Goal: Task Accomplishment & Management: Complete application form

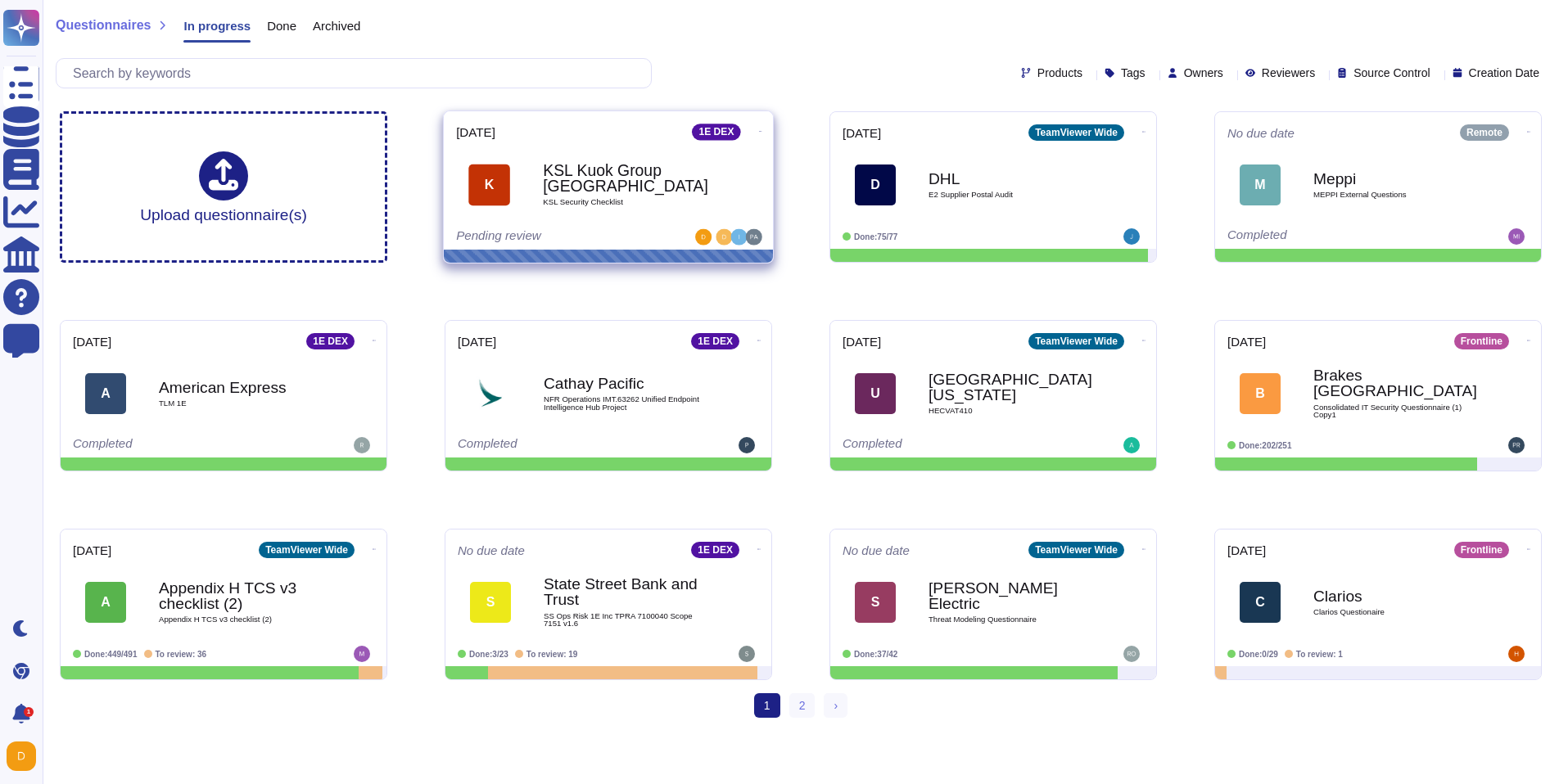
click at [571, 192] on b "KSL Kuok Group [GEOGRAPHIC_DATA]" at bounding box center [625, 179] width 165 height 32
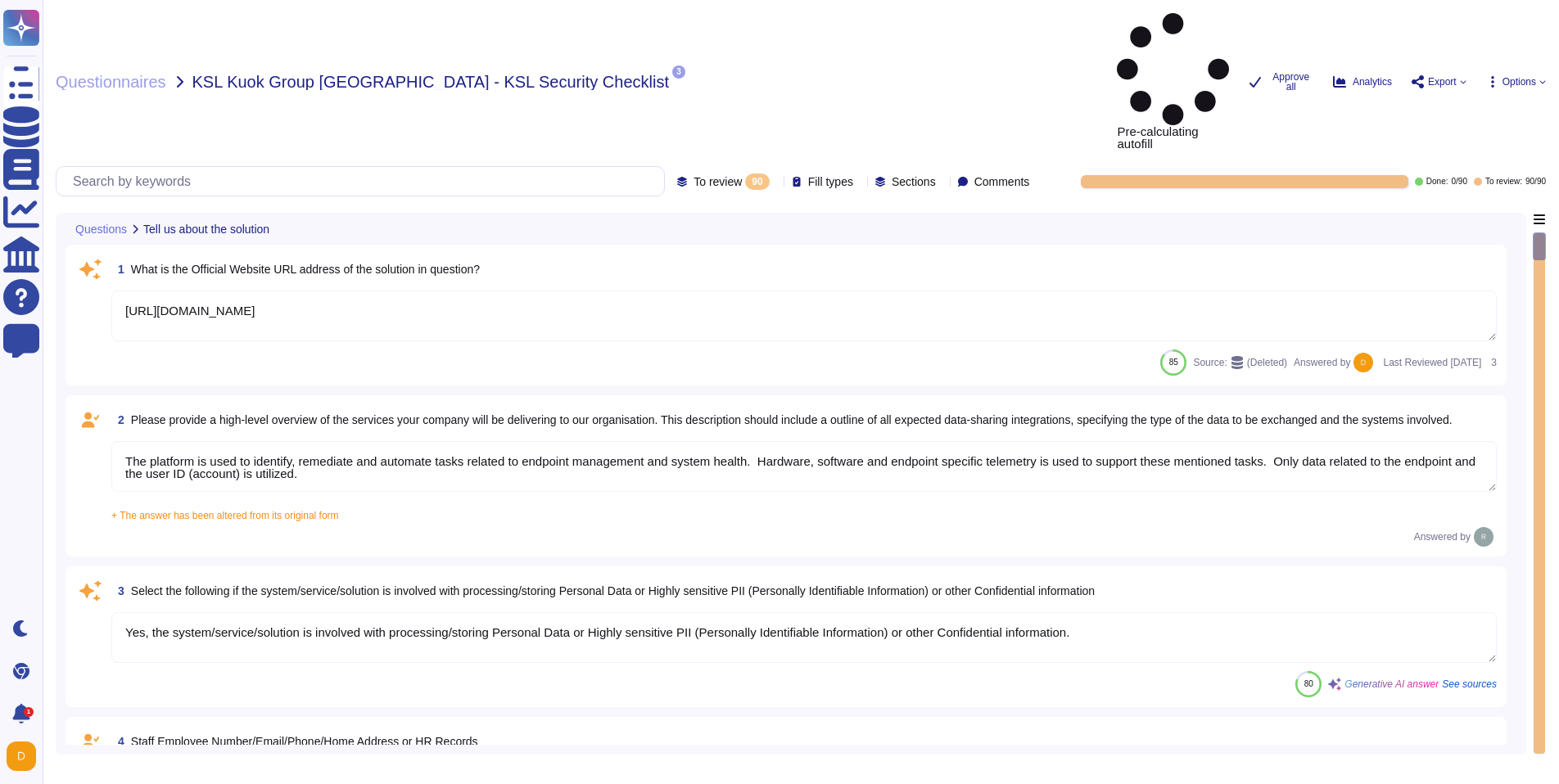
type textarea "[URL][DOMAIN_NAME]"
type textarea "The platform is used to identify, remediate and automate tasks related to endpo…"
type textarea "Yes, the system/service/solution is involved with processing/storing Personal D…"
type textarea "N/A"
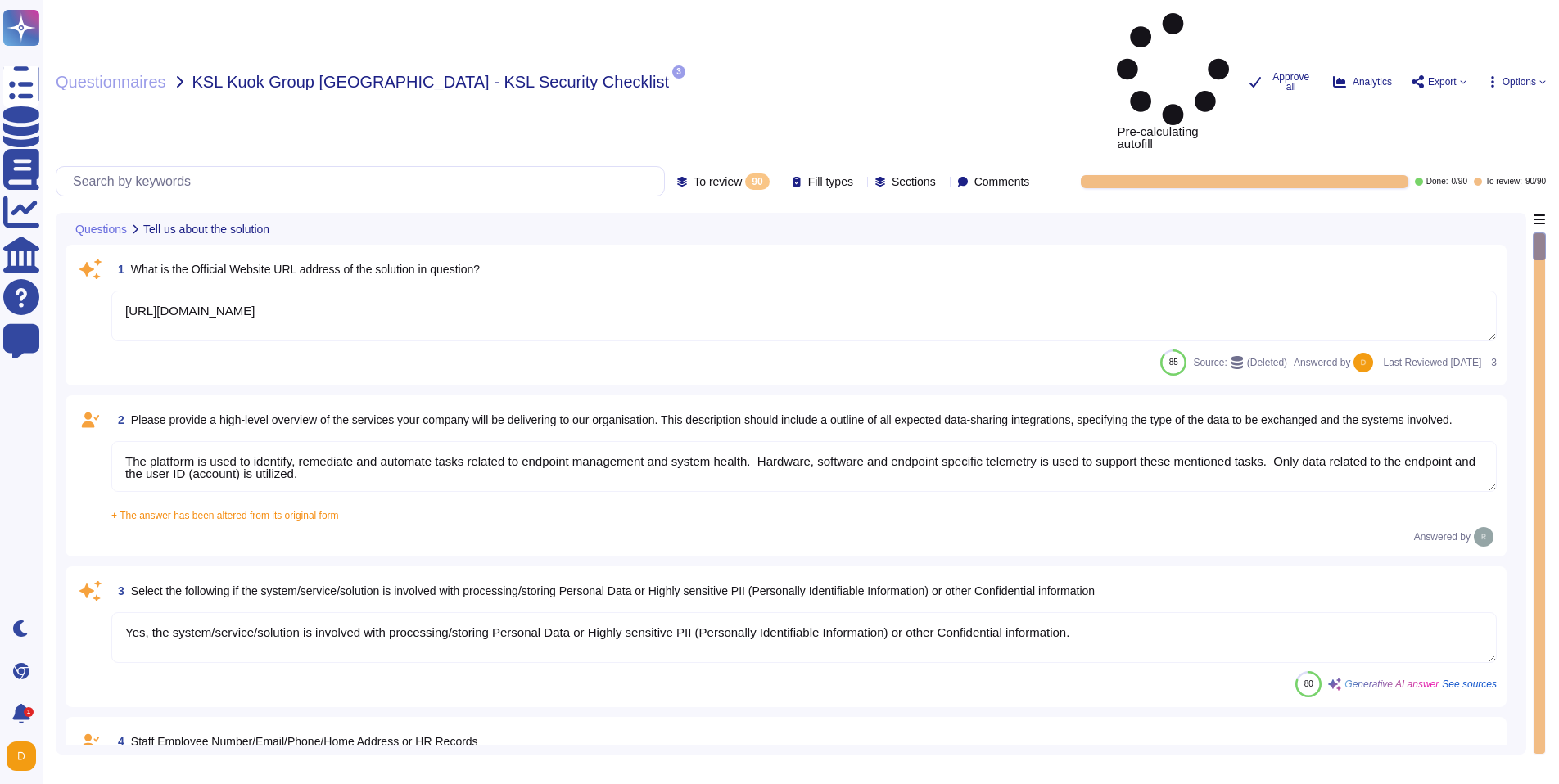
type textarea "N/A"
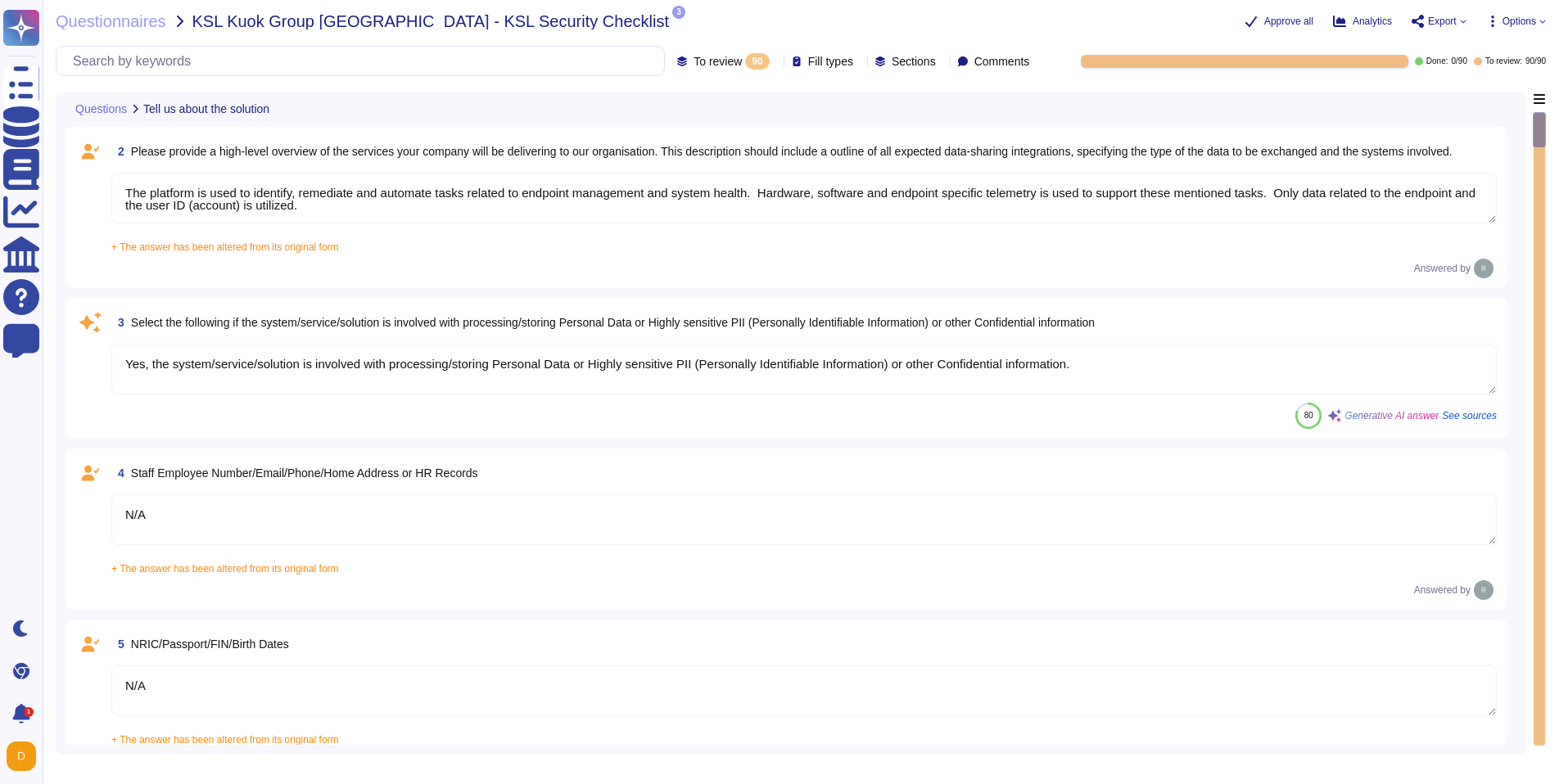
type textarea "N/A"
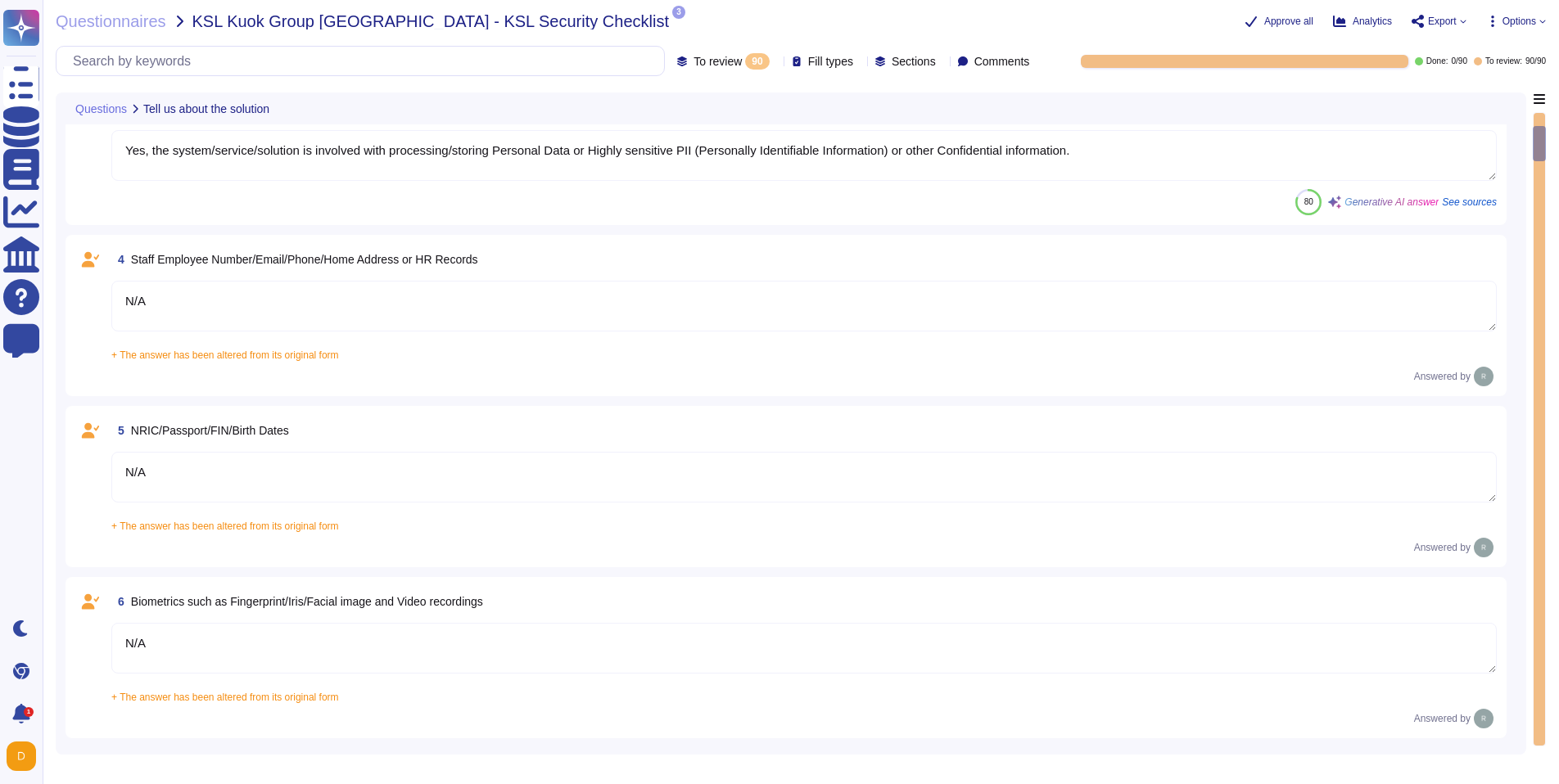
type textarea "Loremips do sit amet consectetu adi ElitSeddoe tem inci utlaboreet. Dolo ma ali…"
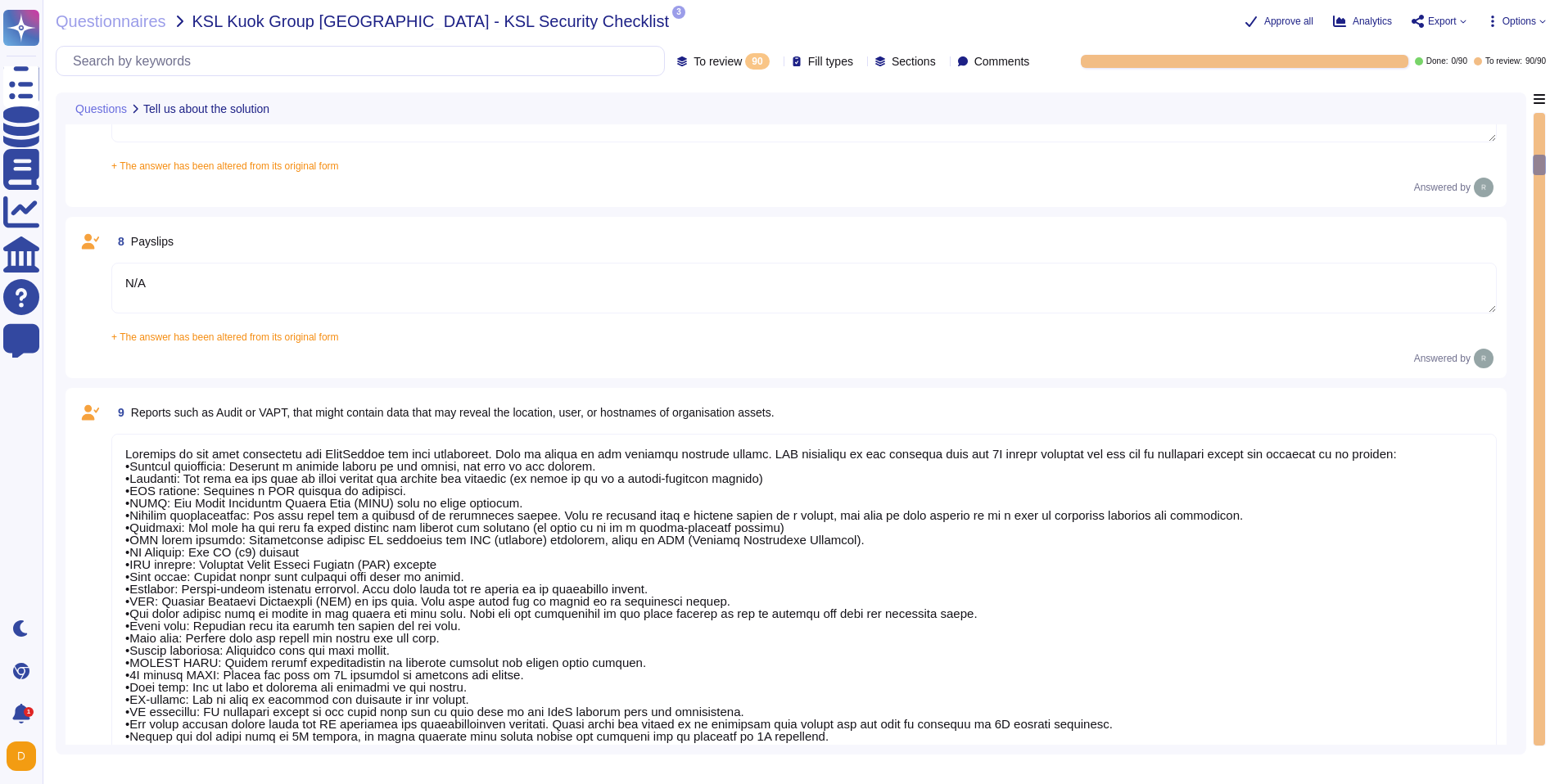
type textarea "N/A"
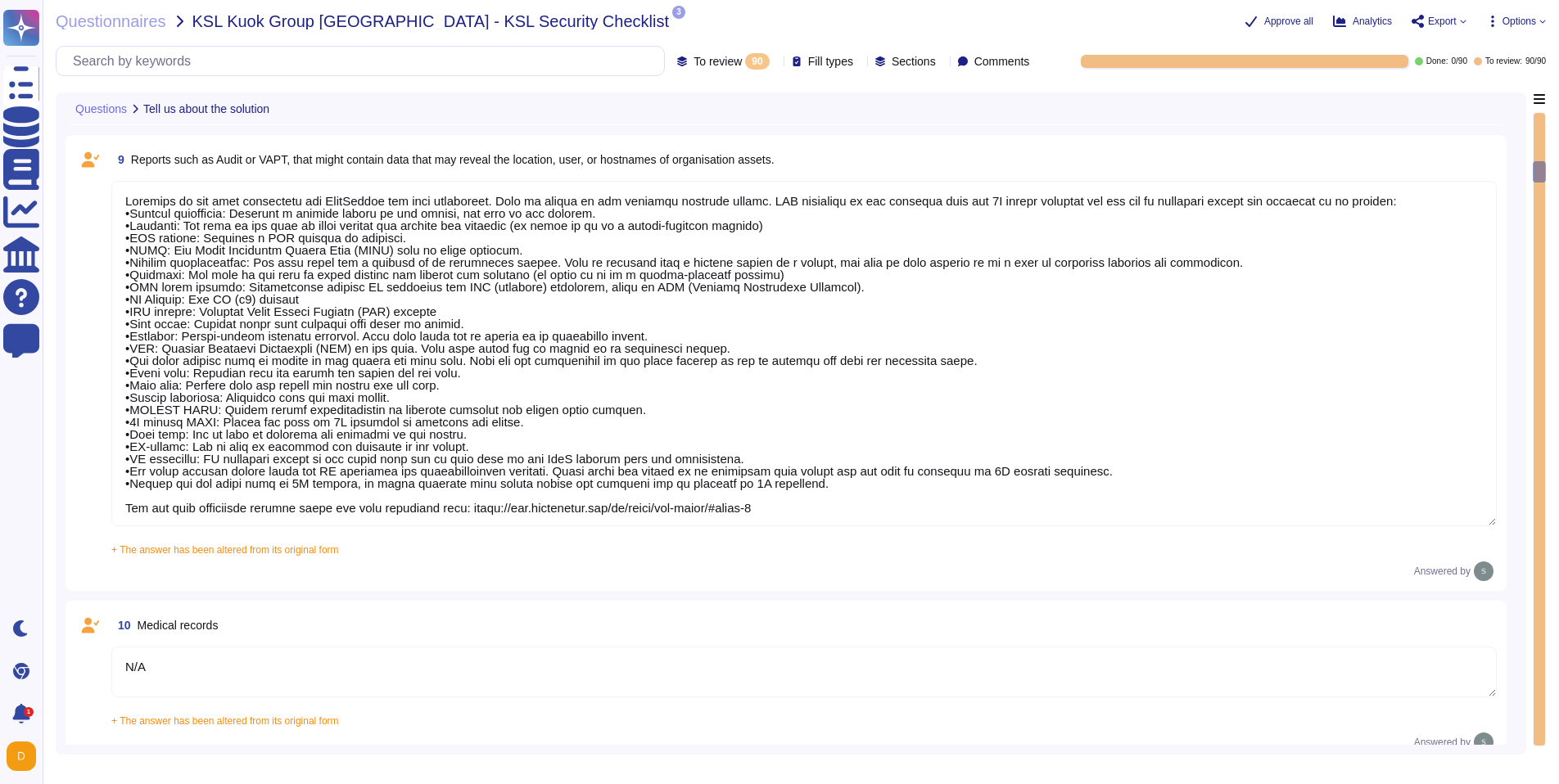
type textarea "No"
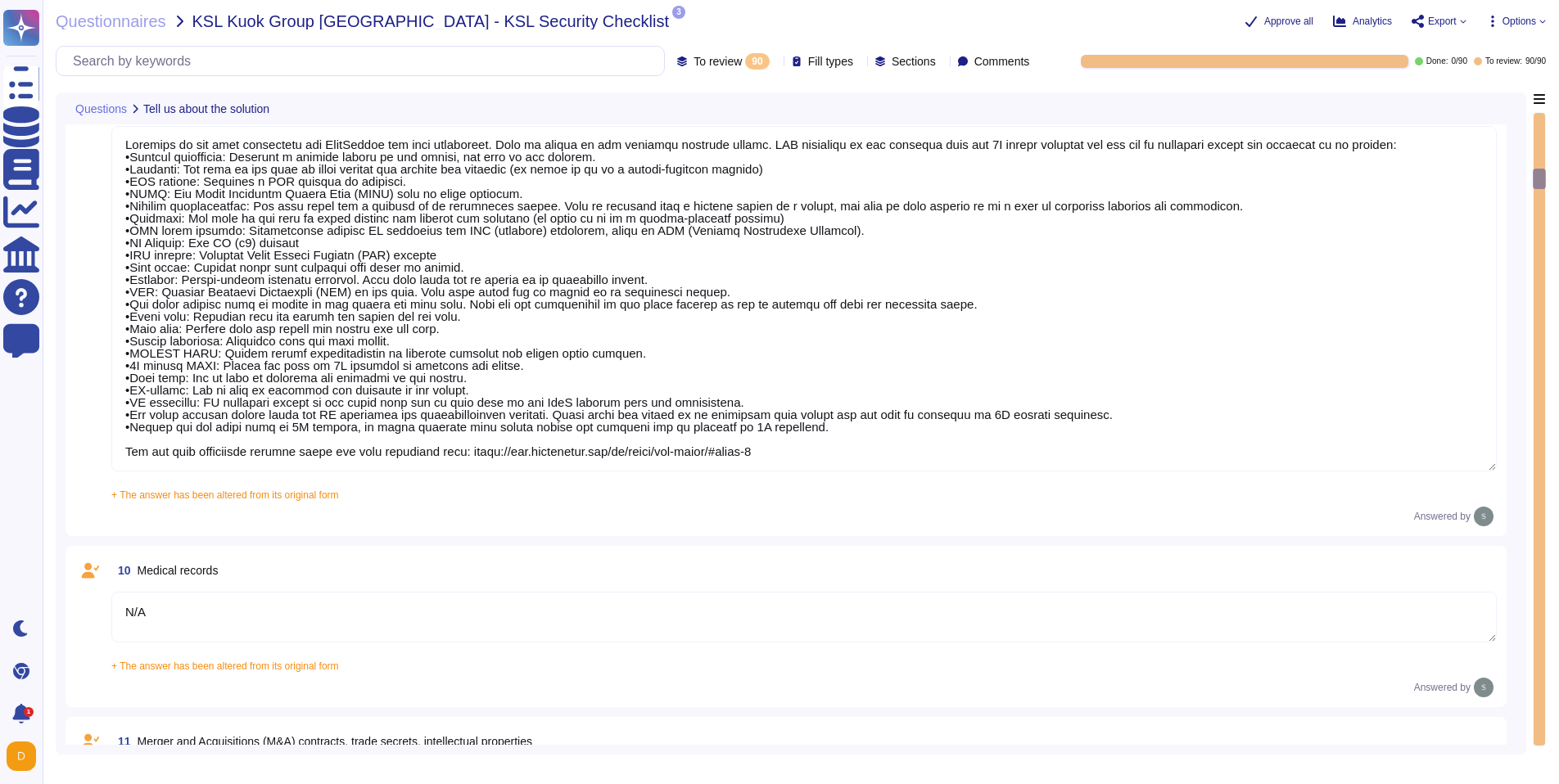
scroll to position [1330, 0]
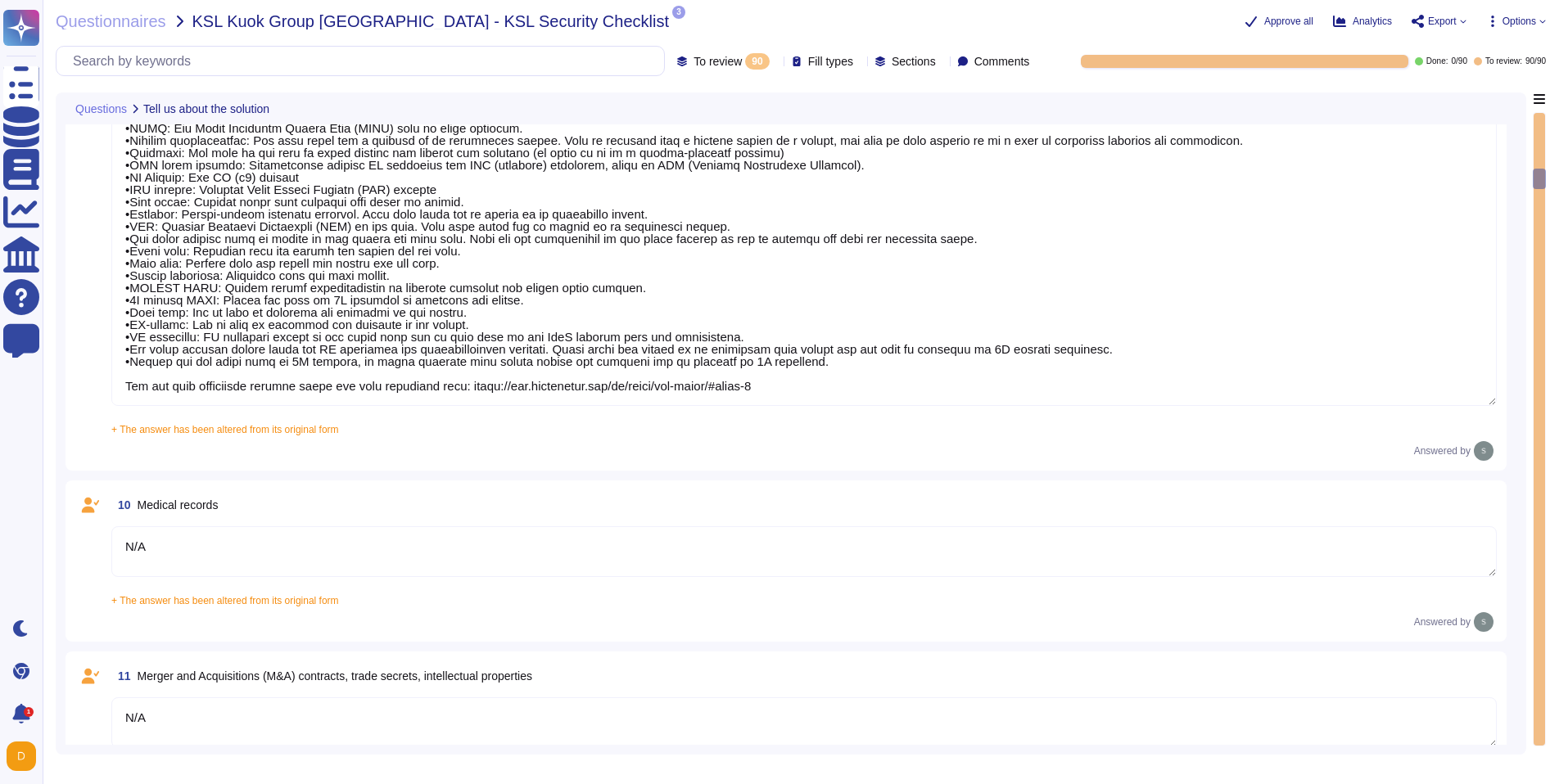
type textarea "The Data Scientist Team can access the data for research and model training."
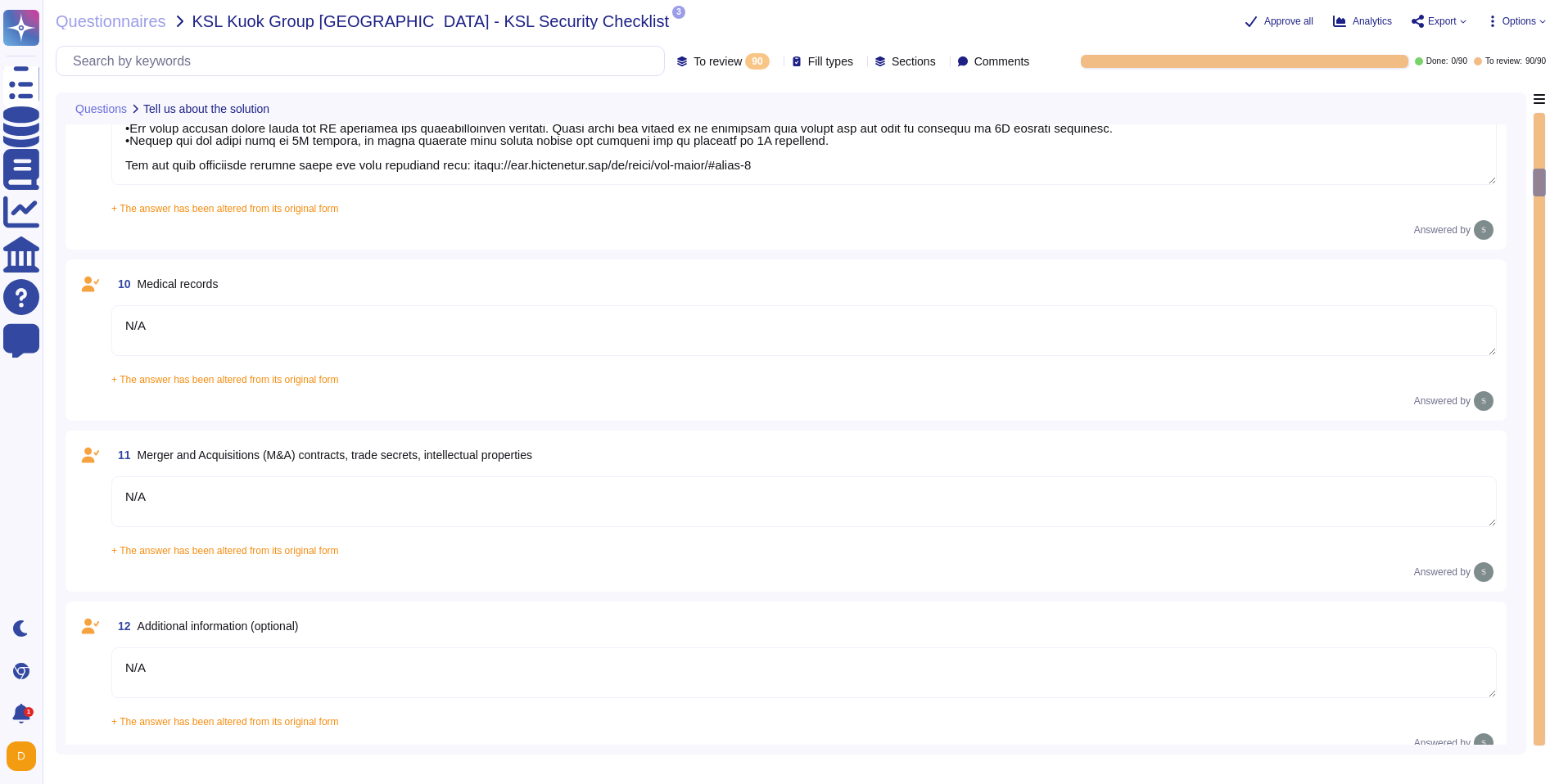
type textarea "Yes, our product includes an AI component, such as a script assistant that aids…"
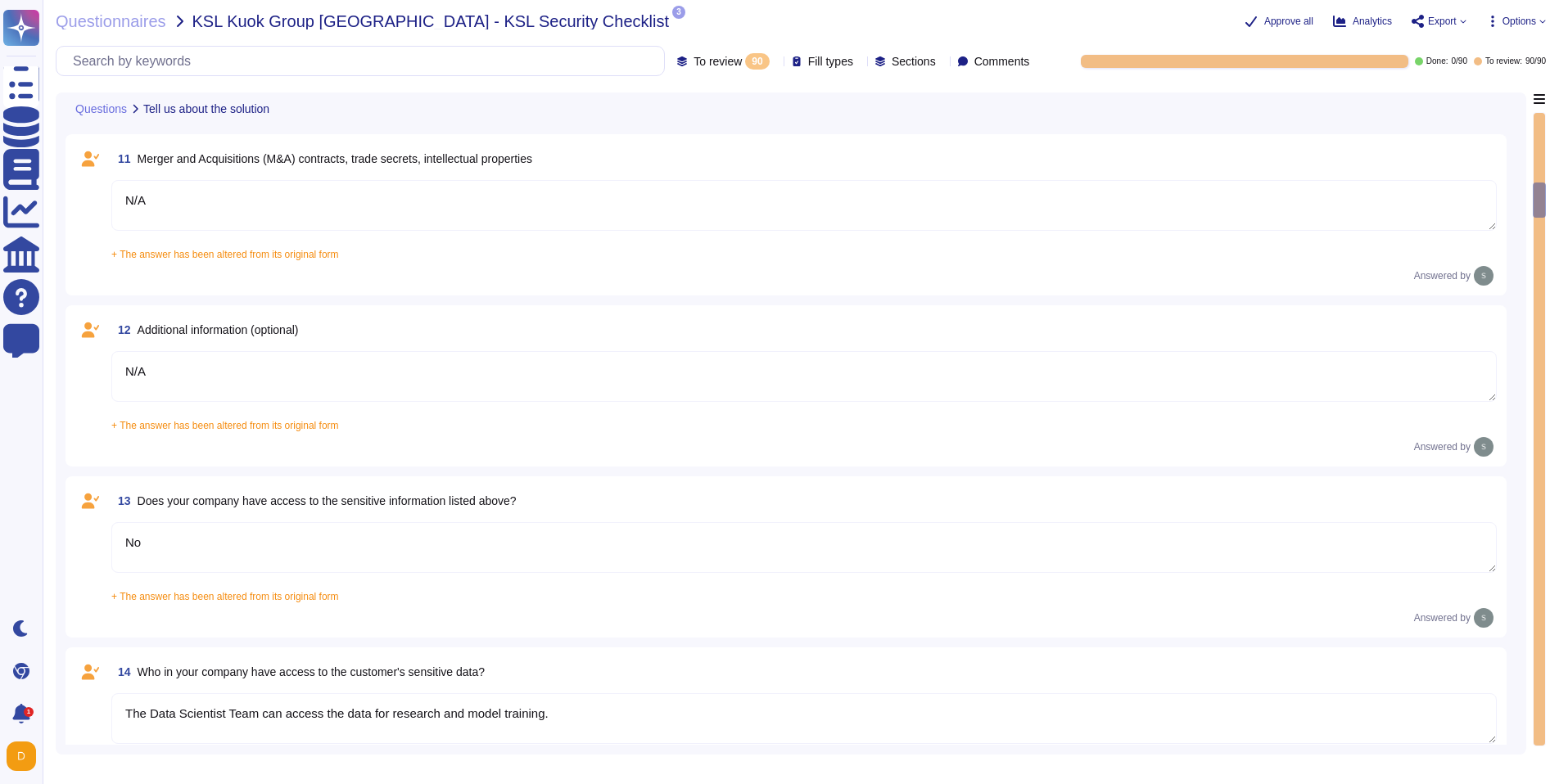
type textarea "Loremips do sit amet consectetu adi ElitSeddoe tem inci utlaboreet. Dolo ma ali…"
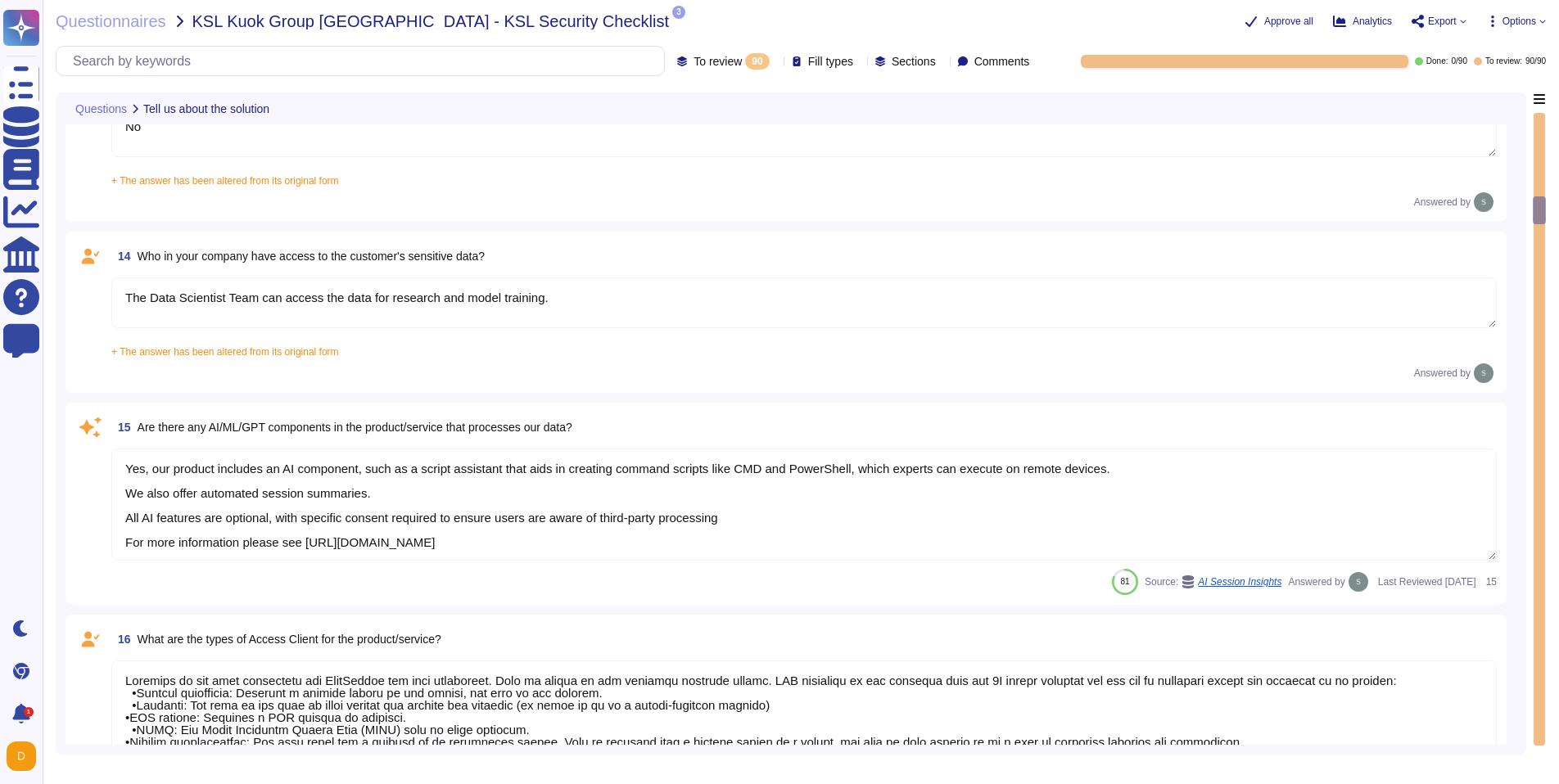
type textarea "N/A"
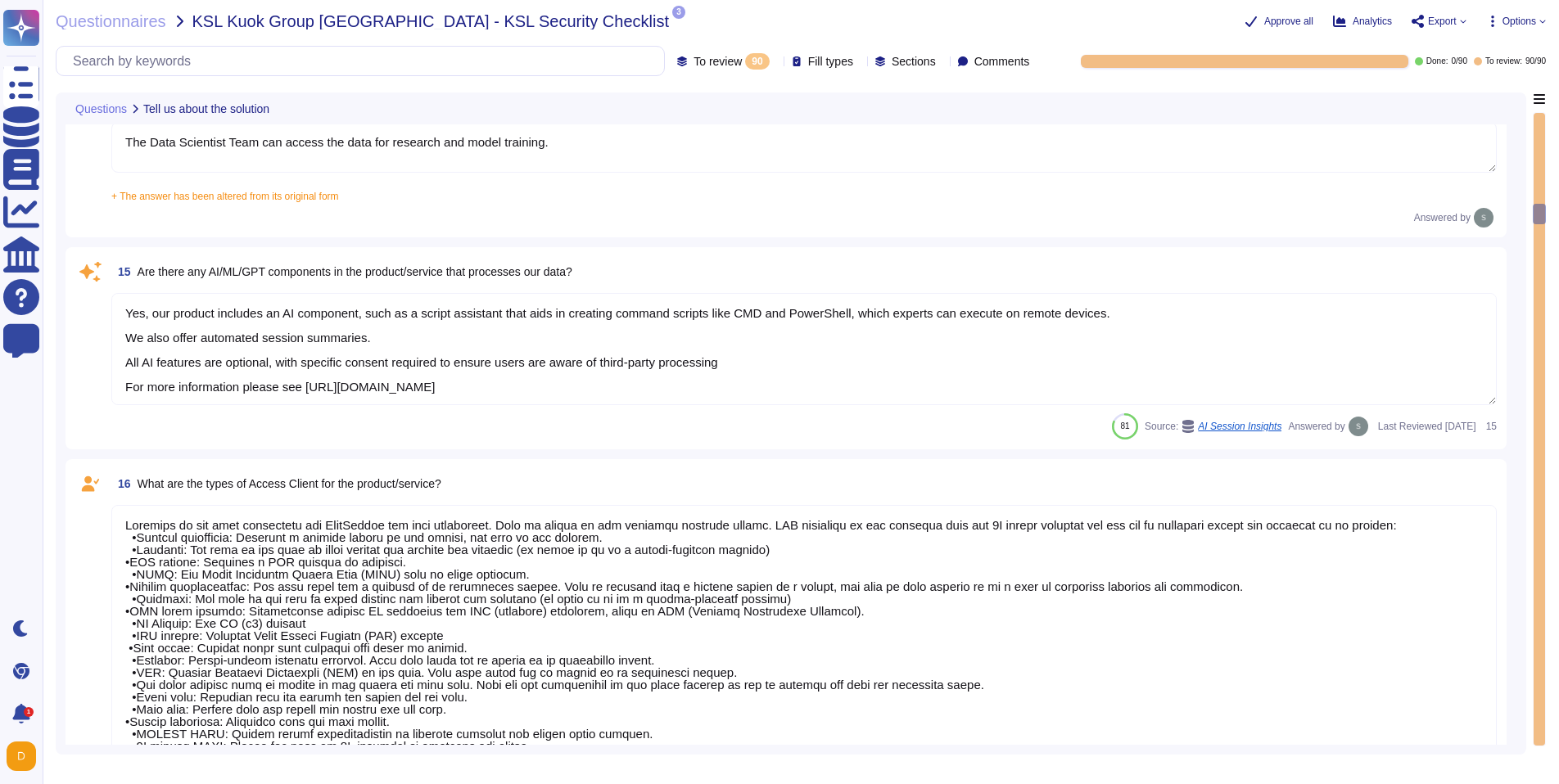
type textarea "1E Client"
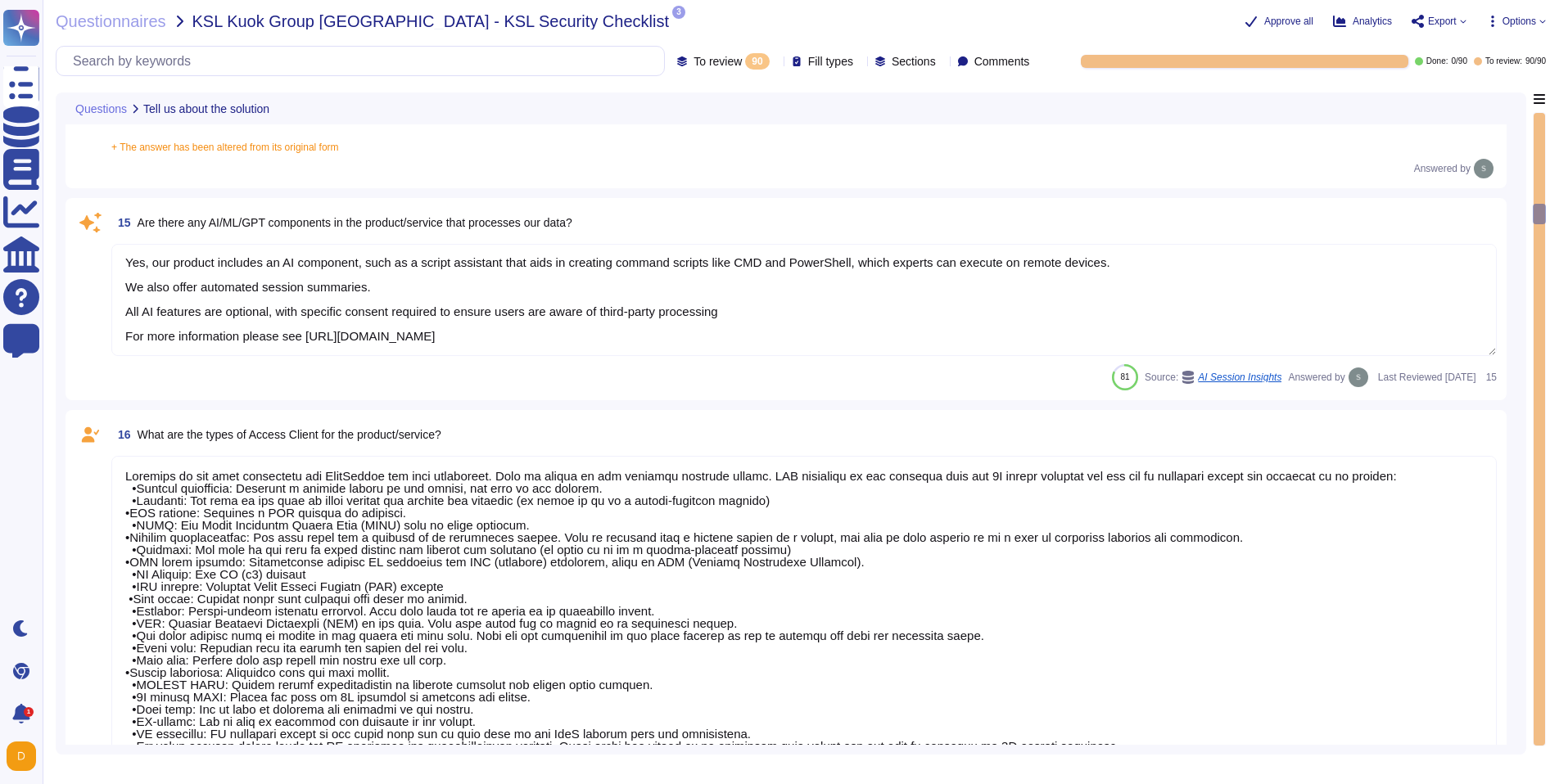
scroll to position [2, 0]
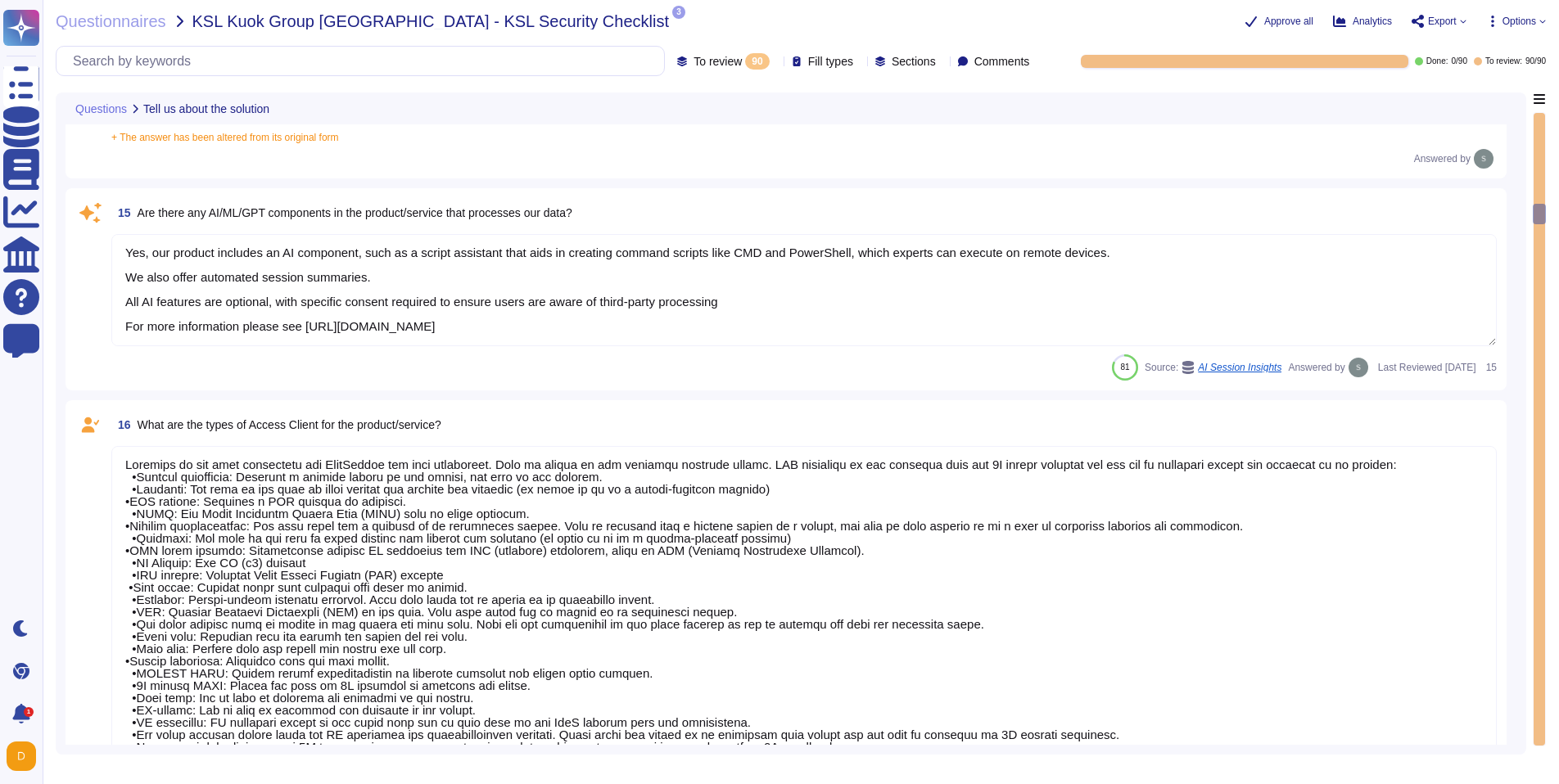
type textarea "N/A"
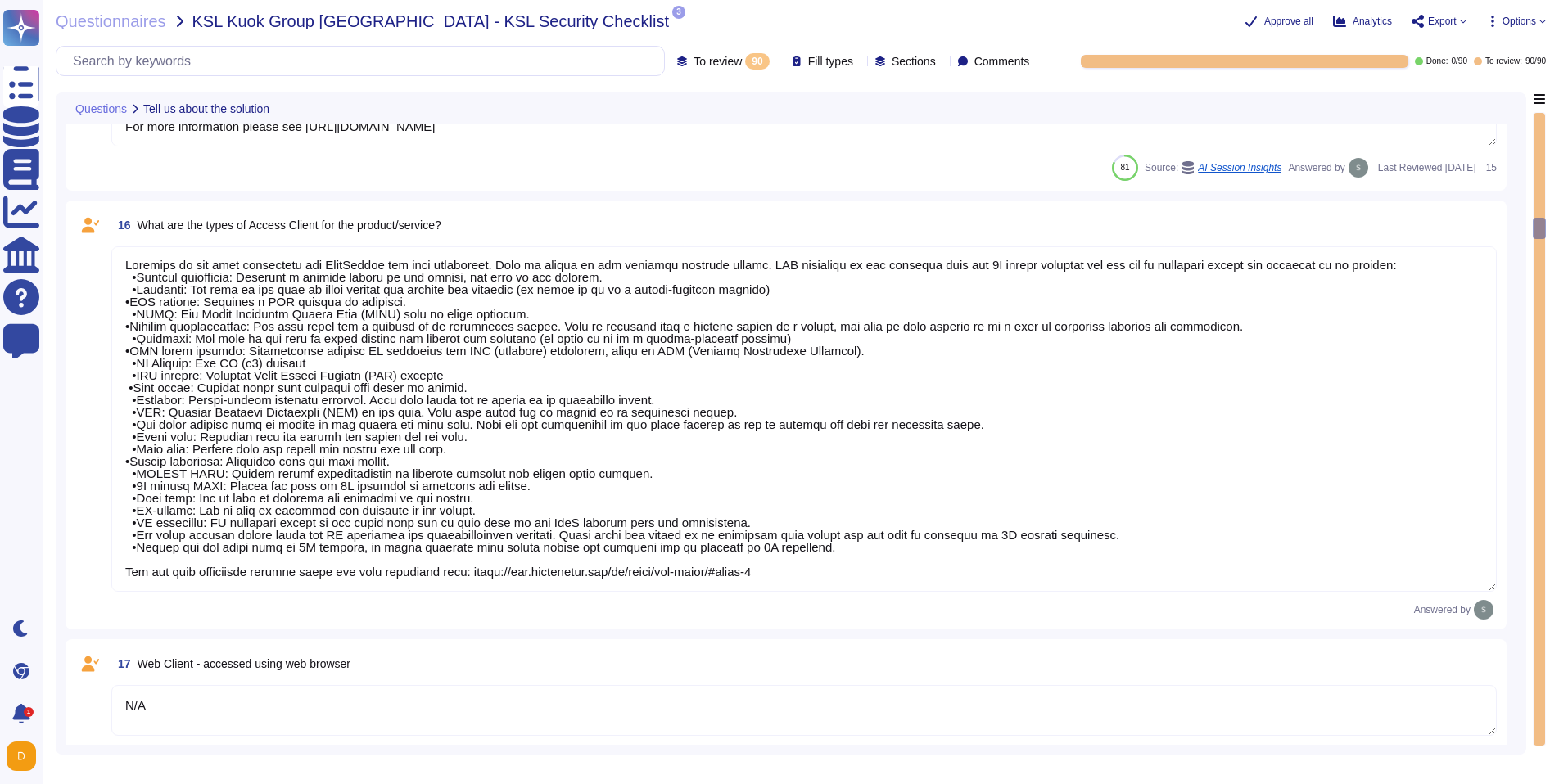
type textarea "N/A"
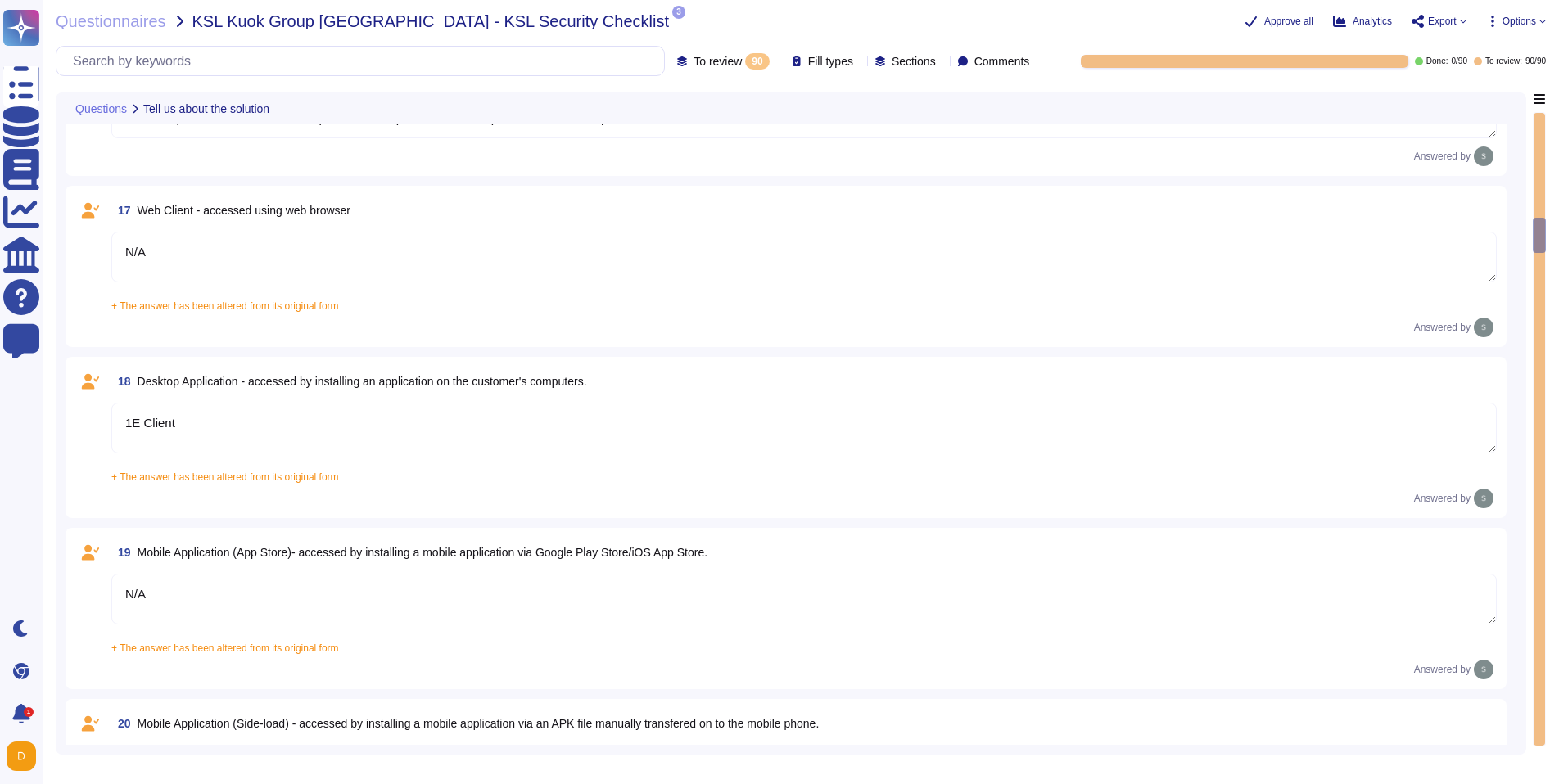
type textarea "N/A"
type textarea "The type of platform for this solution is a cloud-based infrastructure hosted i…"
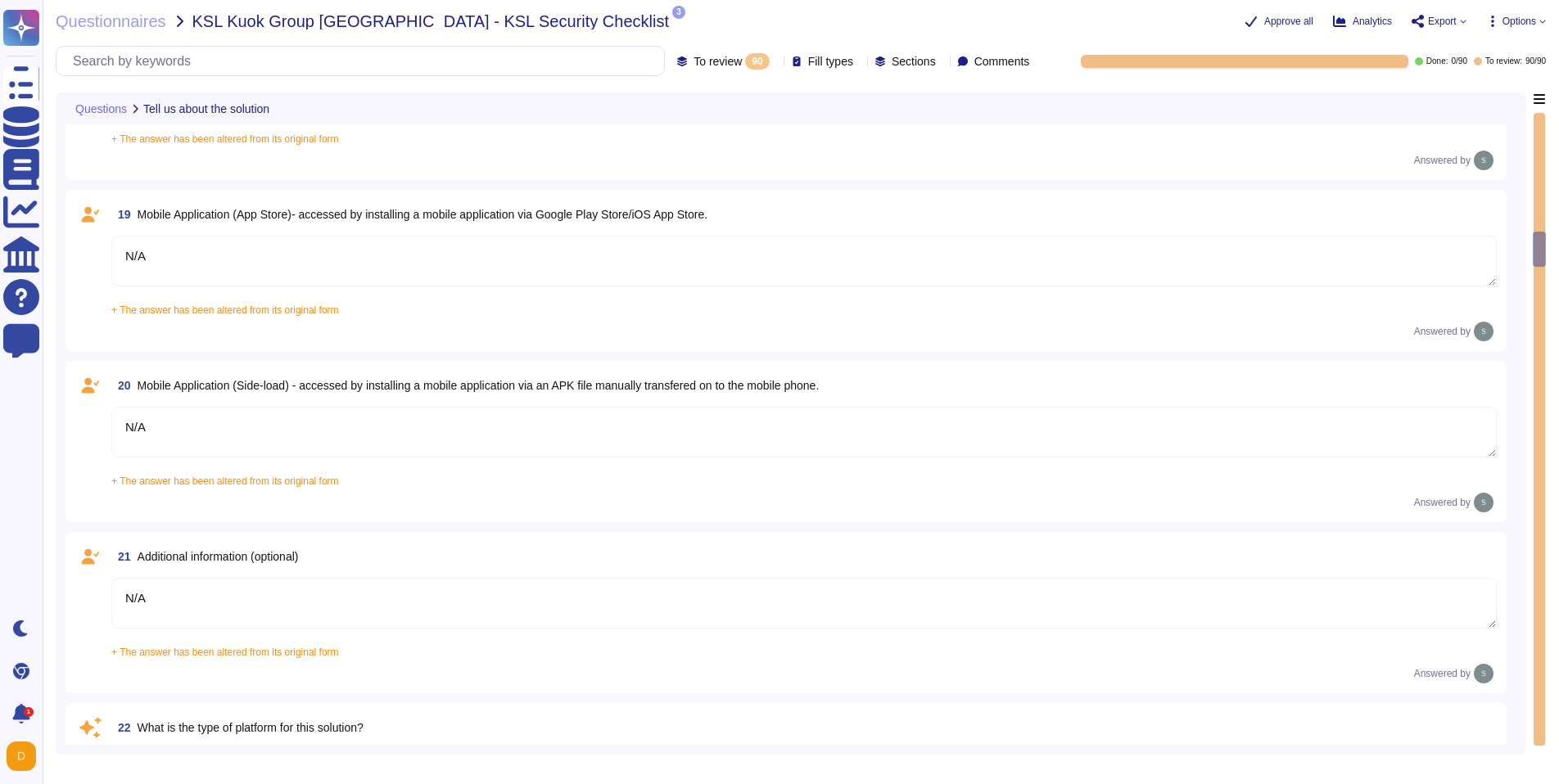
type textarea "Yes, TeamViewer maintains a comprehensive set of independent audit reports and …"
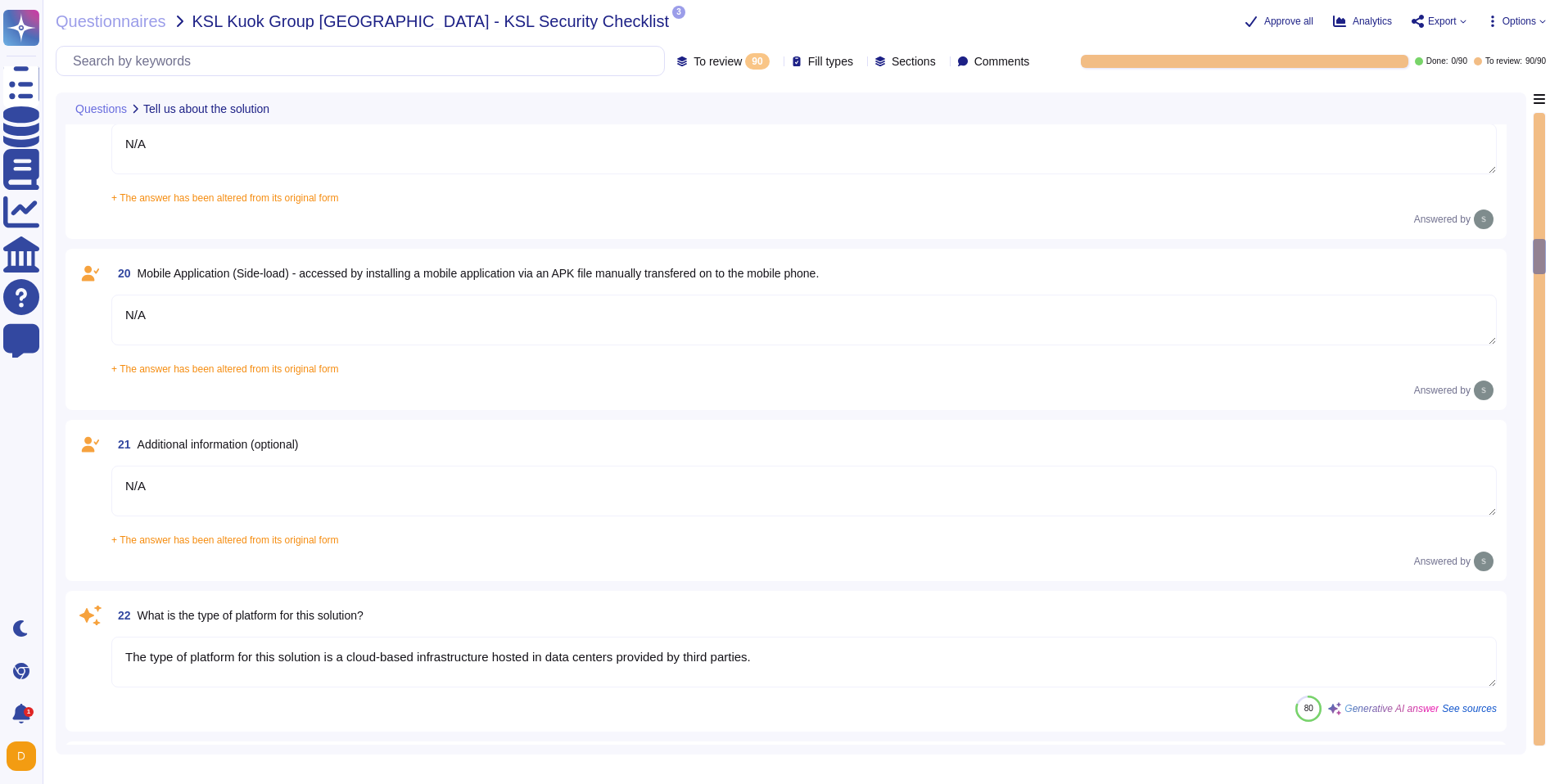
type textarea "Yes, TeamViewer maintains a comprehensive set of independent audit reports and …"
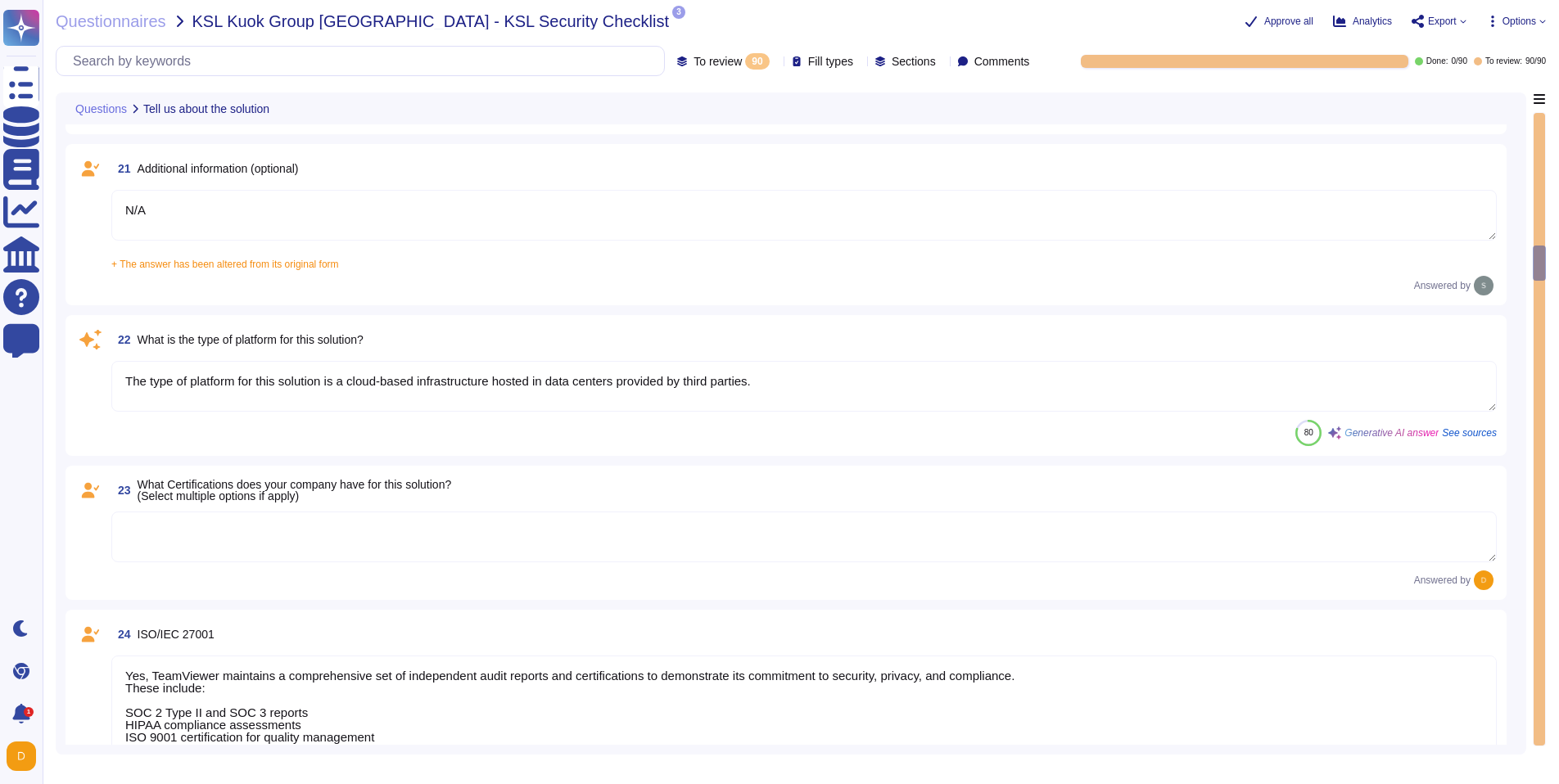
type textarea "Yes, TeamViewer maintains a comprehensive set of independent audit reports and …"
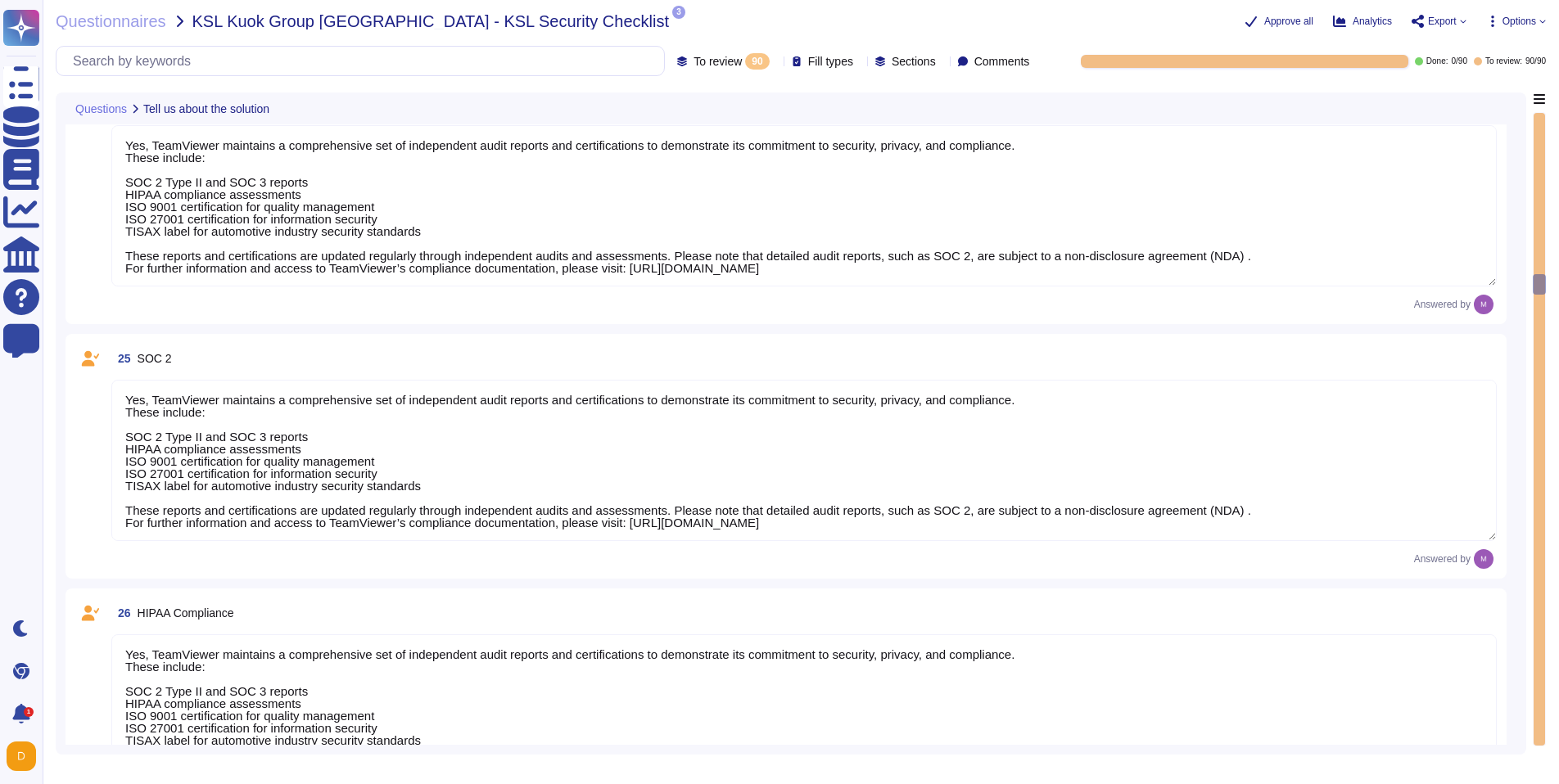
type textarea "TeamViewer does not store, process, or transmit cardholder data. All customer p…"
type textarea "As a company headquartered in [GEOGRAPHIC_DATA], TeamViewer commits fully to th…"
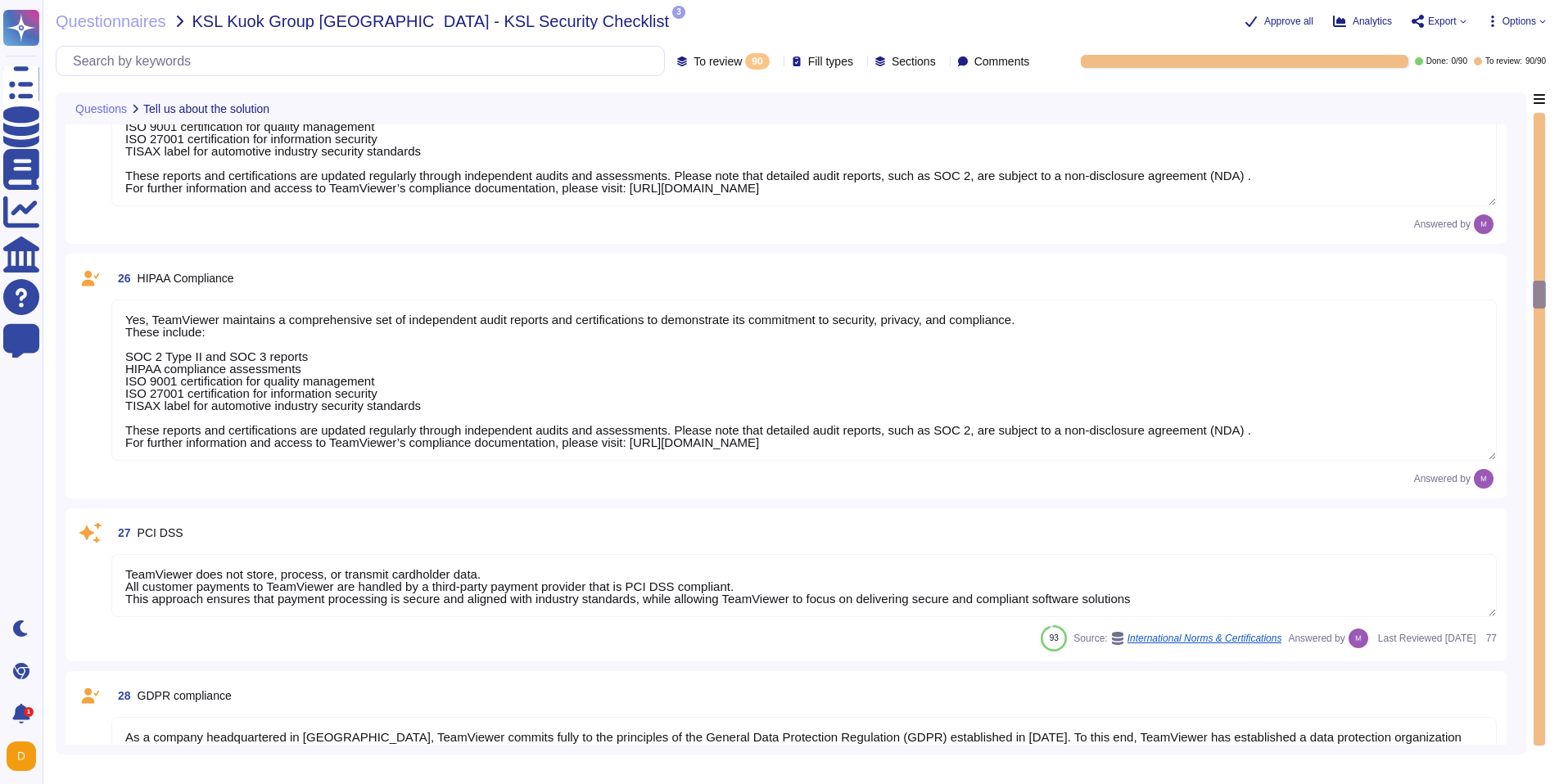
type textarea "A copy of TeamViewer's certifications is available on request. Note that detail…"
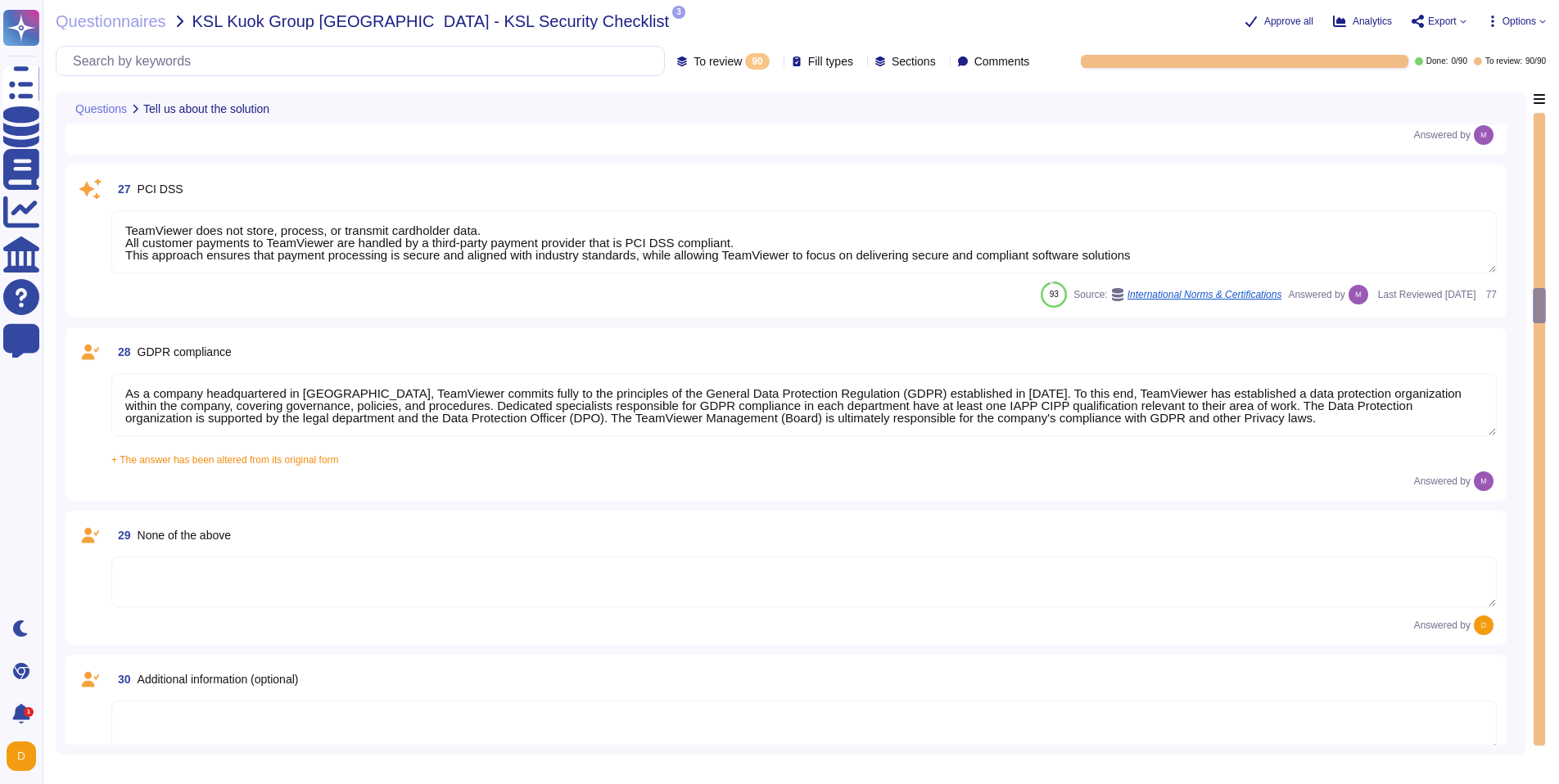
type textarea "N/A"
type textarea "See teamviewer DPA [URL][DOMAIN_NAME] [URL][DOMAIN_NAME][PERSON_NAME]"
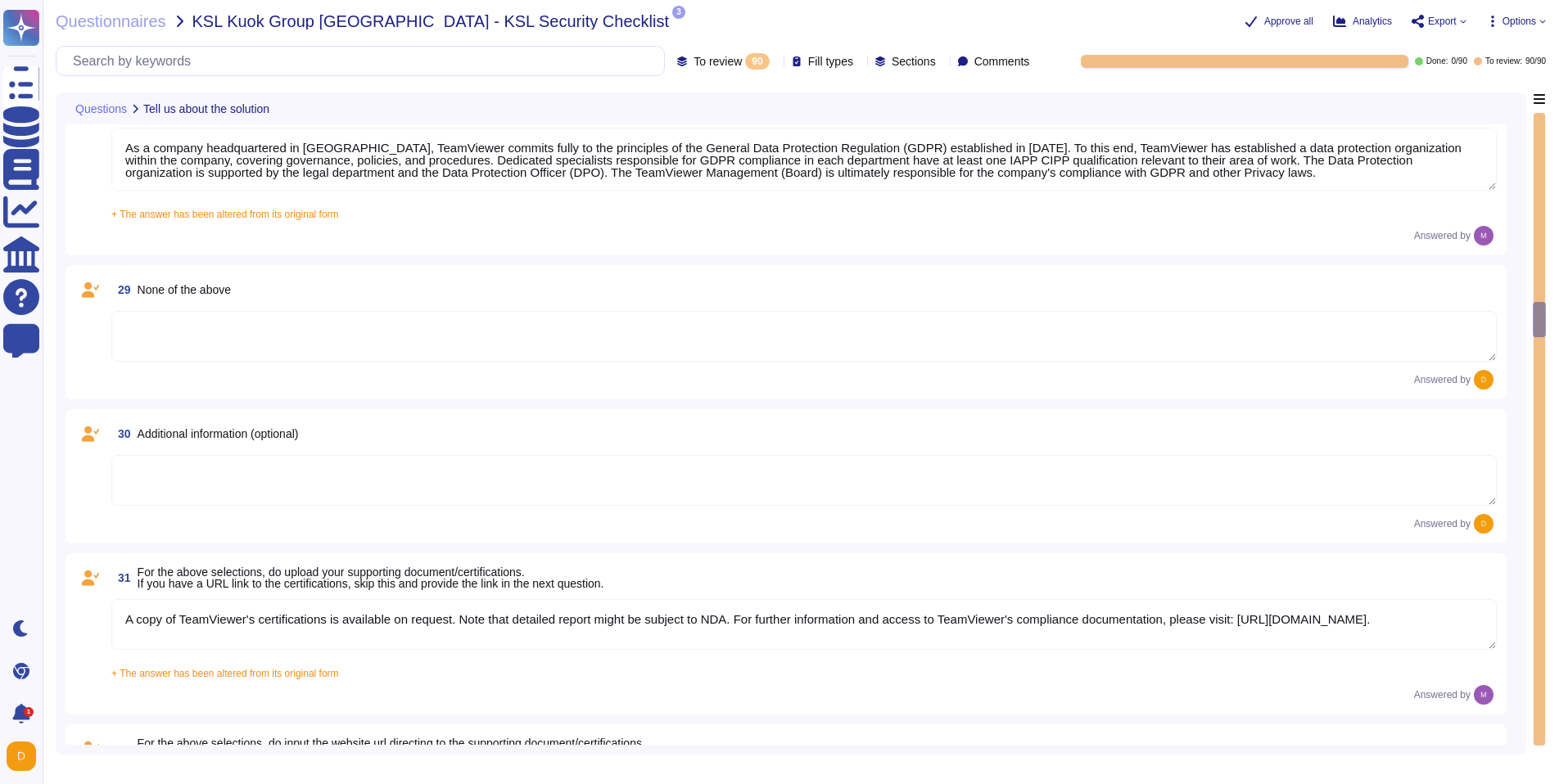
type textarea "[URL][DOMAIN_NAME][PERSON_NAME]"
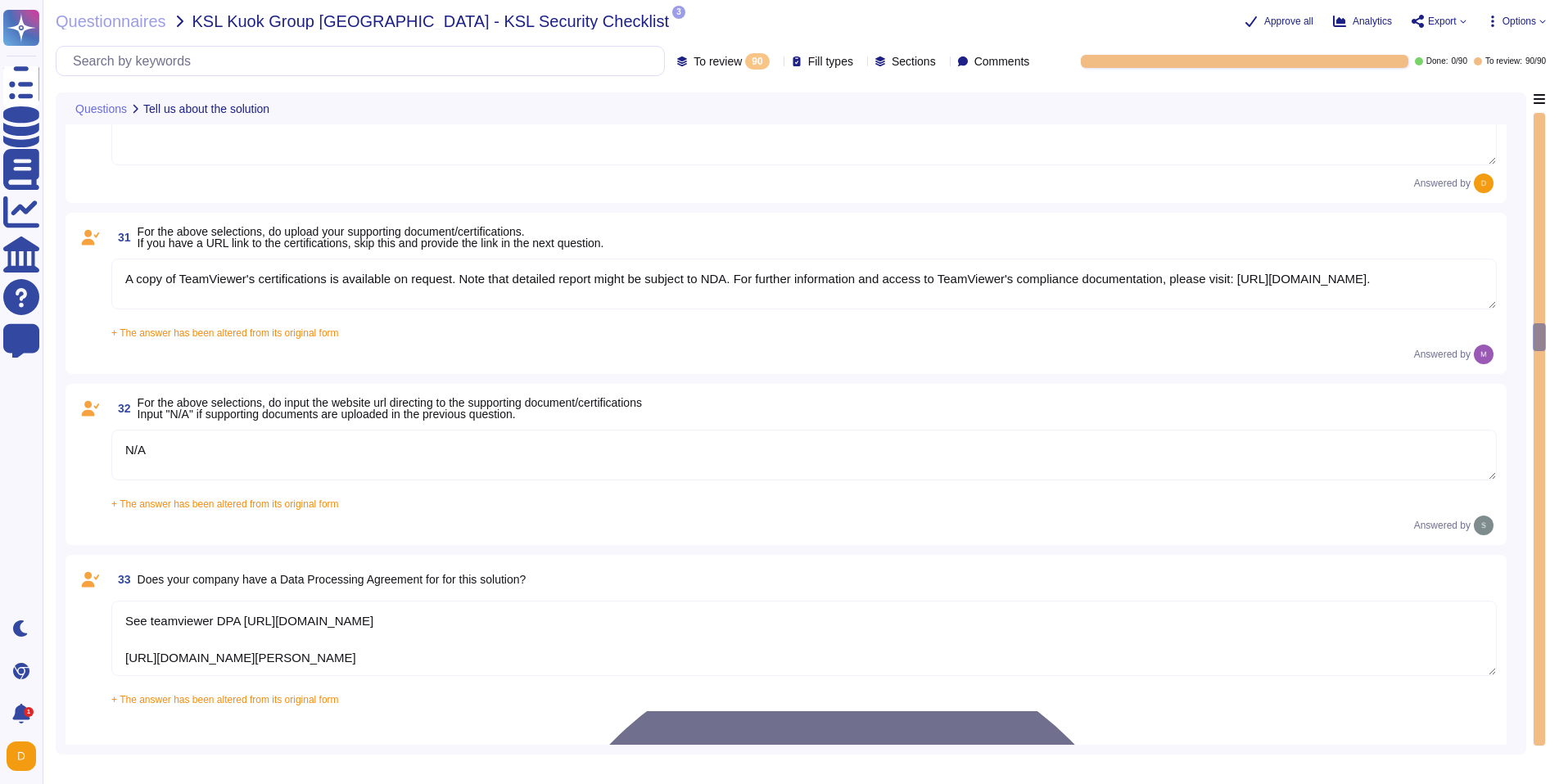
type textarea "The scope and purpose of the [DEMOGRAPHIC_DATA] is defined in the document Team…"
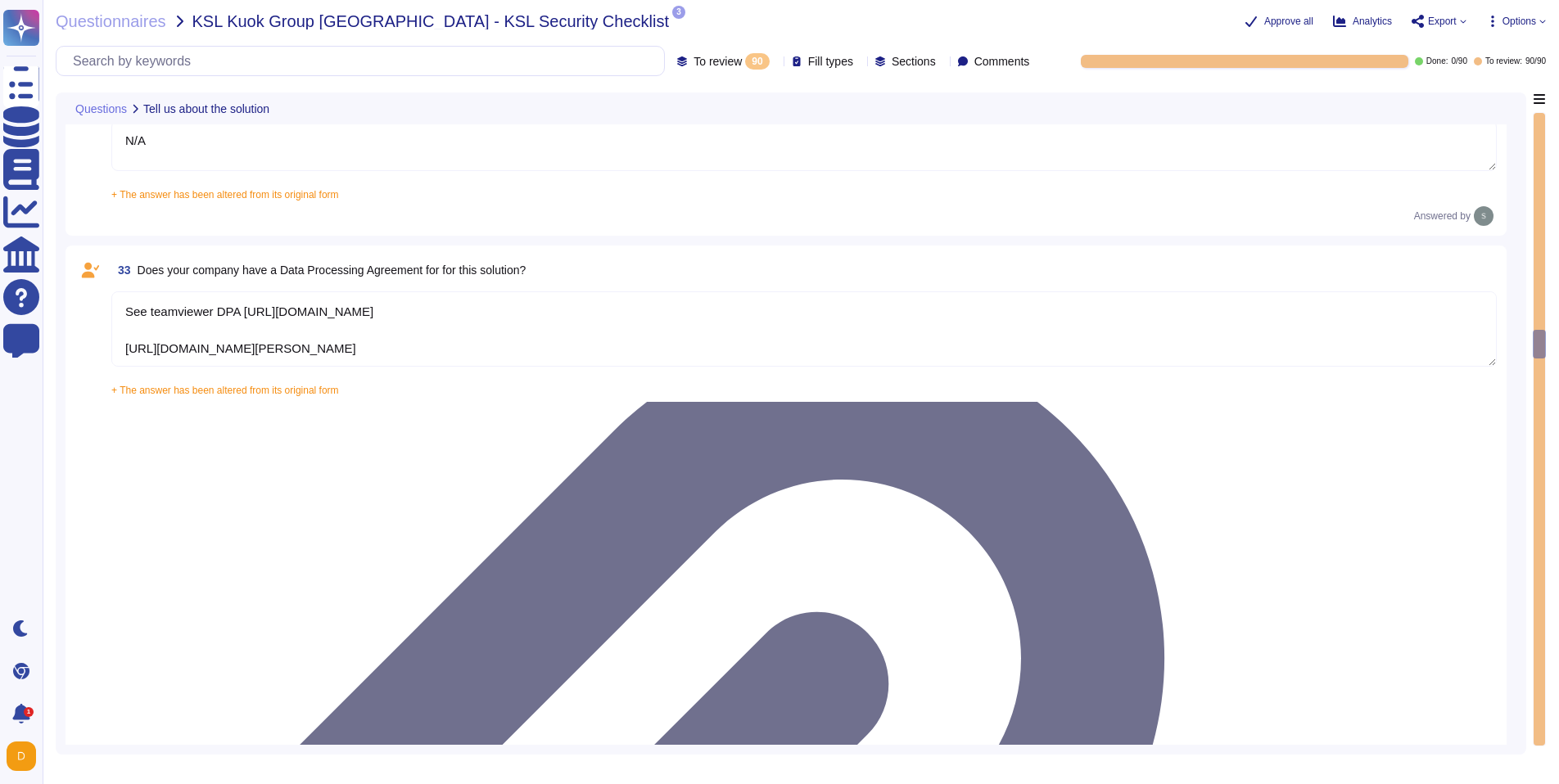
type textarea "Yes, our organization has a formal security awareness program that requires all…"
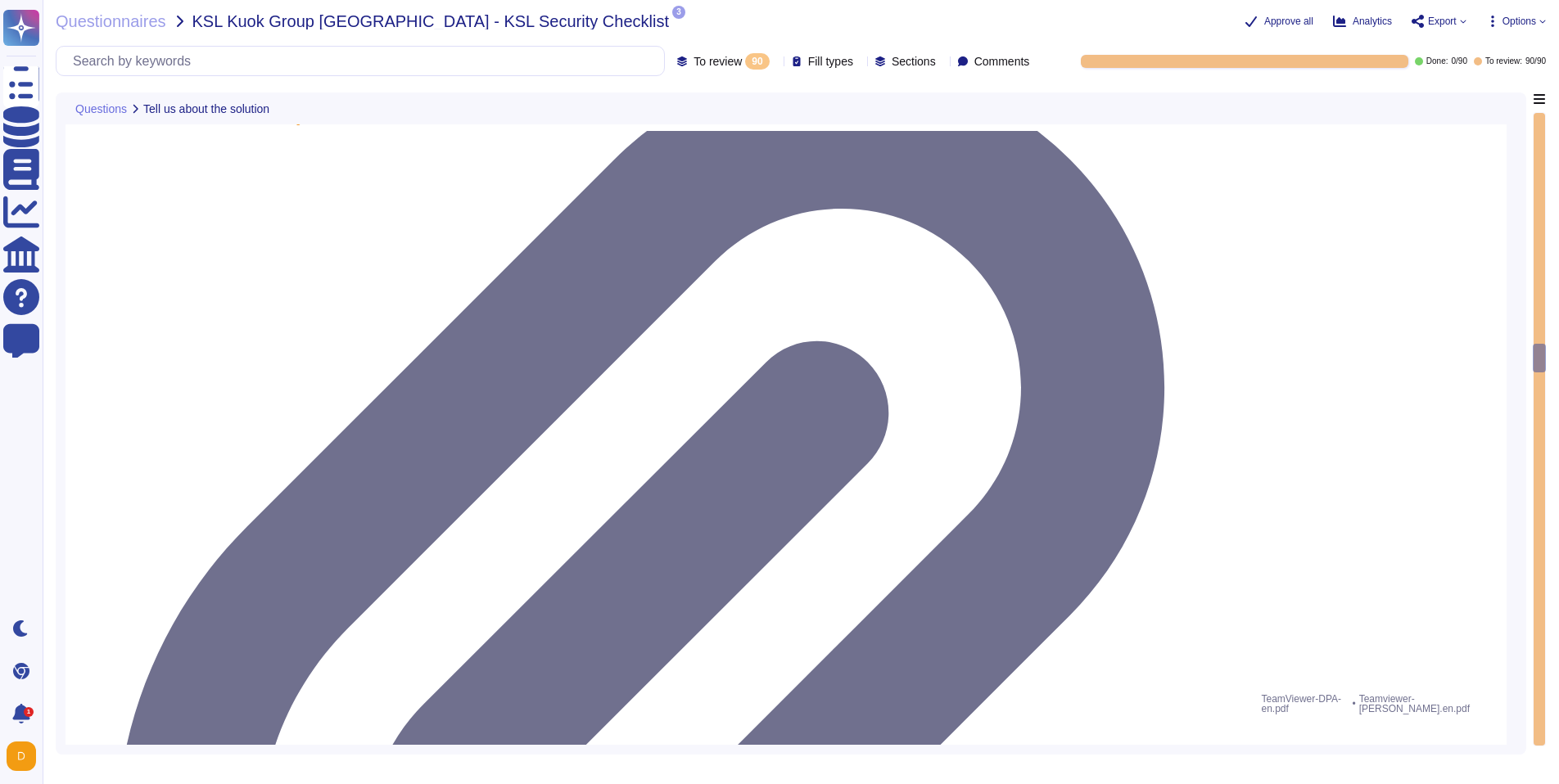
type textarea "We have a comprehensive incident response plan in place, which includes the rol…"
type textarea "Please refer to attached document"
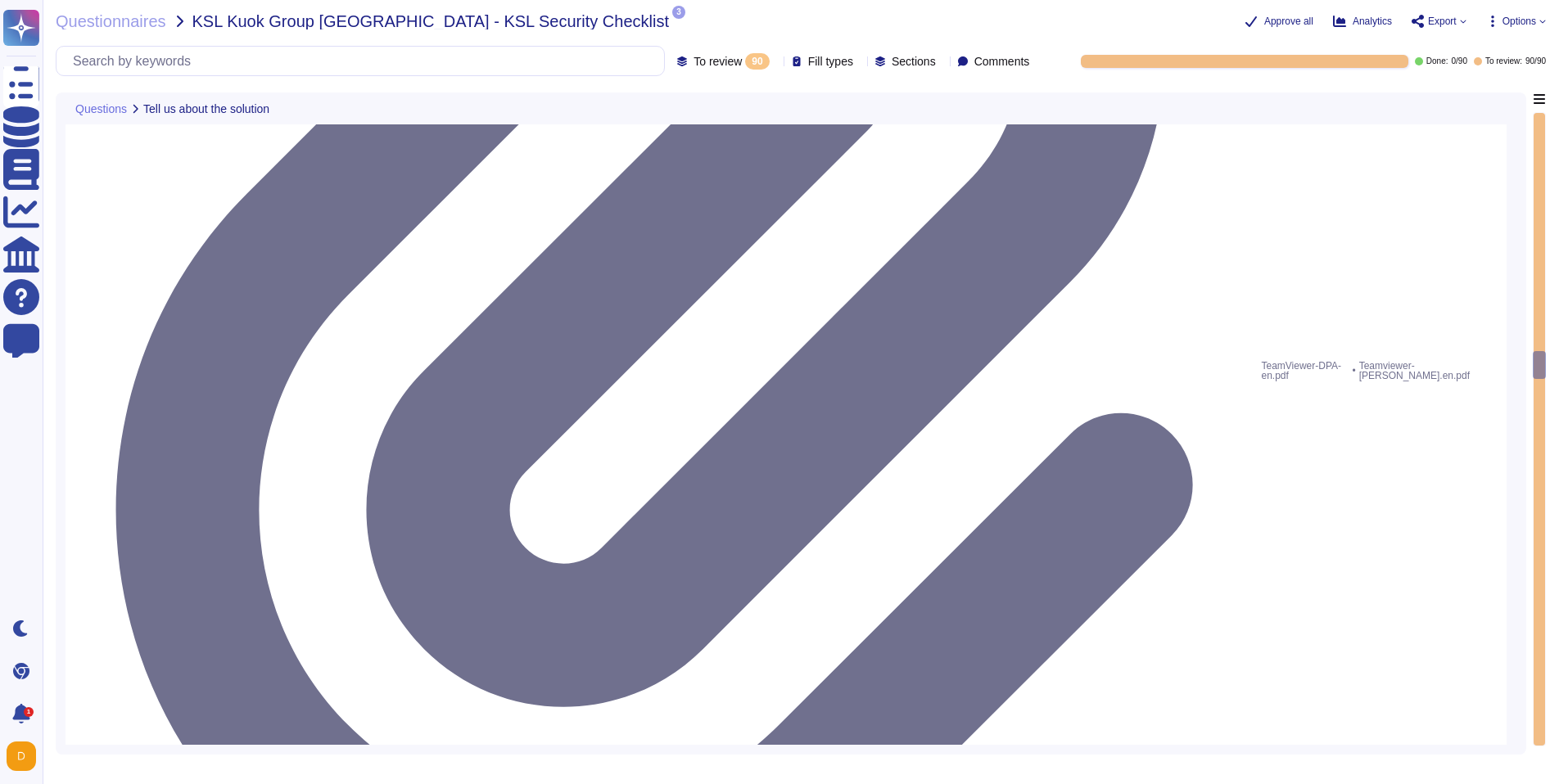
scroll to position [6363, 0]
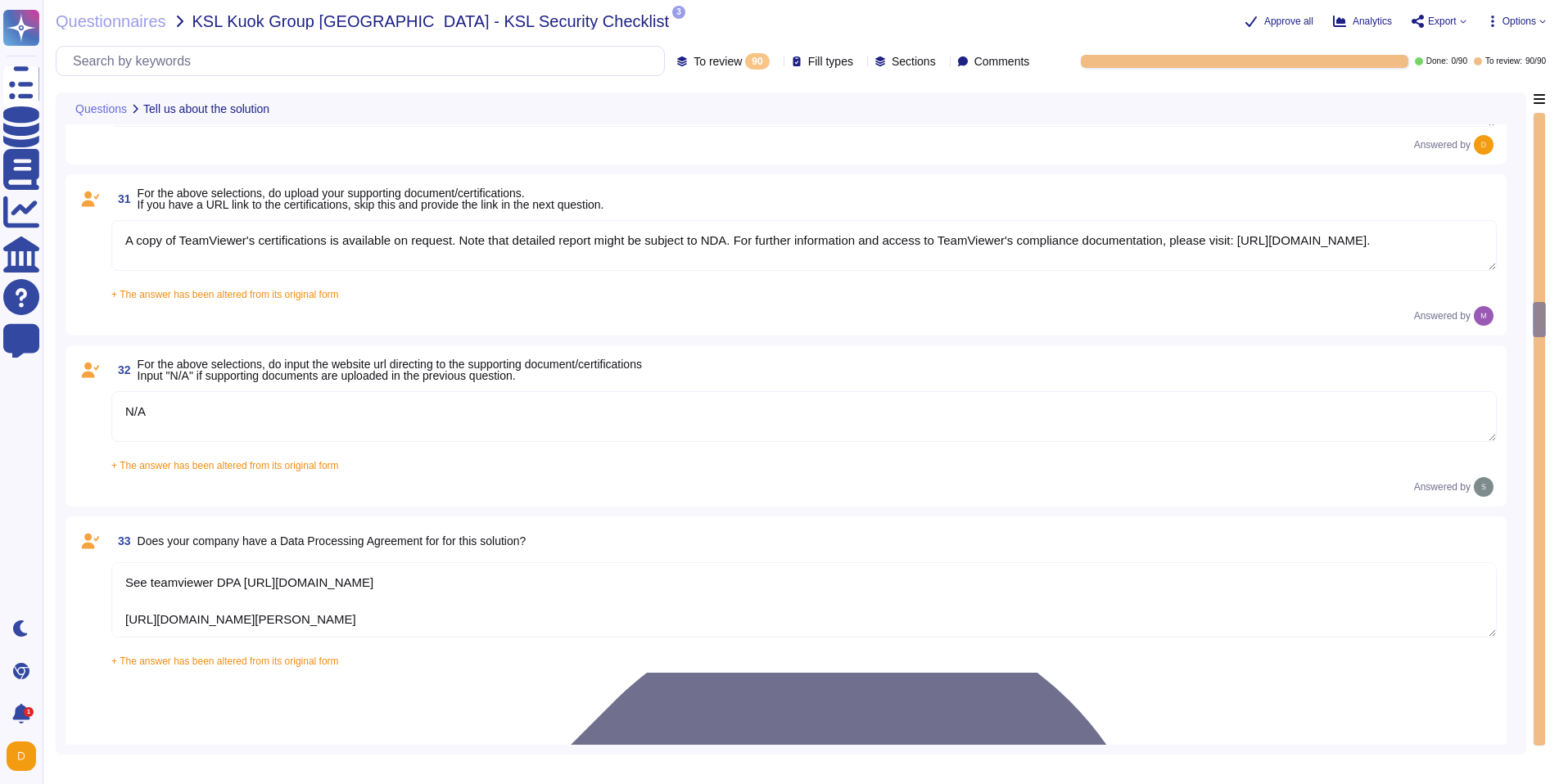
type textarea "Yes, TeamViewer maintains a comprehensive set of independent audit reports and …"
type textarea "TeamViewer does not store, process, or transmit cardholder data. All customer p…"
type textarea "As a company headquartered in [GEOGRAPHIC_DATA], TeamViewer commits fully to th…"
type textarea "A copy of TeamViewer's certifications is available on request. Note that detail…"
type textarea "N/A"
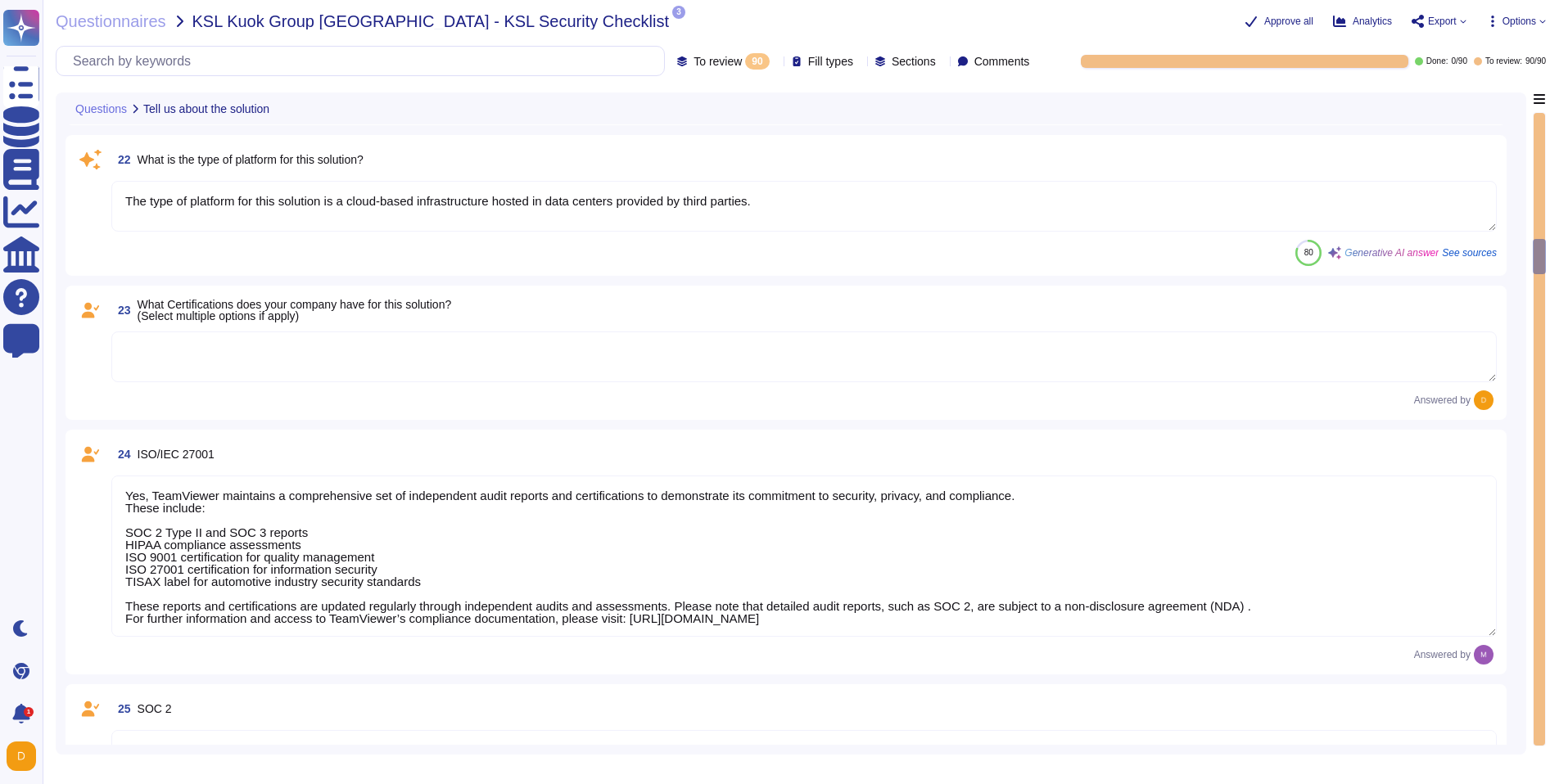
type textarea "N/A"
type textarea "1E Client"
type textarea "N/A"
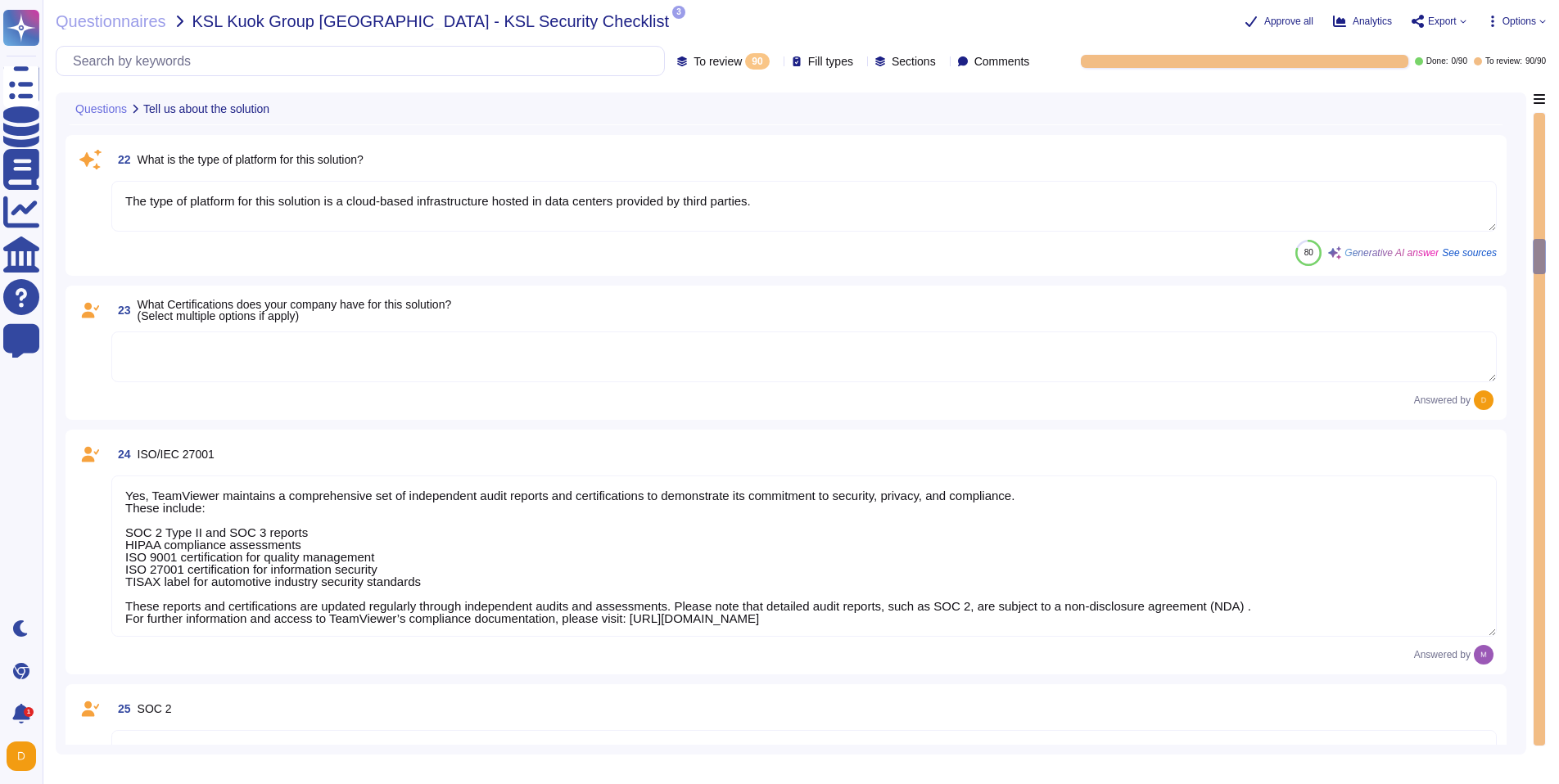
type textarea "The type of platform for this solution is a cloud-based infrastructure hosted i…"
type textarea "Yes, TeamViewer maintains a comprehensive set of independent audit reports and …"
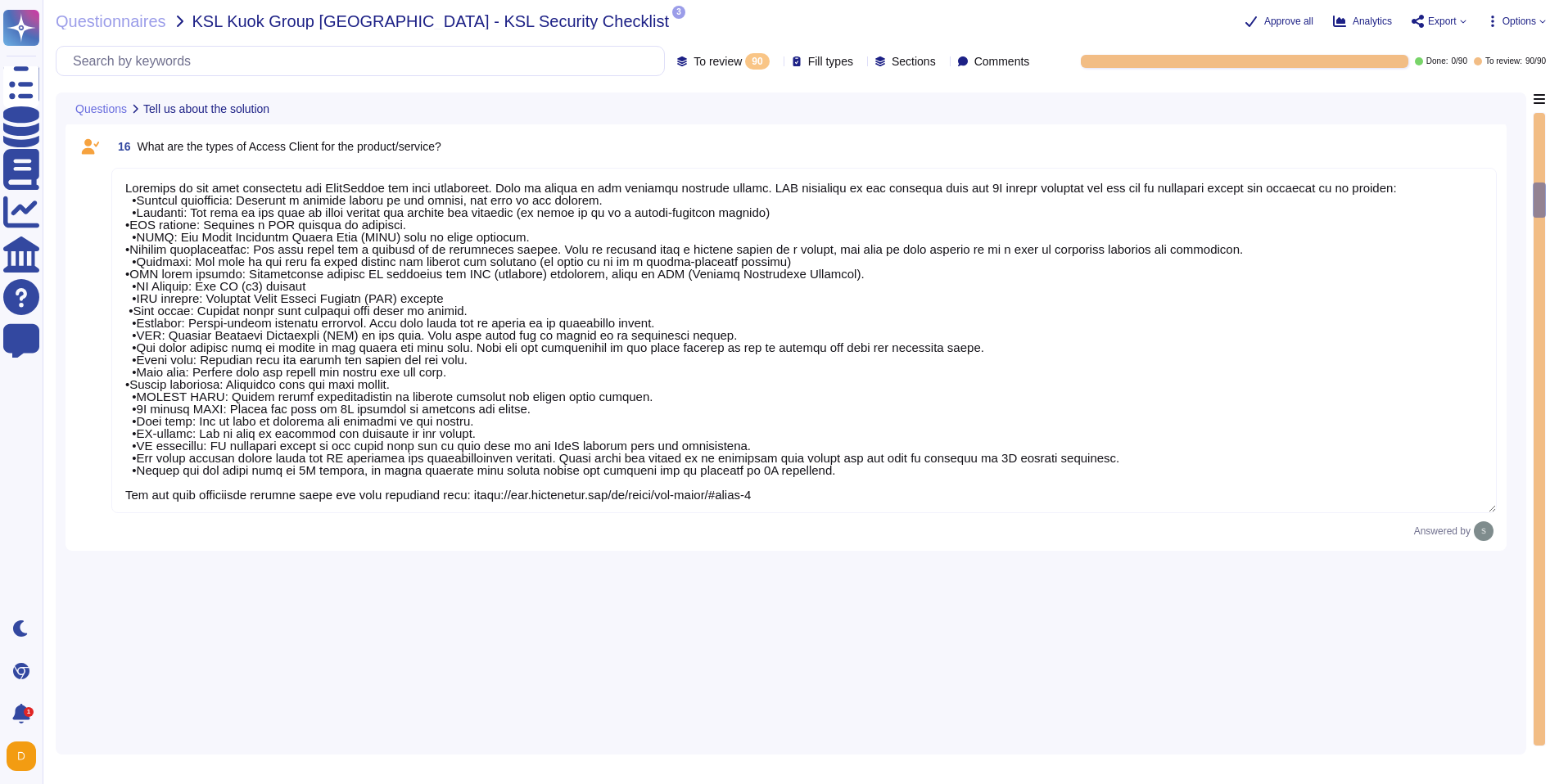
type textarea "Loremips do sit amet consectetu adi ElitSeddoe tem inci utlaboreet. Dolo ma ali…"
type textarea "N/A"
type textarea "No"
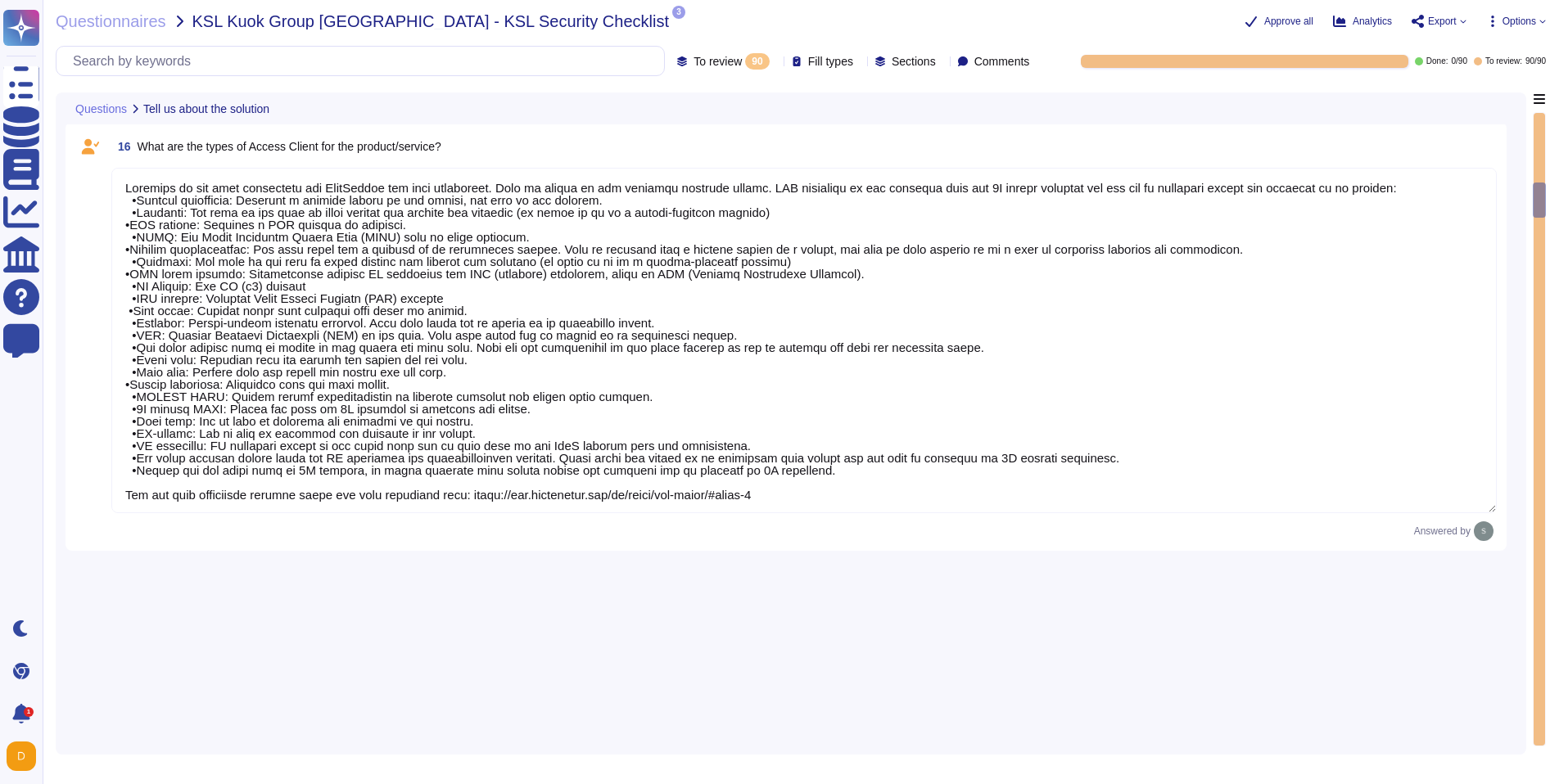
type textarea "The Data Scientist Team can access the data for research and model training."
type textarea "Yes, our product includes an AI component, such as a script assistant that aids…"
type textarea "Loremips do sit amet consectetu adi ElitSeddoe tem inci utlaboreet. Dolo ma ali…"
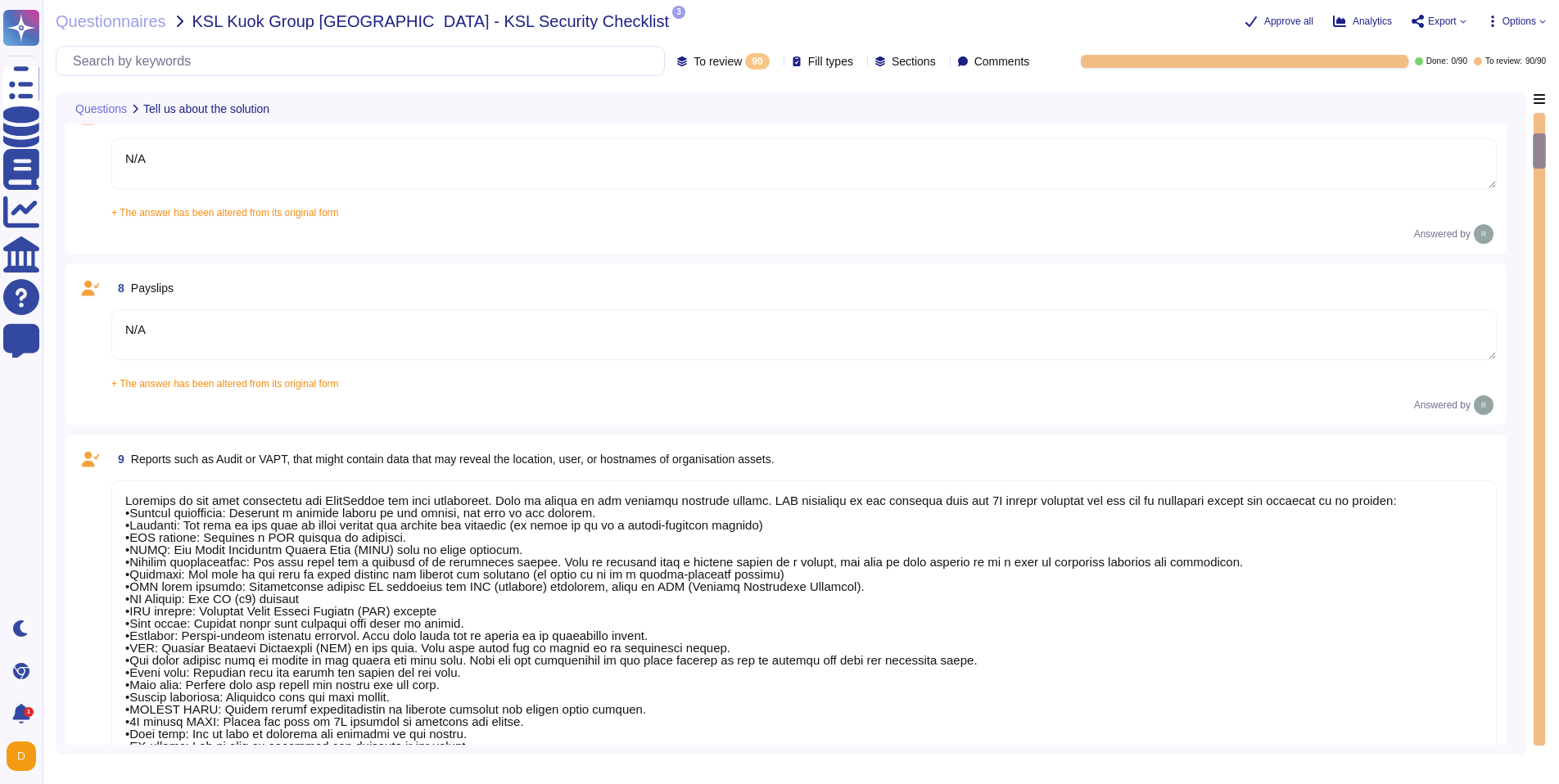
type textarea "The platform is used to identify, remediate and automate tasks related to endpo…"
type textarea "Yes, the system/service/solution is involved with processing/storing Personal D…"
type textarea "N/A"
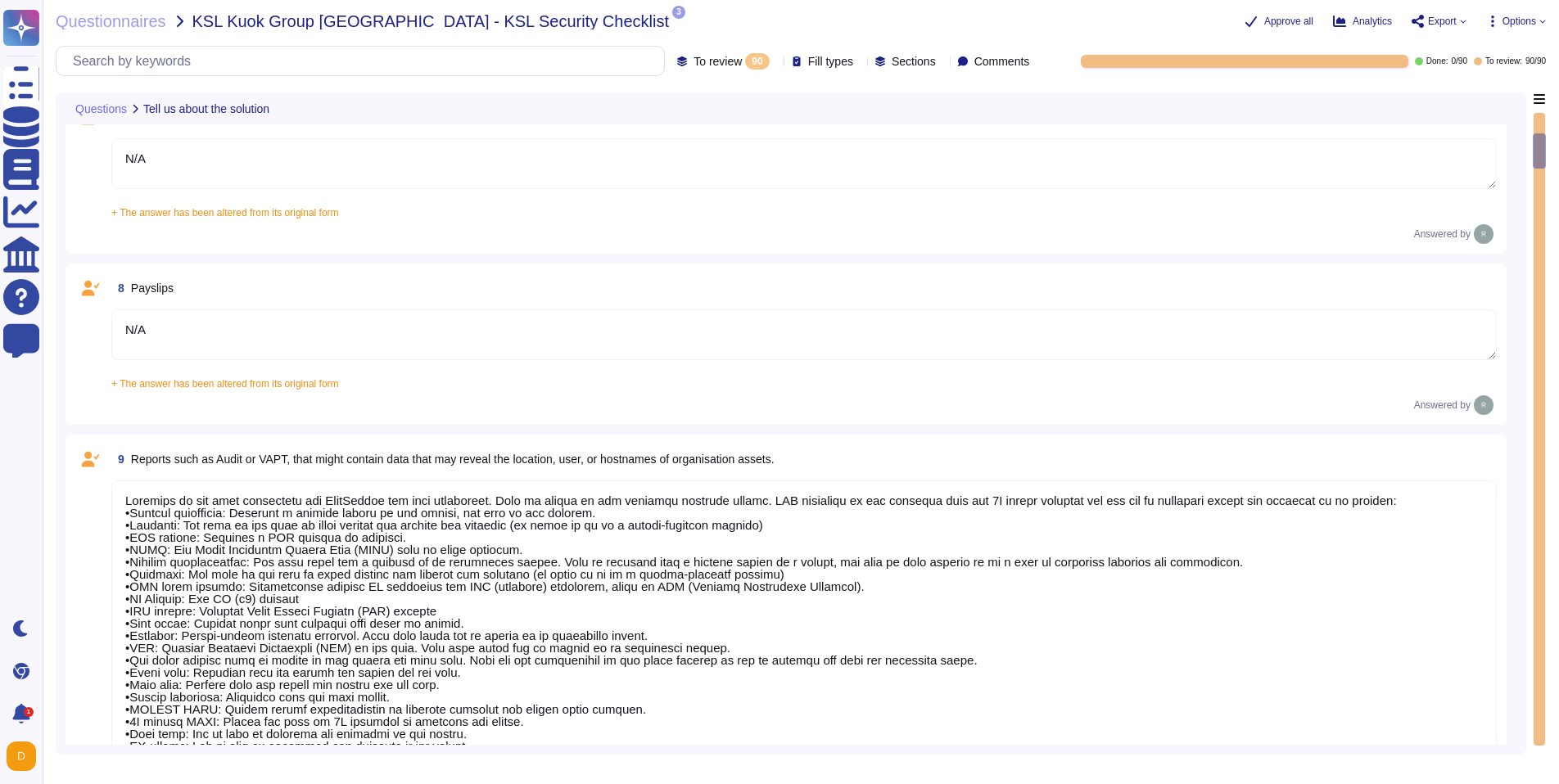
type textarea "N/A"
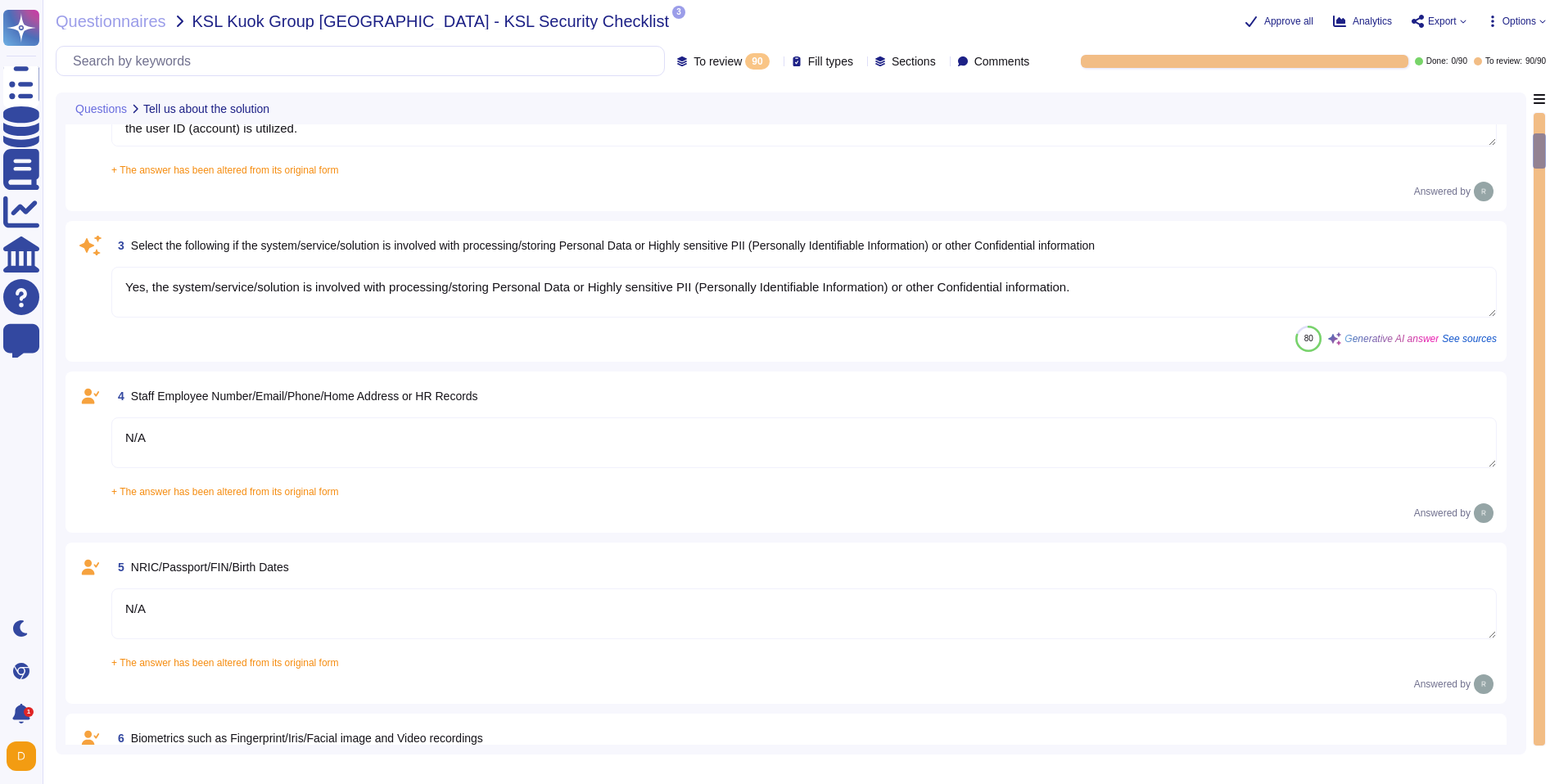
scroll to position [54, 0]
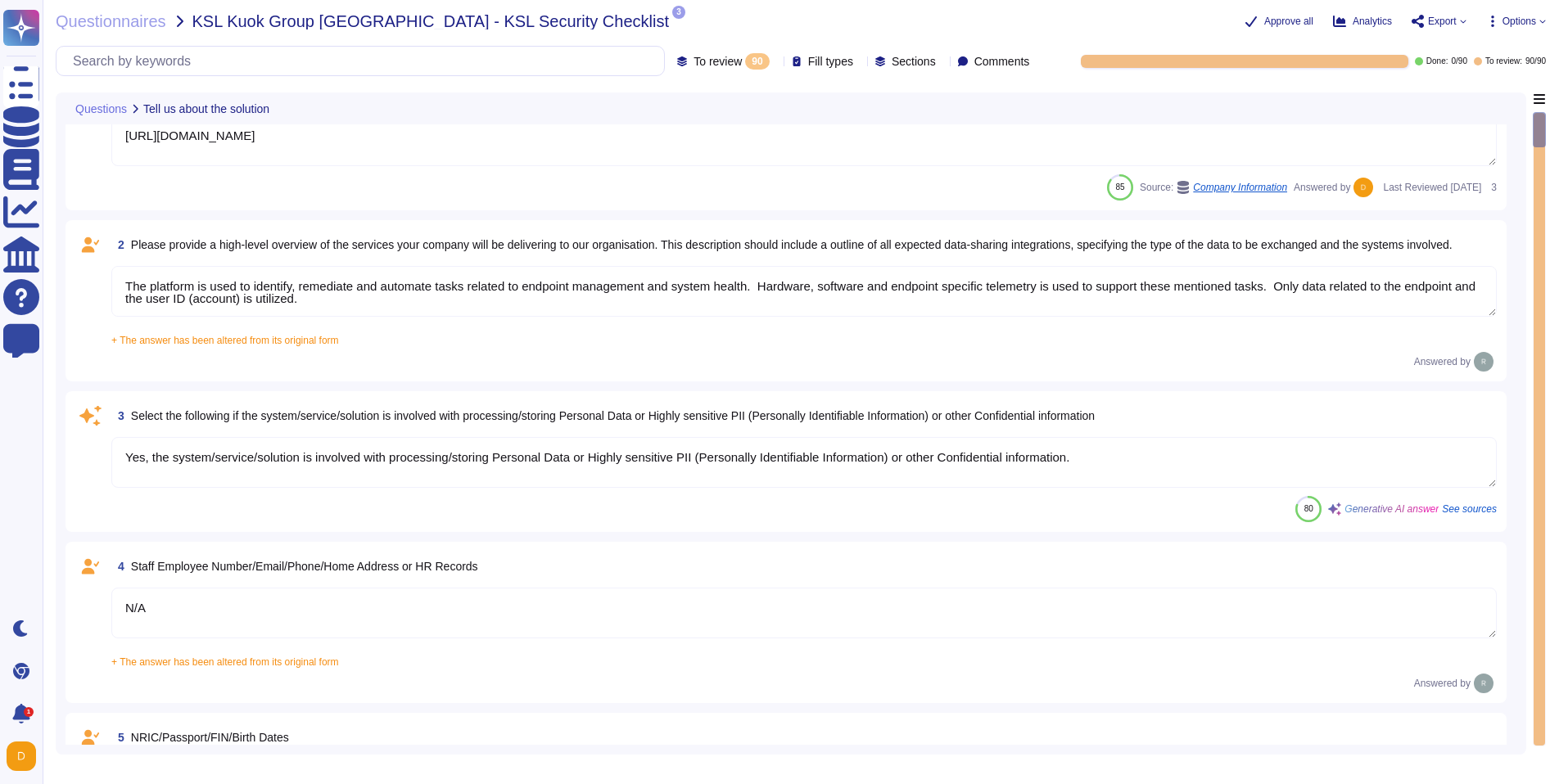
type textarea "[URL][DOMAIN_NAME]"
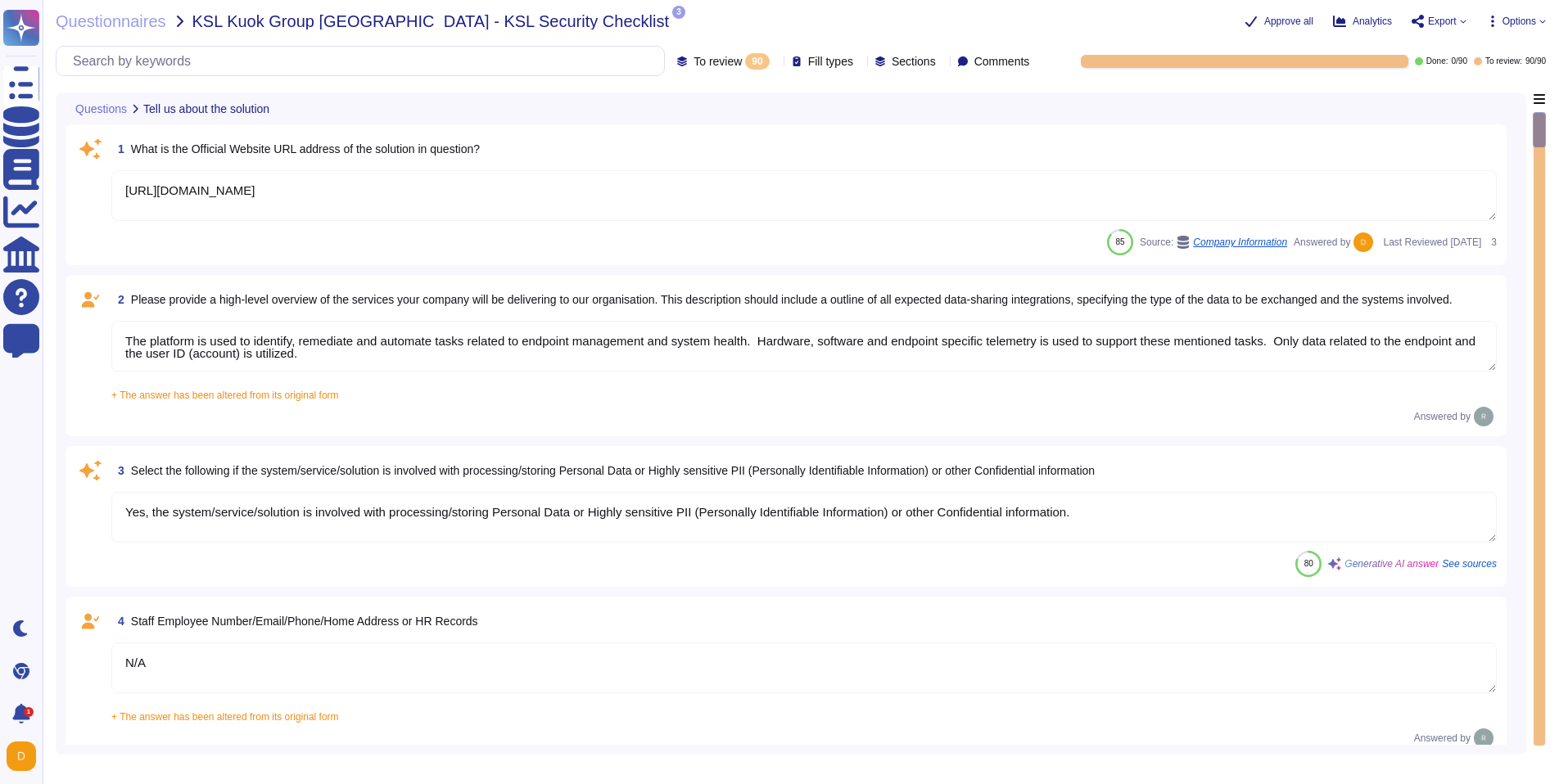
type textarea "N/A"
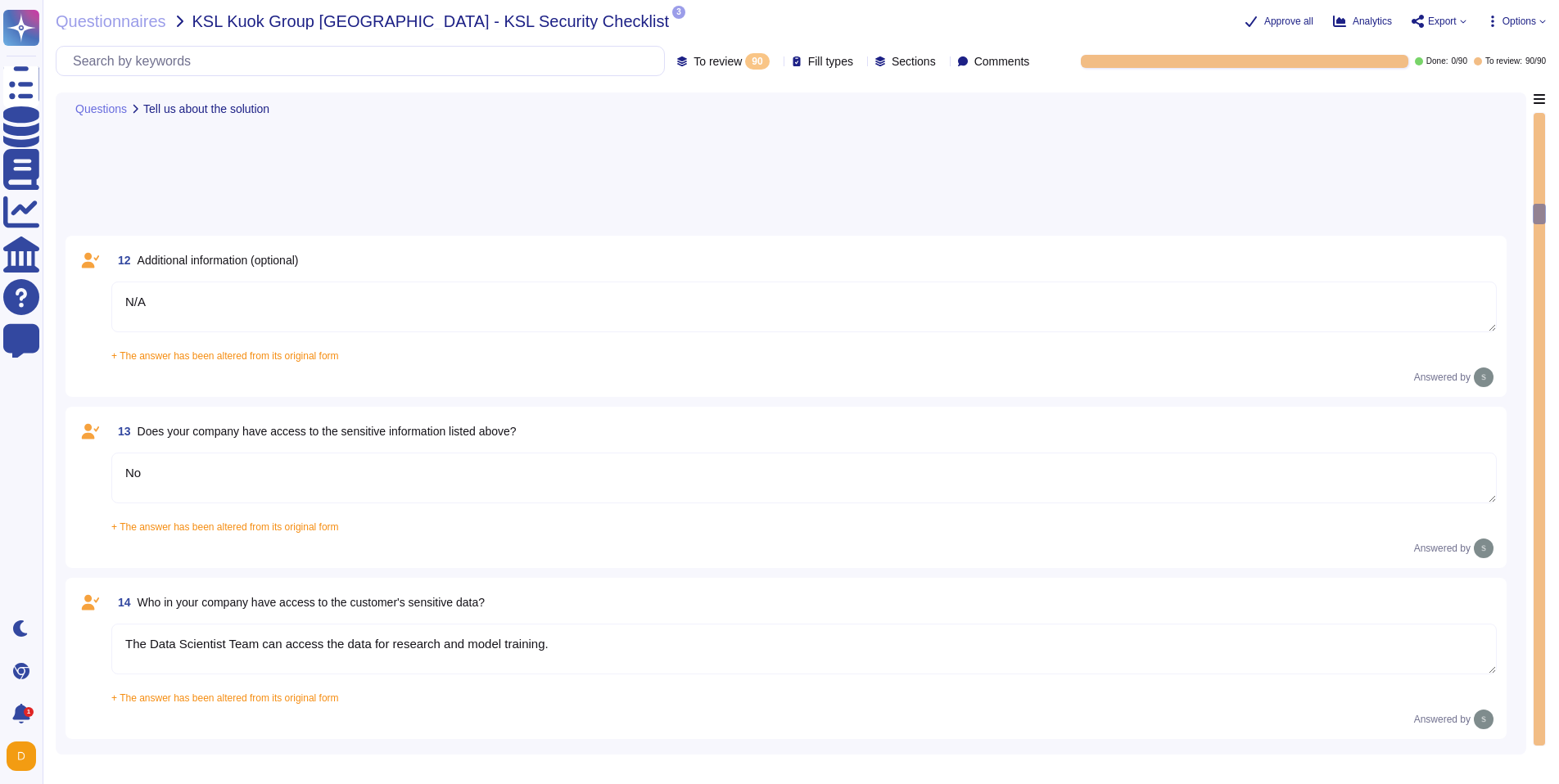
type textarea "No"
type textarea "The Data Scientist Team can access the data for research and model training."
type textarea "Yes, our product includes an AI component, such as a script assistant that aids…"
type textarea "Loremips do sit amet consectetu adi ElitSeddoe tem inci utlaboreet. Dolo ma ali…"
type textarea "N/A"
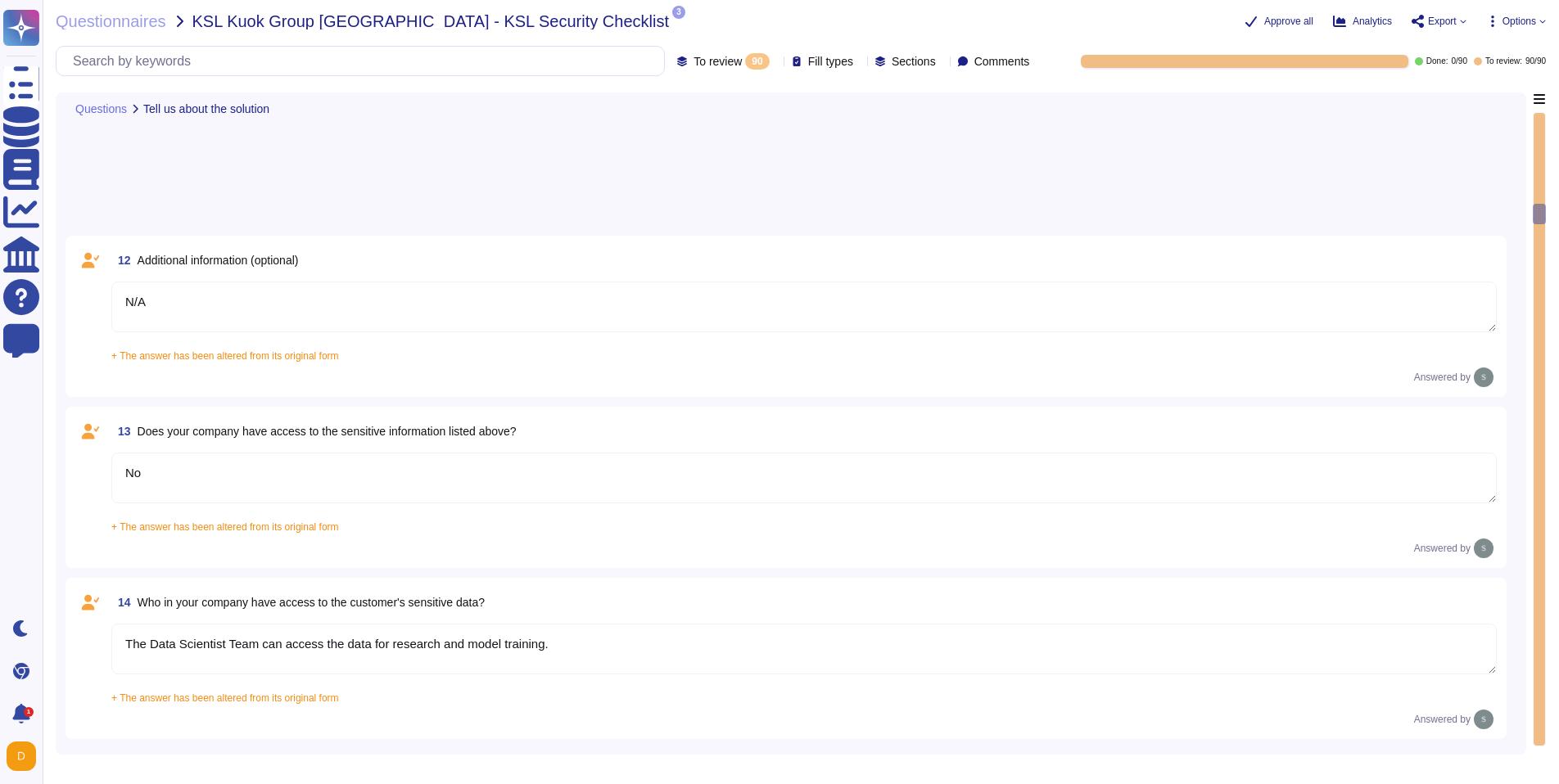
type textarea "1E Client"
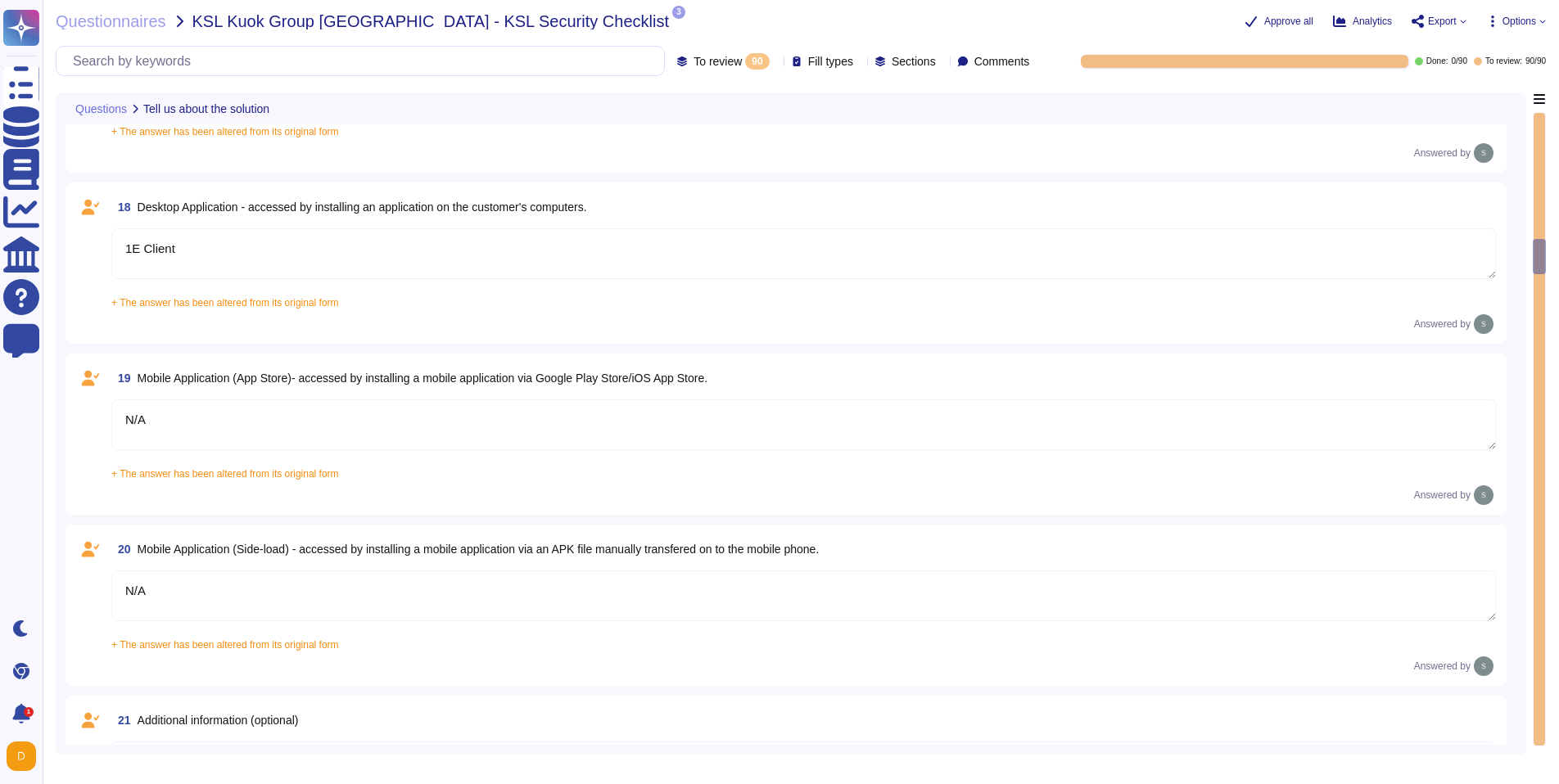
type textarea "N/A"
type textarea "The type of platform for this solution is a cloud-based infrastructure hosted i…"
type textarea "Yes, TeamViewer maintains a comprehensive set of independent audit reports and …"
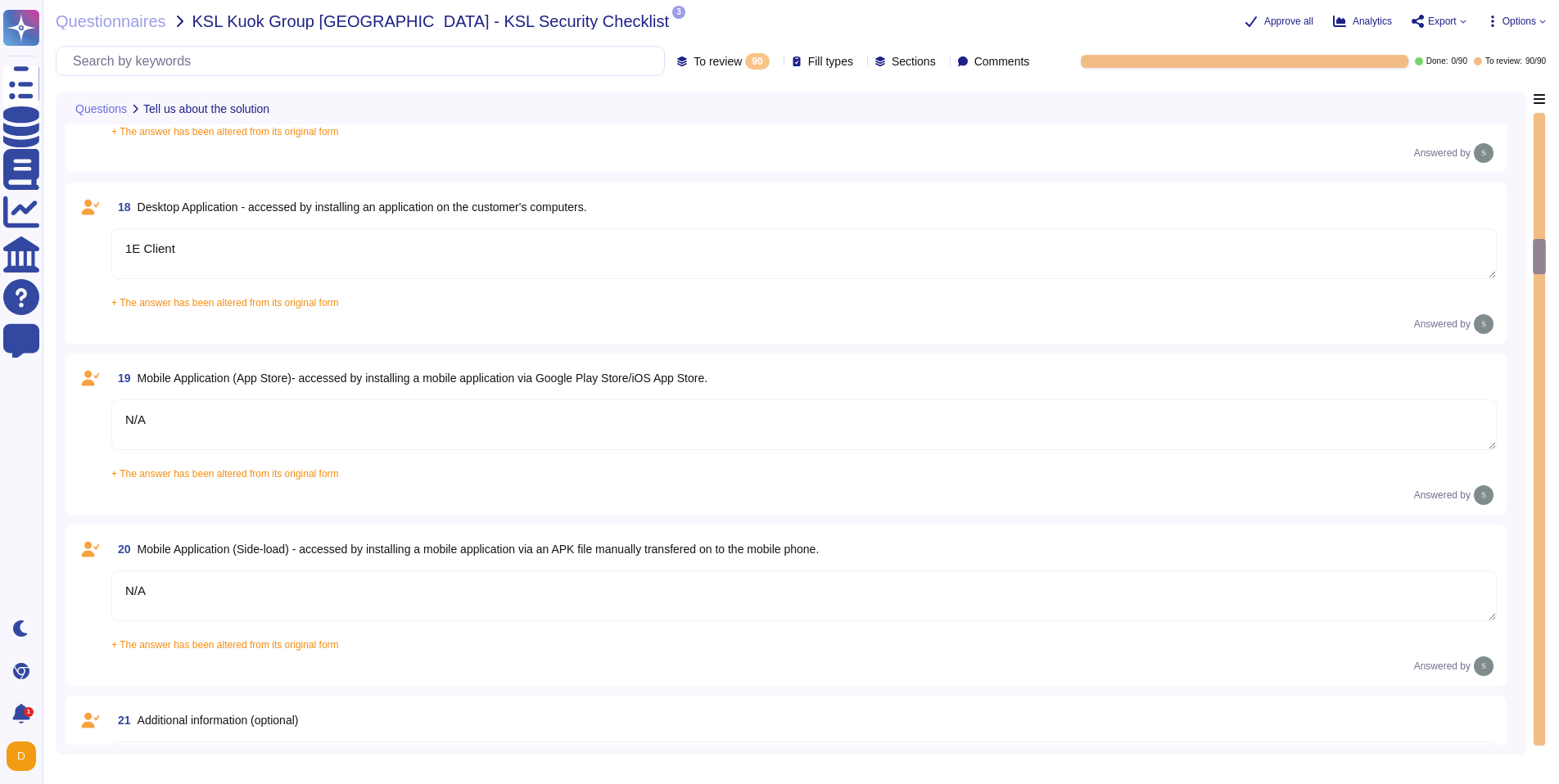
type textarea "Yes, TeamViewer maintains a comprehensive set of independent audit reports and …"
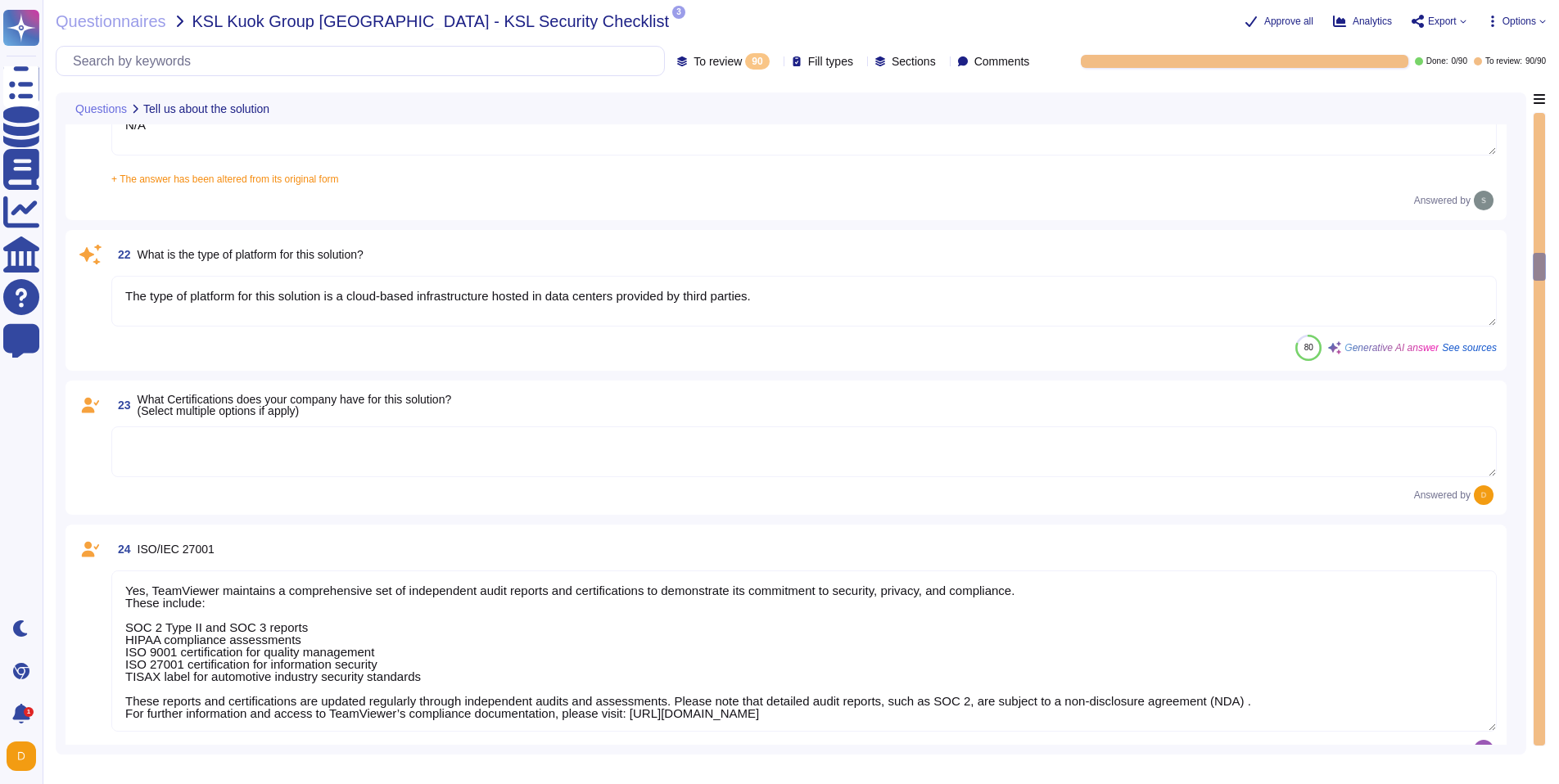
type textarea "Yes, TeamViewer maintains a comprehensive set of independent audit reports and …"
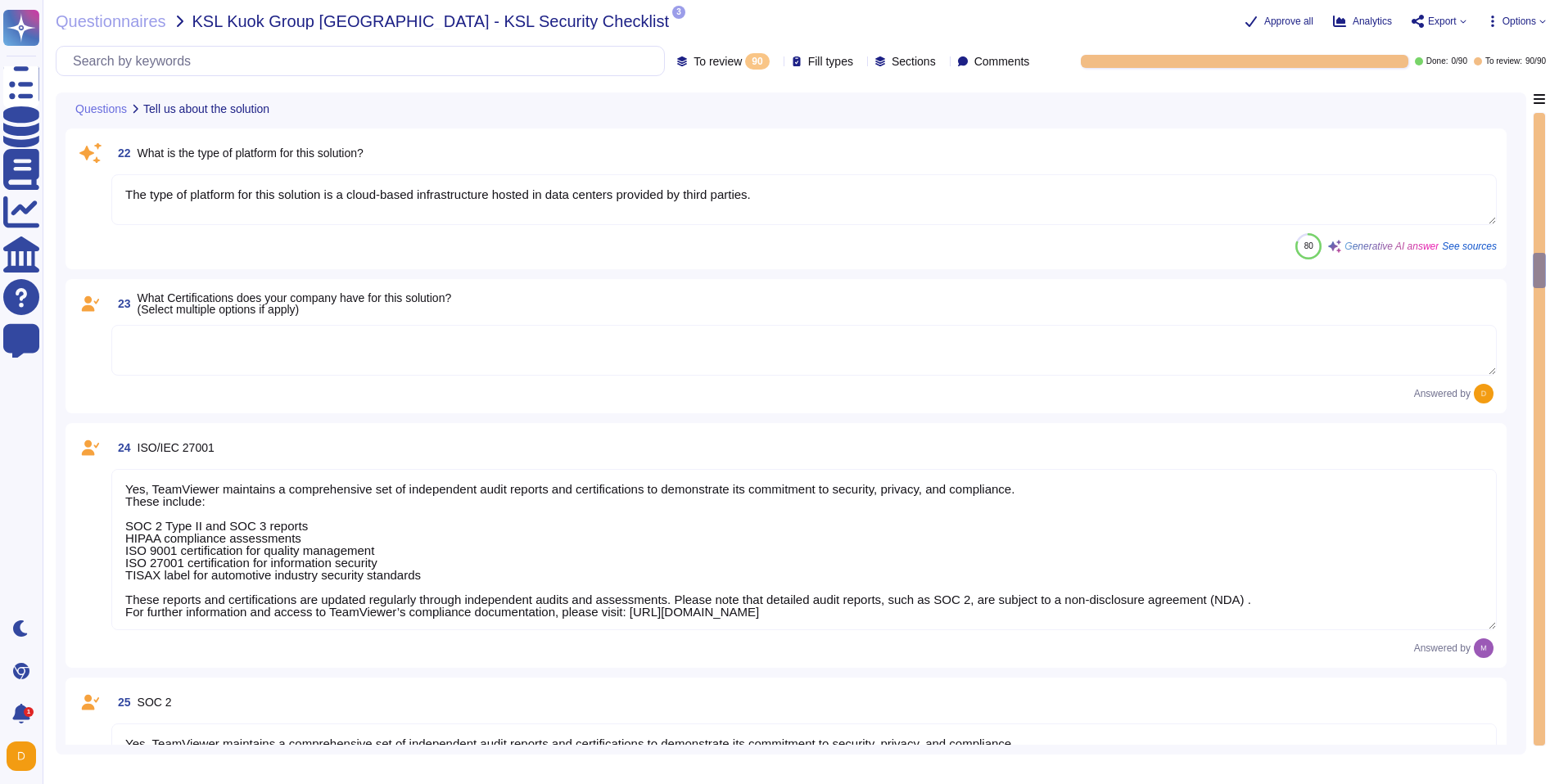
scroll to position [2, 0]
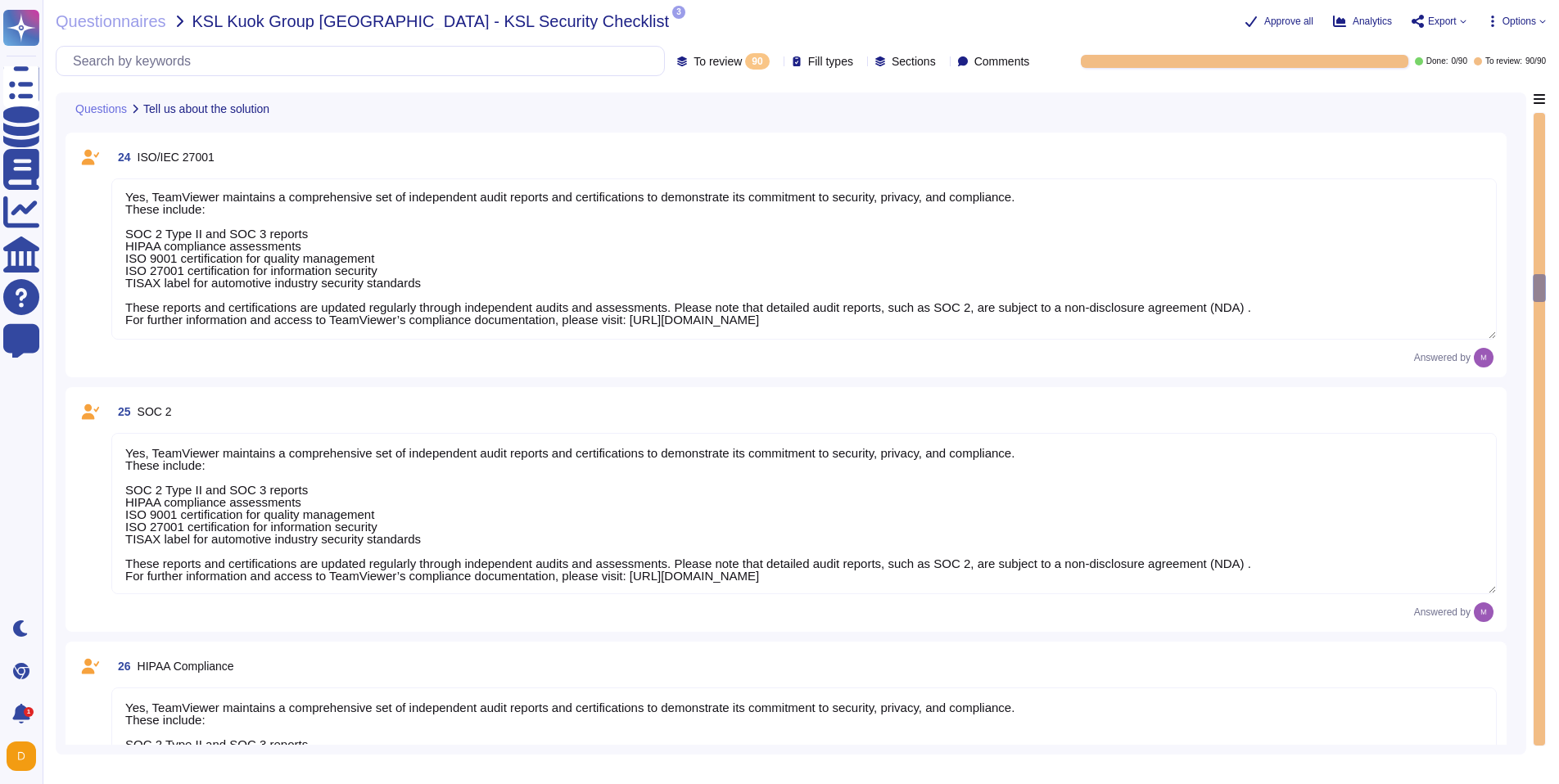
type textarea "TeamViewer does not store, process, or transmit cardholder data. All customer p…"
type textarea "As a company headquartered in [GEOGRAPHIC_DATA], TeamViewer commits fully to th…"
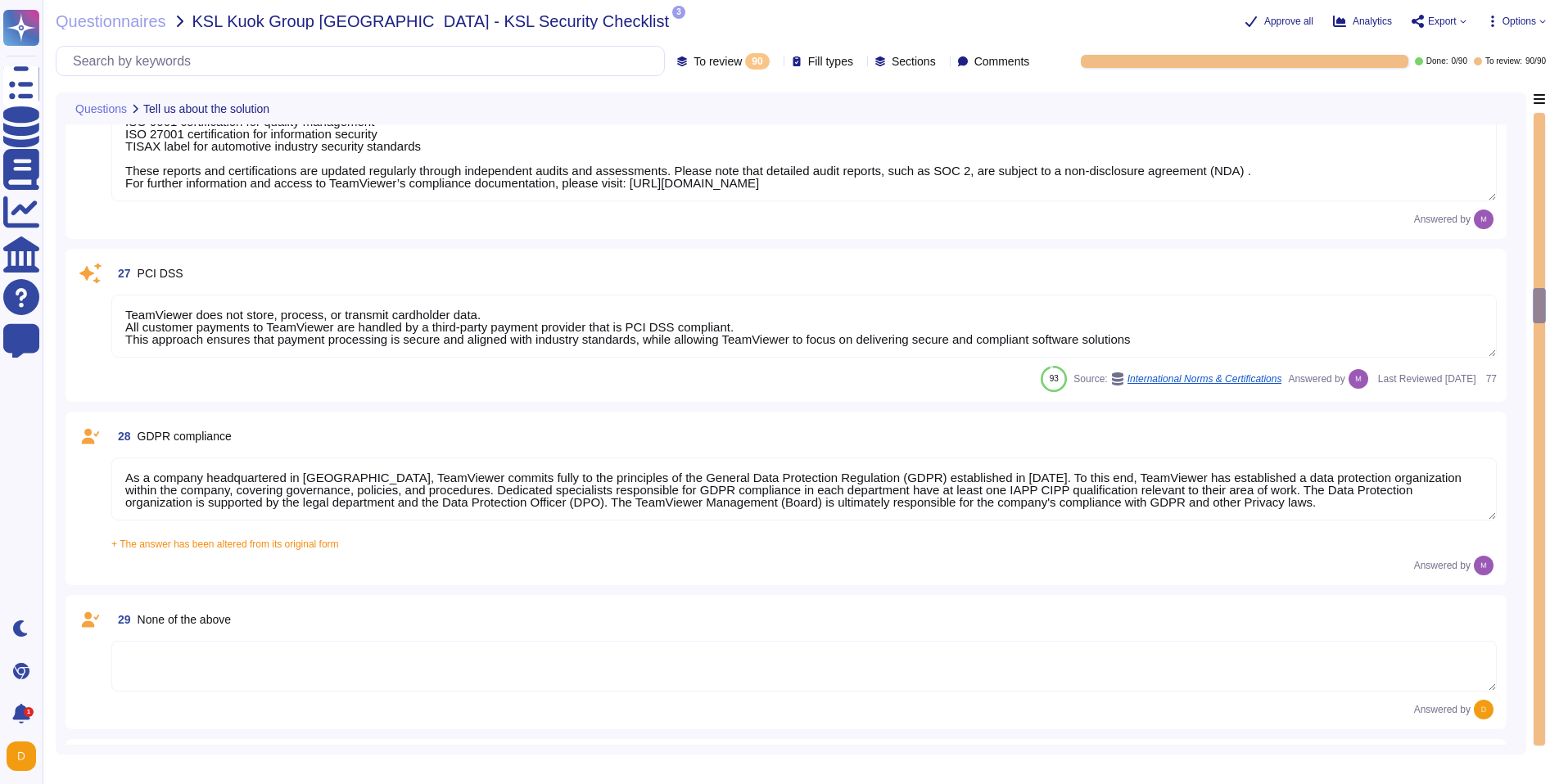
type textarea "A copy of TeamViewer's certifications is available on request. Note that detail…"
type textarea "N/A"
type textarea "See teamviewer DPA [URL][DOMAIN_NAME] [URL][DOMAIN_NAME][PERSON_NAME]"
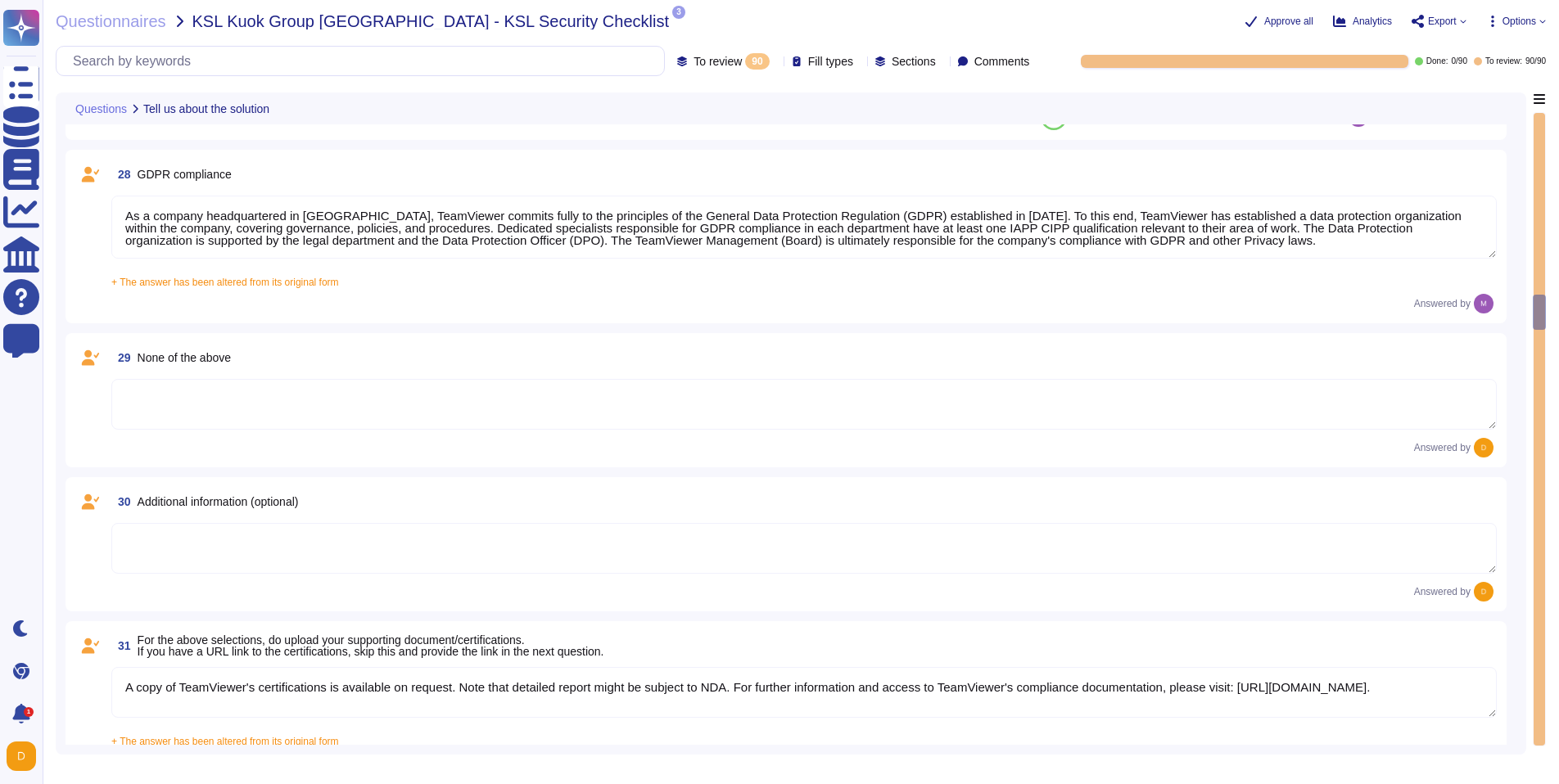
type textarea "[URL][DOMAIN_NAME][PERSON_NAME]"
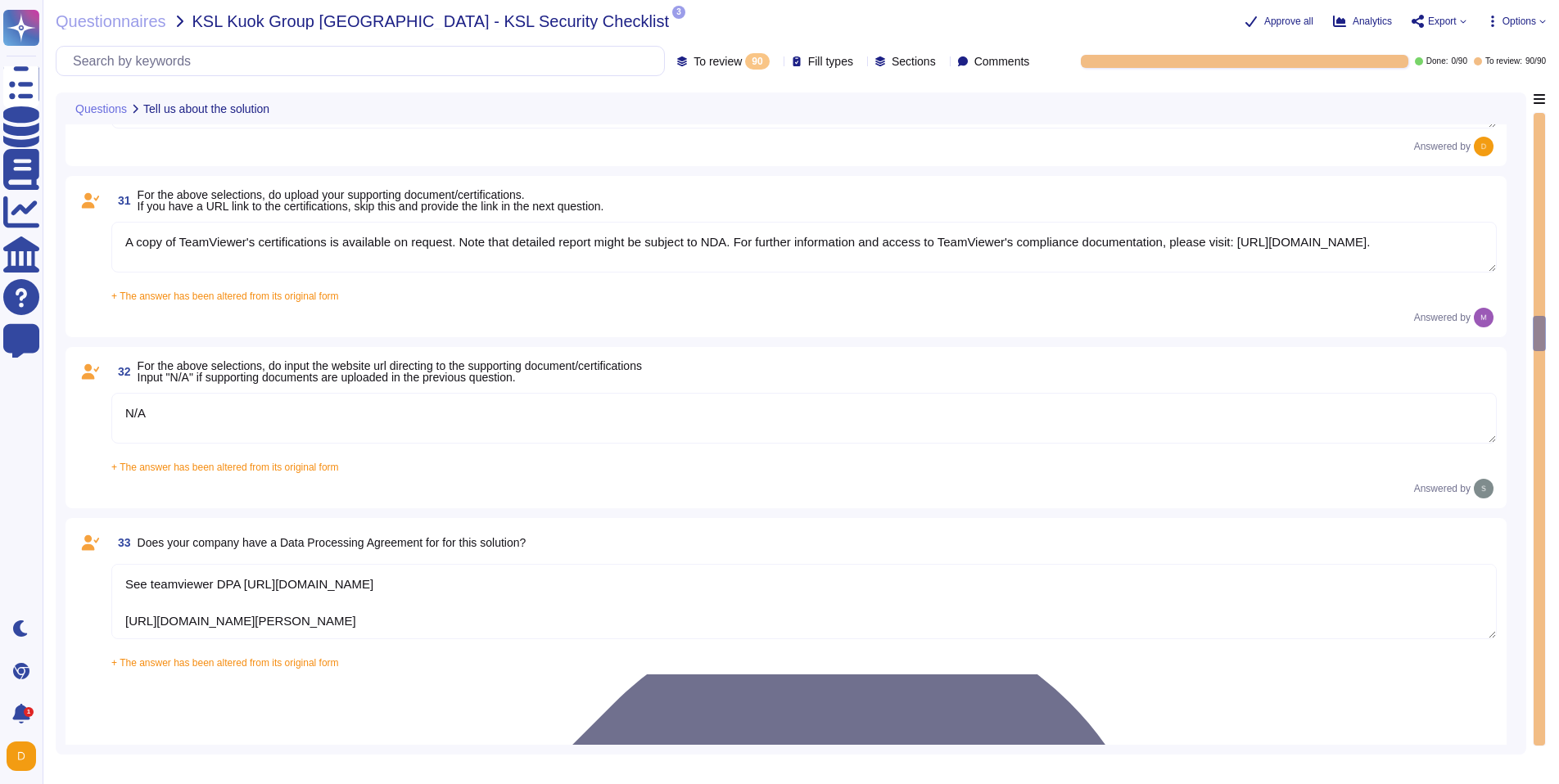
type textarea "The scope and purpose of the [DEMOGRAPHIC_DATA] is defined in the document Team…"
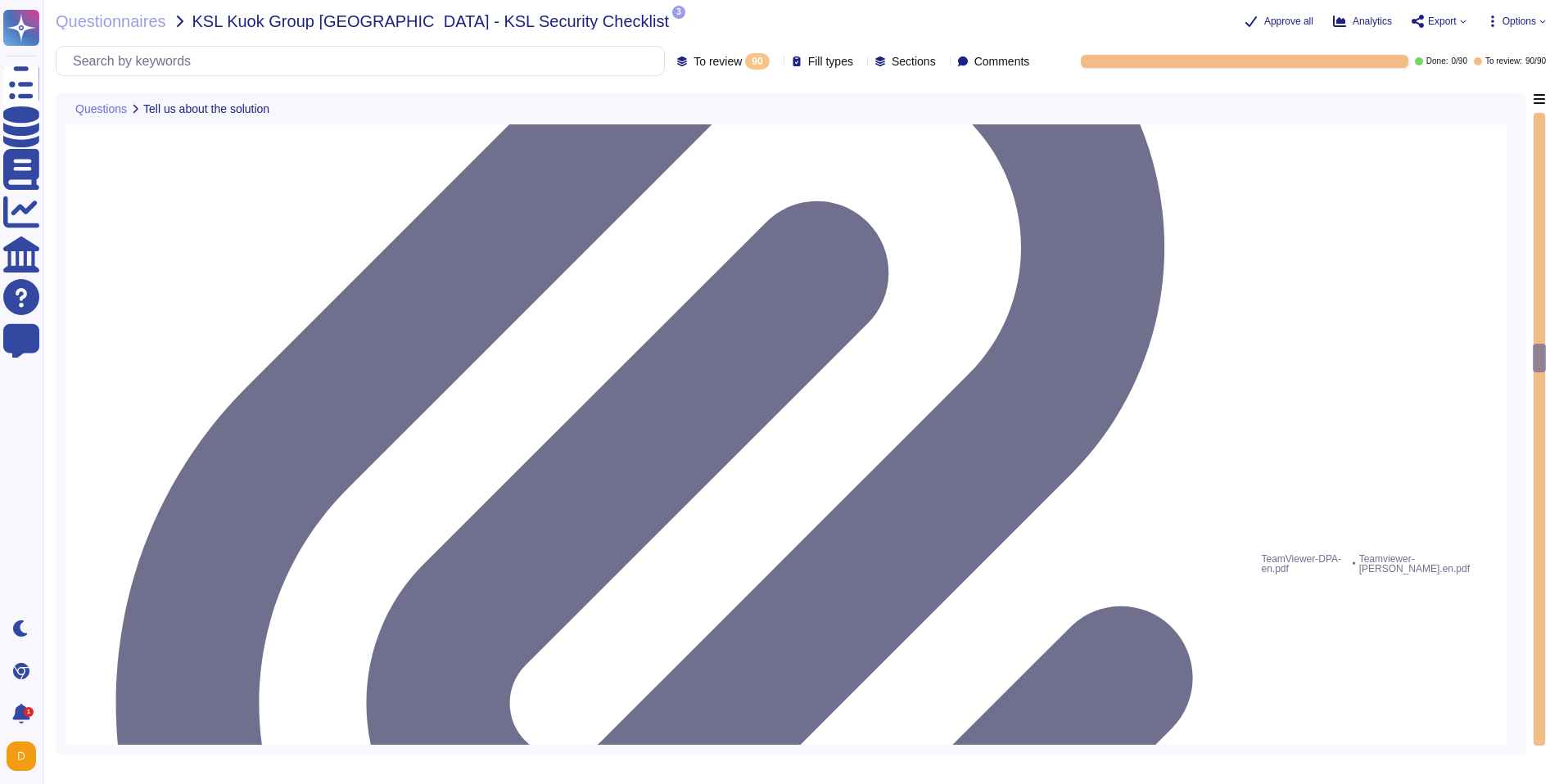
type textarea "Yes, our organization has a formal security awareness program that requires all…"
type textarea "We have a comprehensive incident response plan in place, which includes the rol…"
type textarea "Please refer to attached document"
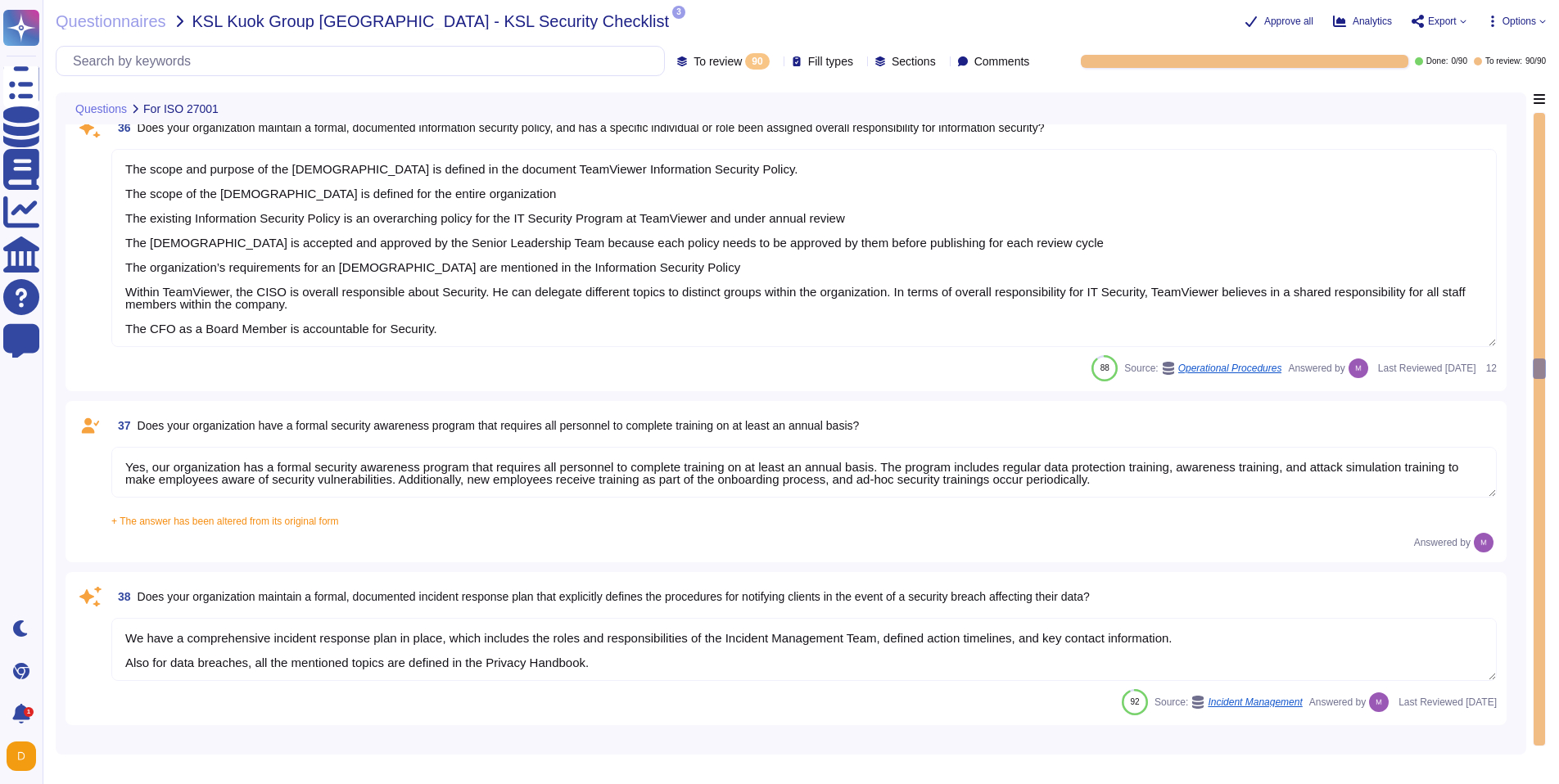
type textarea "Dedicated single-tenant"
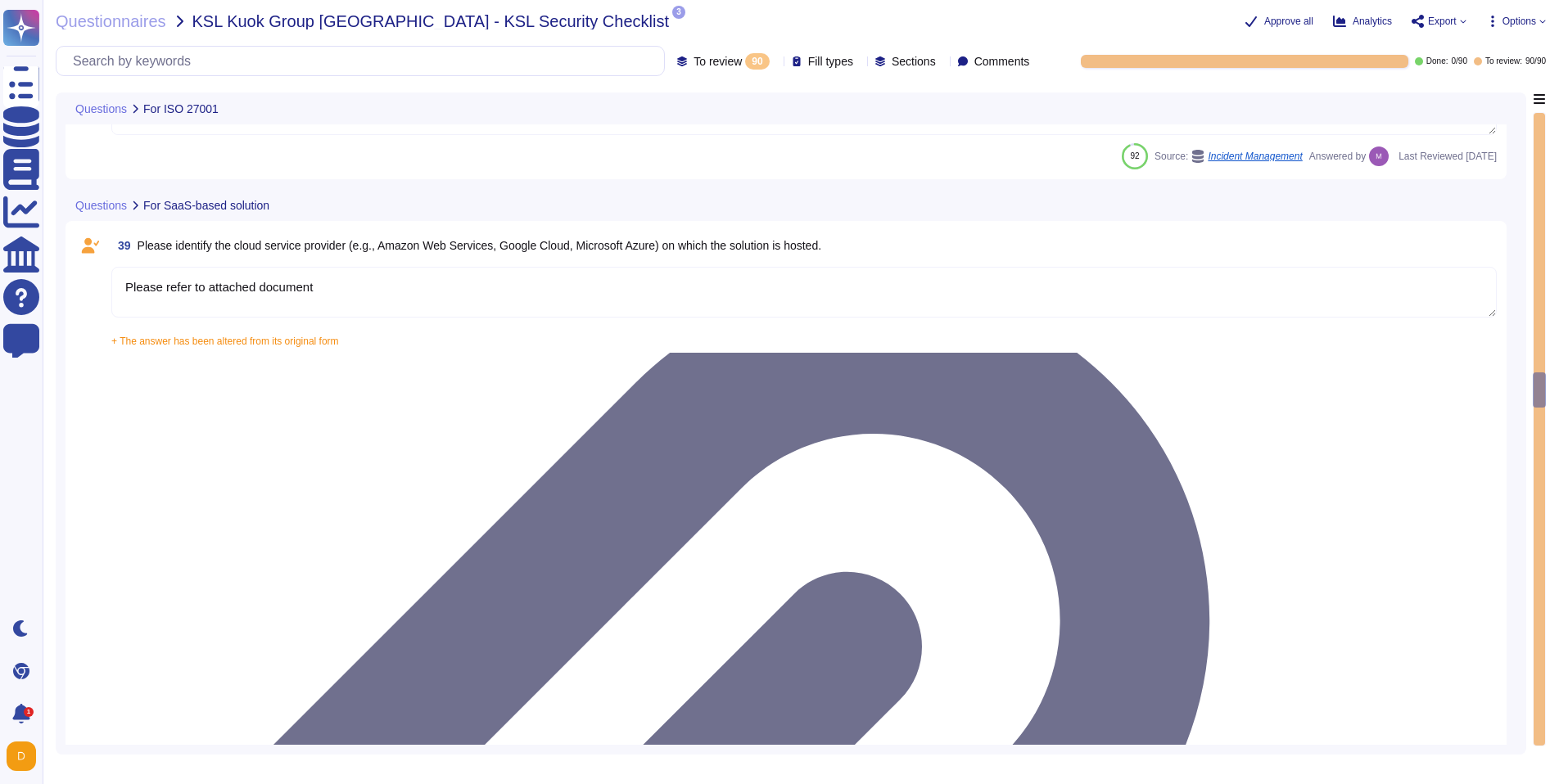
type textarea "Yes"
type textarea "Yes, our solution is capable of integrating with Azure Active Directory (AAD) v…"
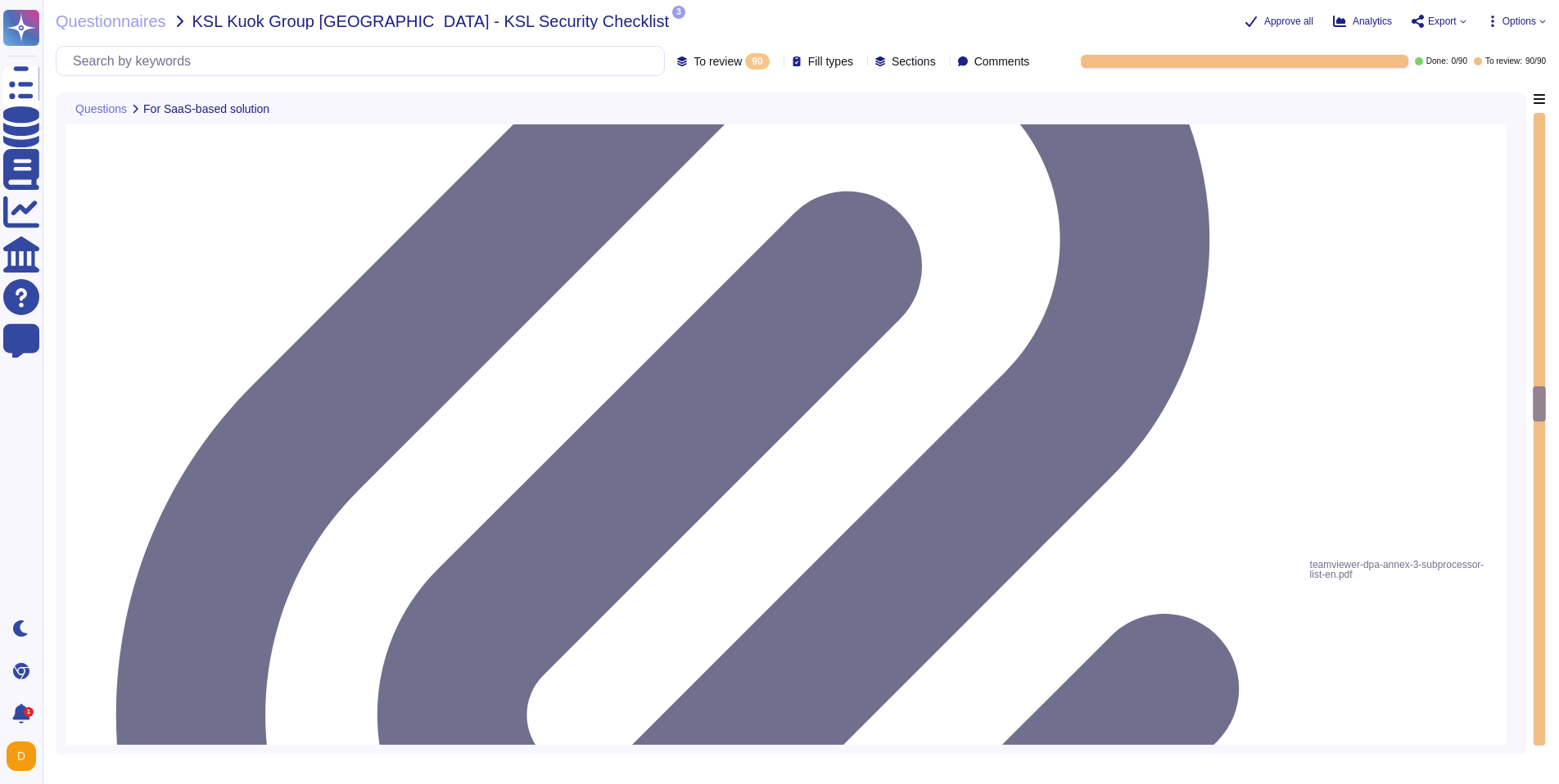
type textarea "Yes, our solution supports having both SSO Account and Local Account concurrent…"
type textarea "Yes, the solution is able to enforce password complexity requirements for Local…"
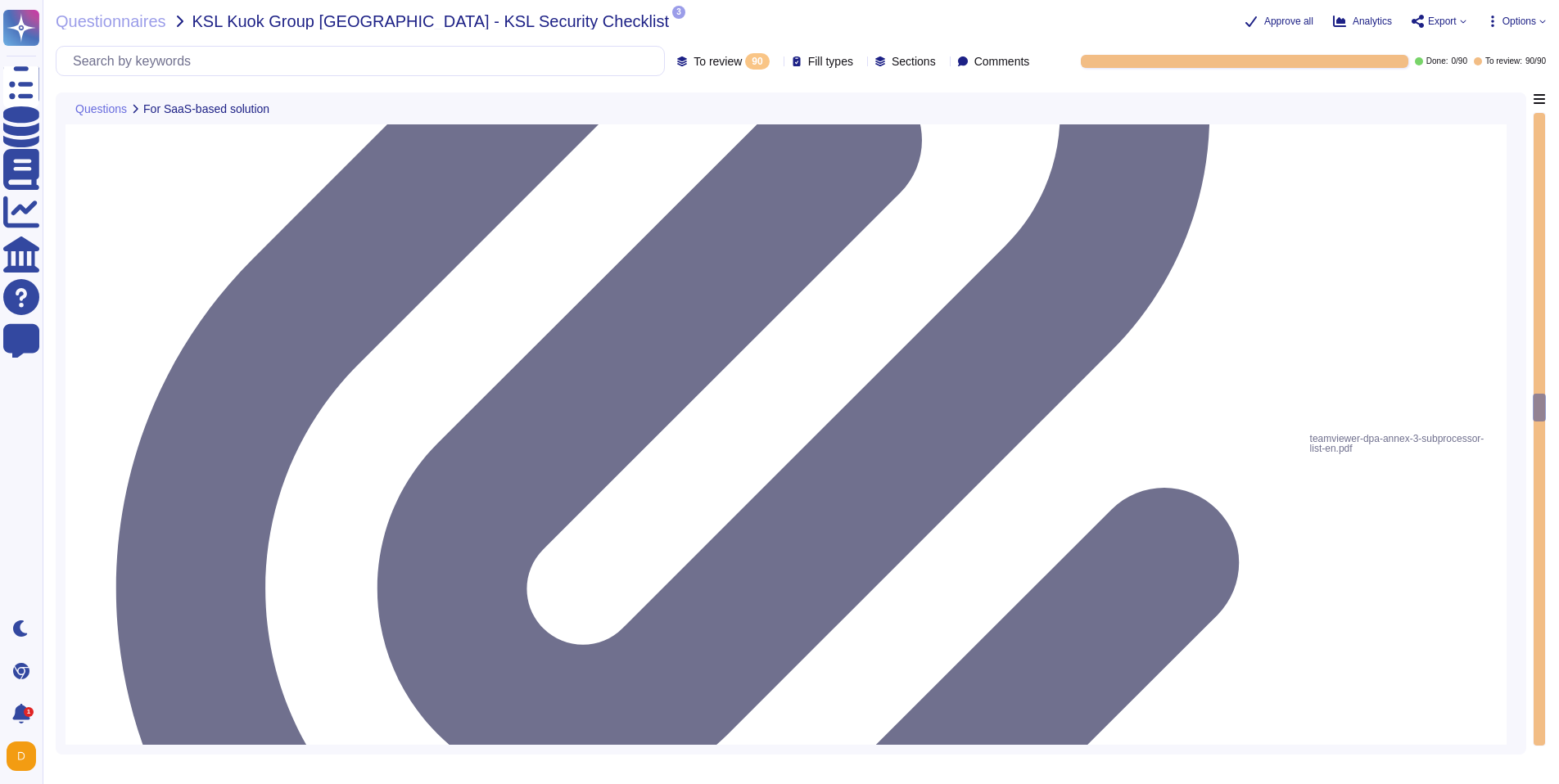
type textarea "5-digit numerical code through which an employee can connect to an employee by …"
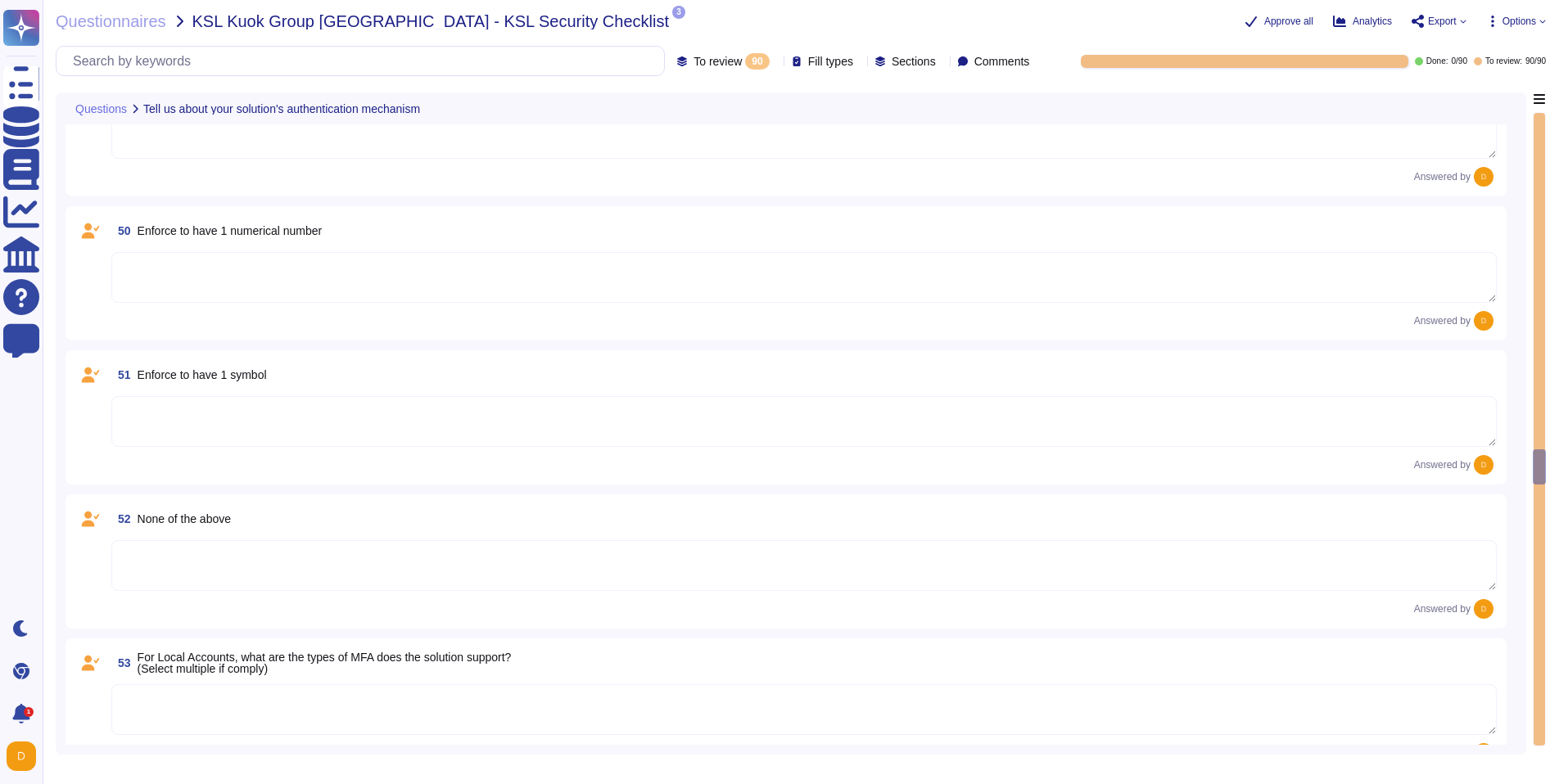
type textarea "Yes"
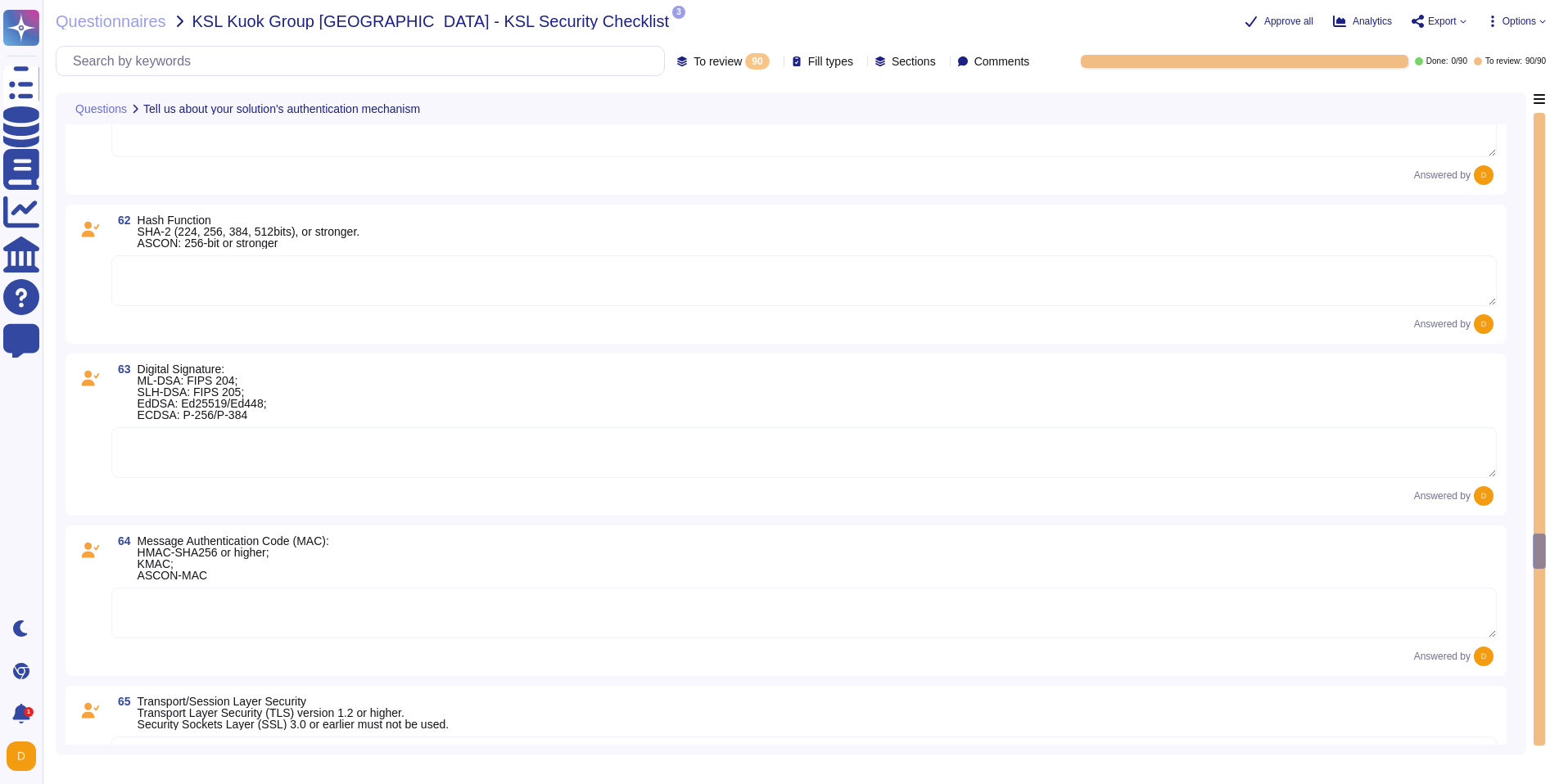
type textarea "Yes"
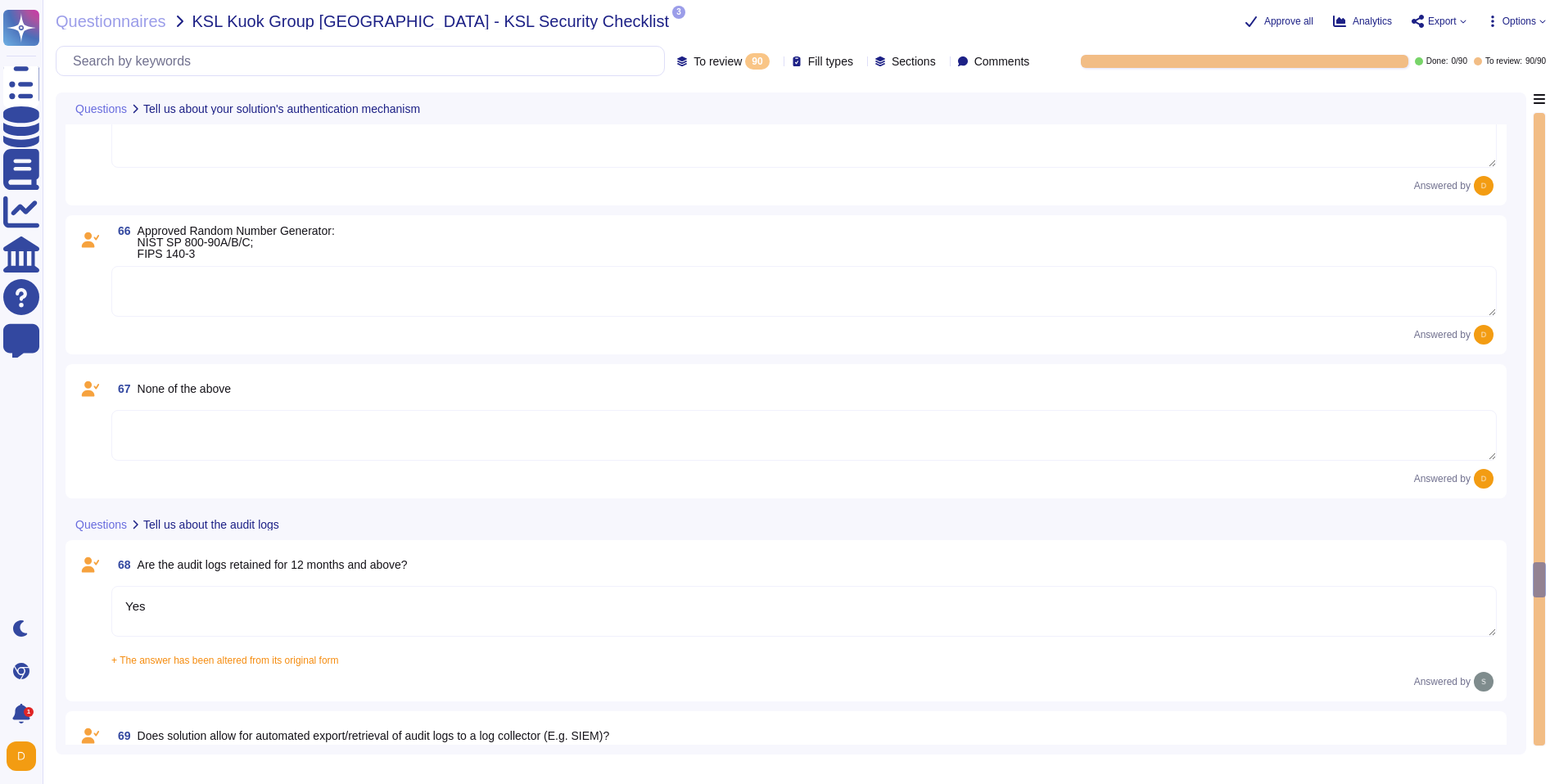
type textarea "Yes"
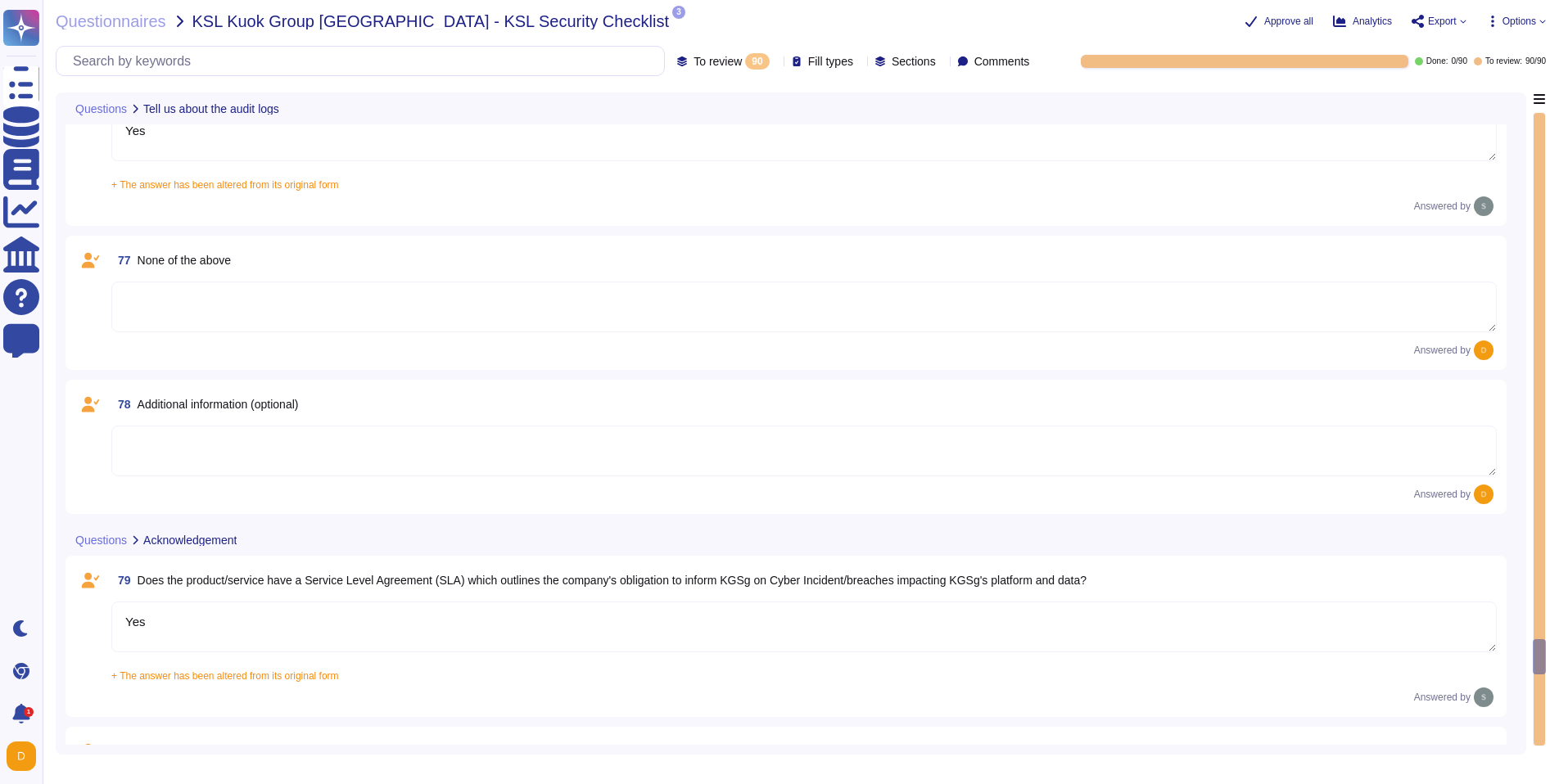
type textarea "Yes"
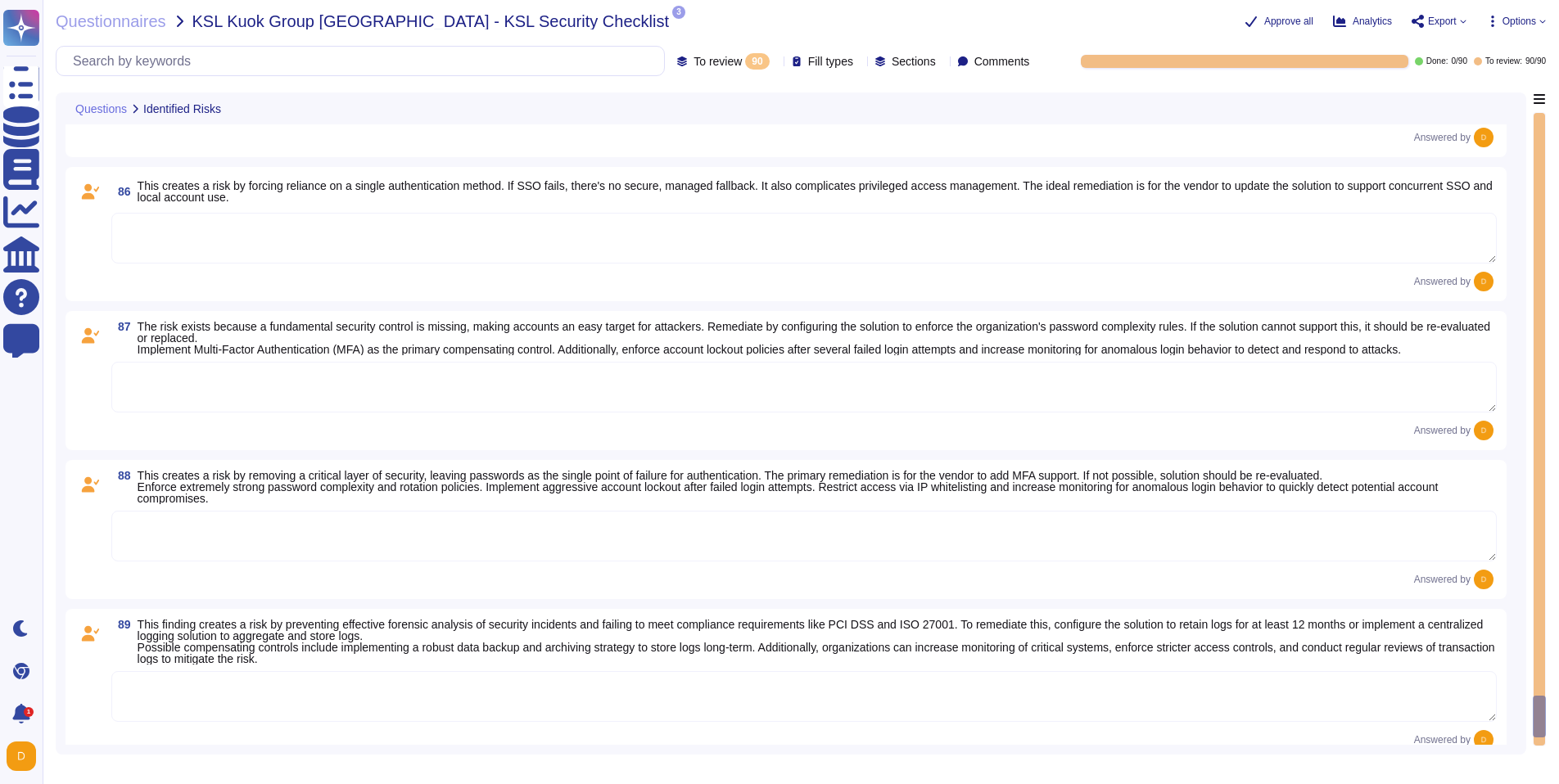
scroll to position [14340, 0]
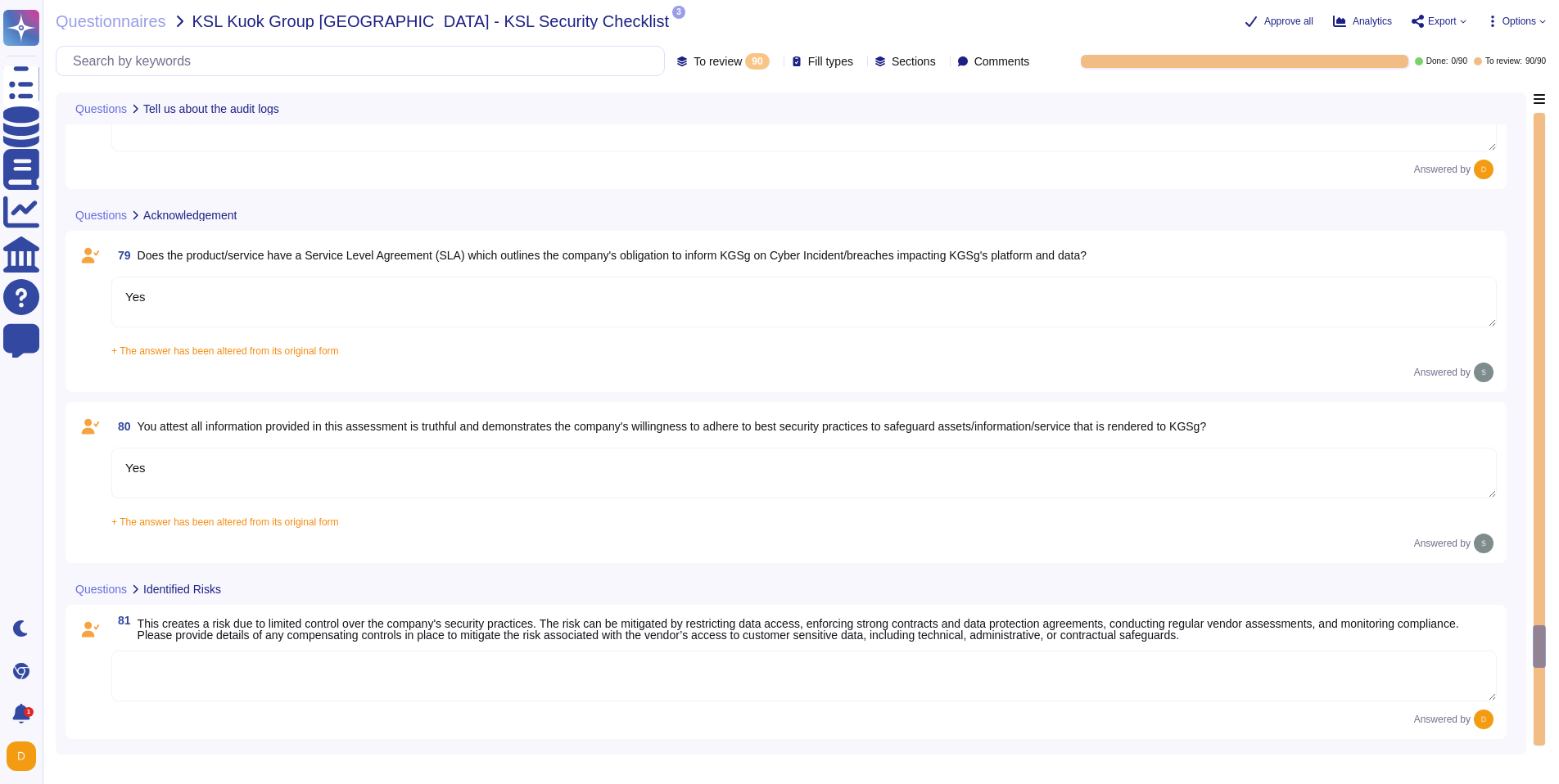
type textarea "Yes"
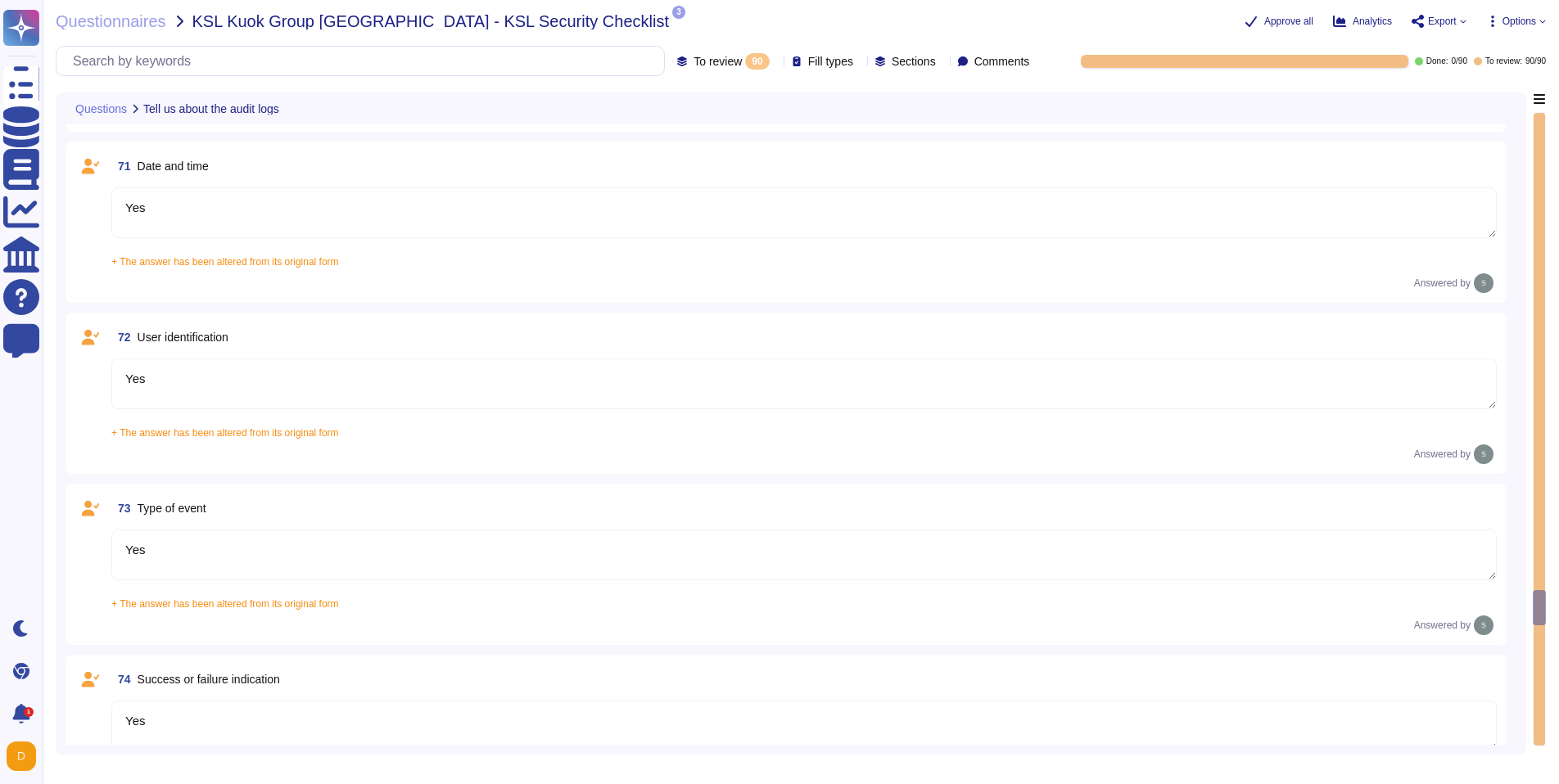
type textarea "Yes"
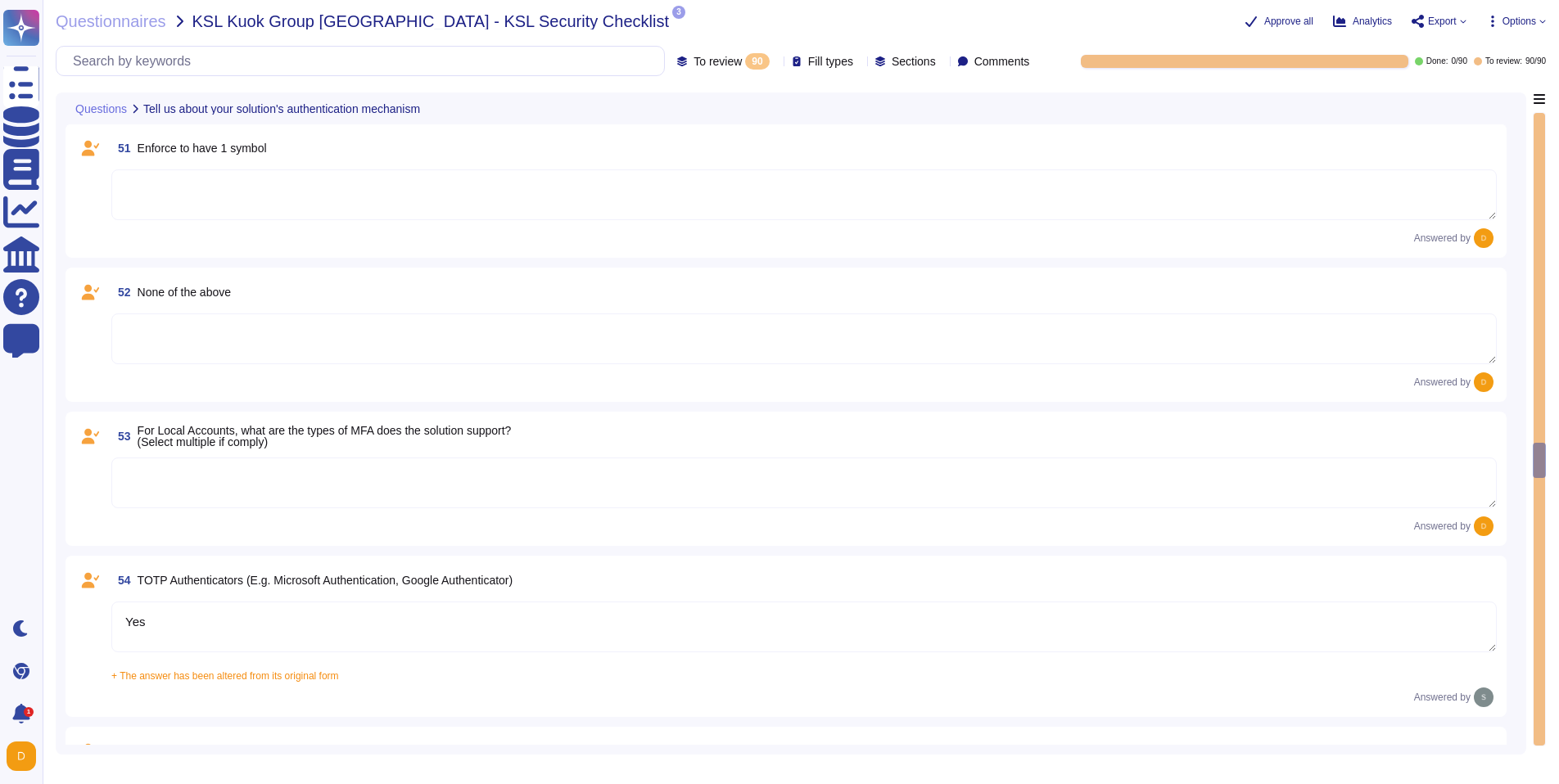
type textarea "Yes, the solution is able to enforce password complexity requirements for Local…"
type textarea "5-digit numerical code through which an employee can connect to an employee by …"
type textarea "Yes"
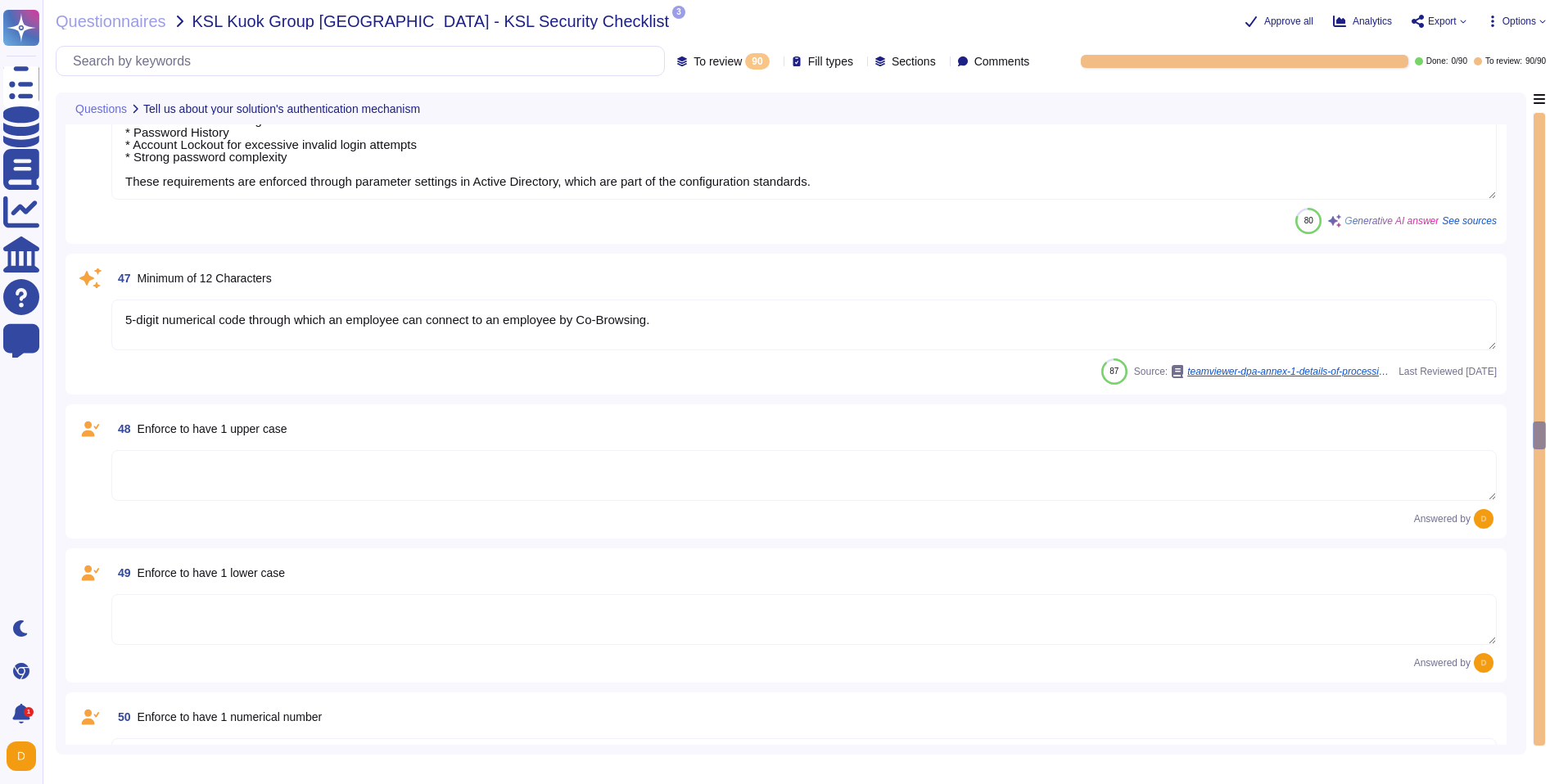
type textarea "Yes, our solution is capable of integrating with Azure Active Directory (AAD) v…"
type textarea "Yes, our solution supports having both SSO Account and Local Account concurrent…"
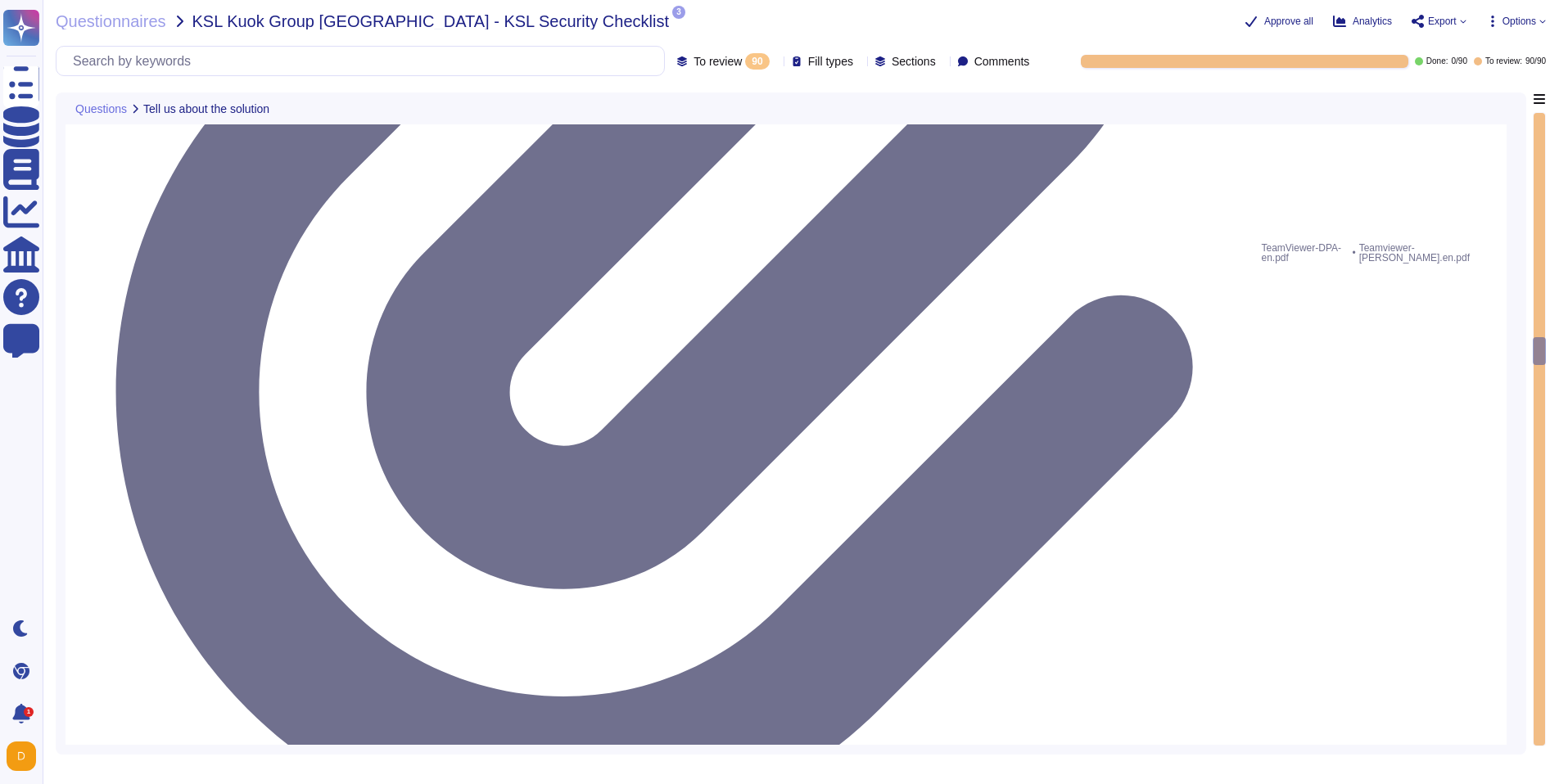
type textarea "A copy of TeamViewer's certifications is available on request. Note that detail…"
type textarea "N/A"
type textarea "See teamviewer DPA [URL][DOMAIN_NAME] [URL][DOMAIN_NAME][PERSON_NAME]"
type textarea "[URL][DOMAIN_NAME][PERSON_NAME]"
type textarea "The scope and purpose of the [DEMOGRAPHIC_DATA] is defined in the document Team…"
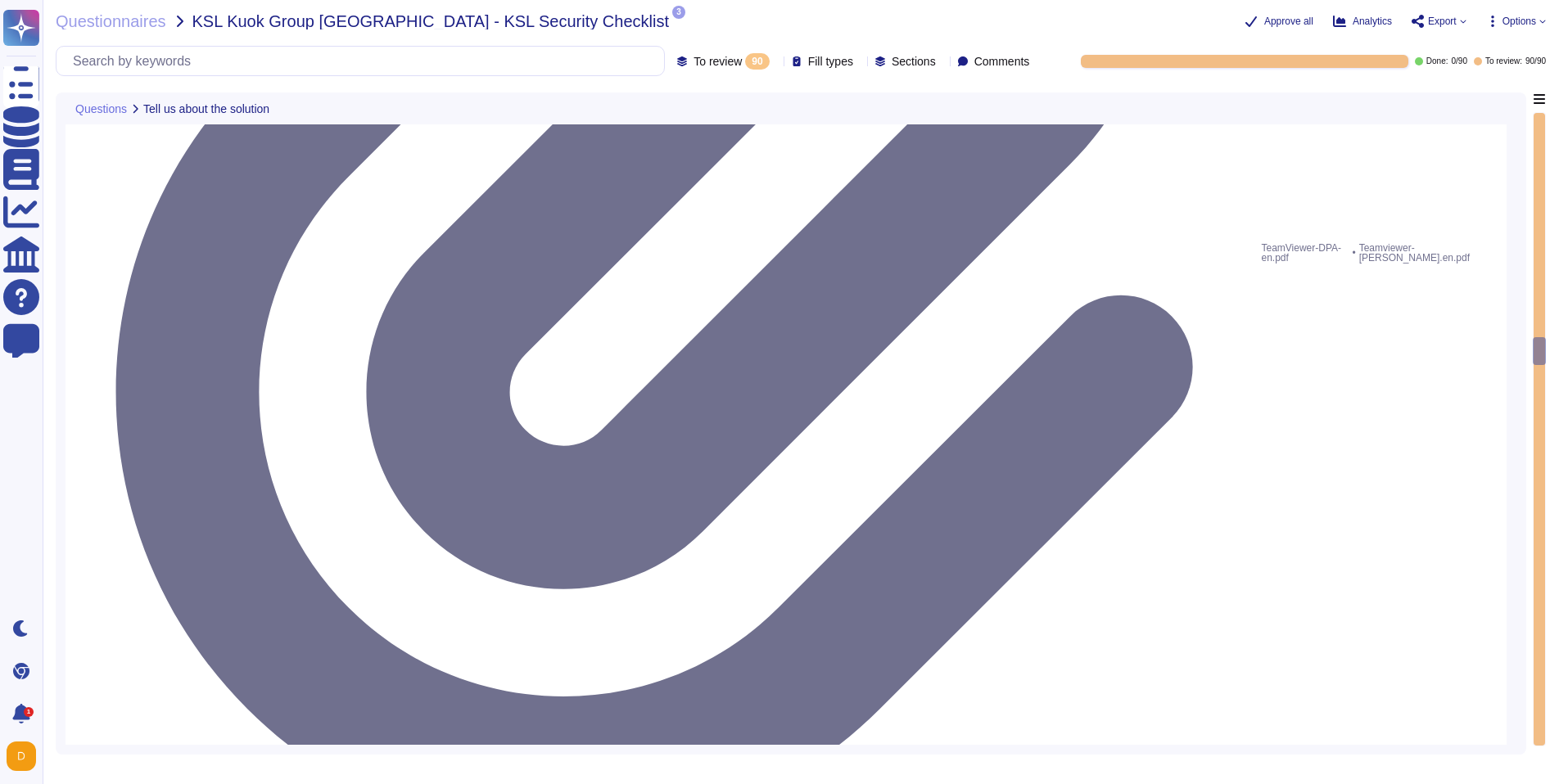
type textarea "Yes, our organization has a formal security awareness program that requires all…"
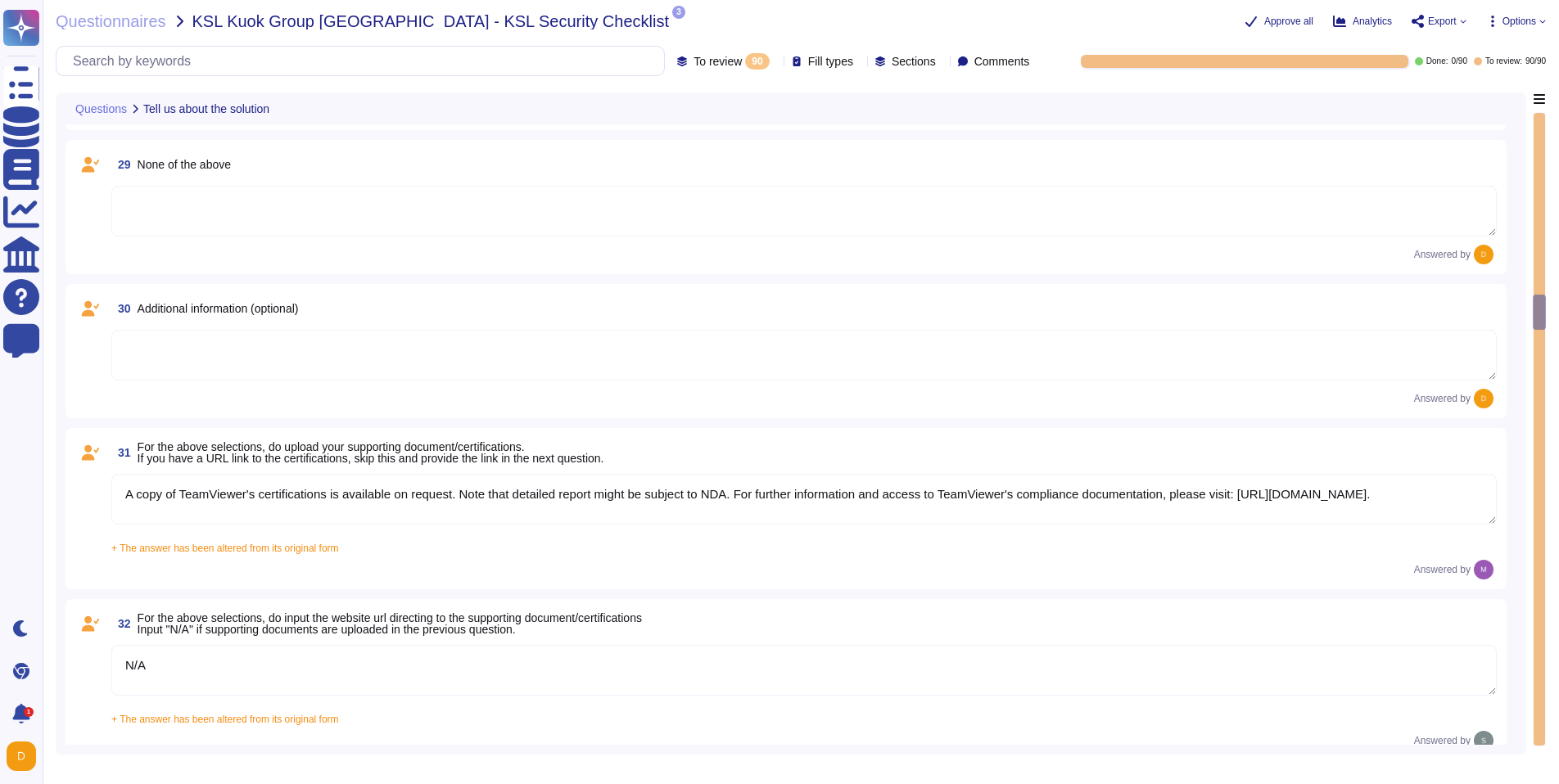
type textarea "Yes, TeamViewer maintains a comprehensive set of independent audit reports and …"
type textarea "TeamViewer does not store, process, or transmit cardholder data. All customer p…"
type textarea "As a company headquartered in [GEOGRAPHIC_DATA], TeamViewer commits fully to th…"
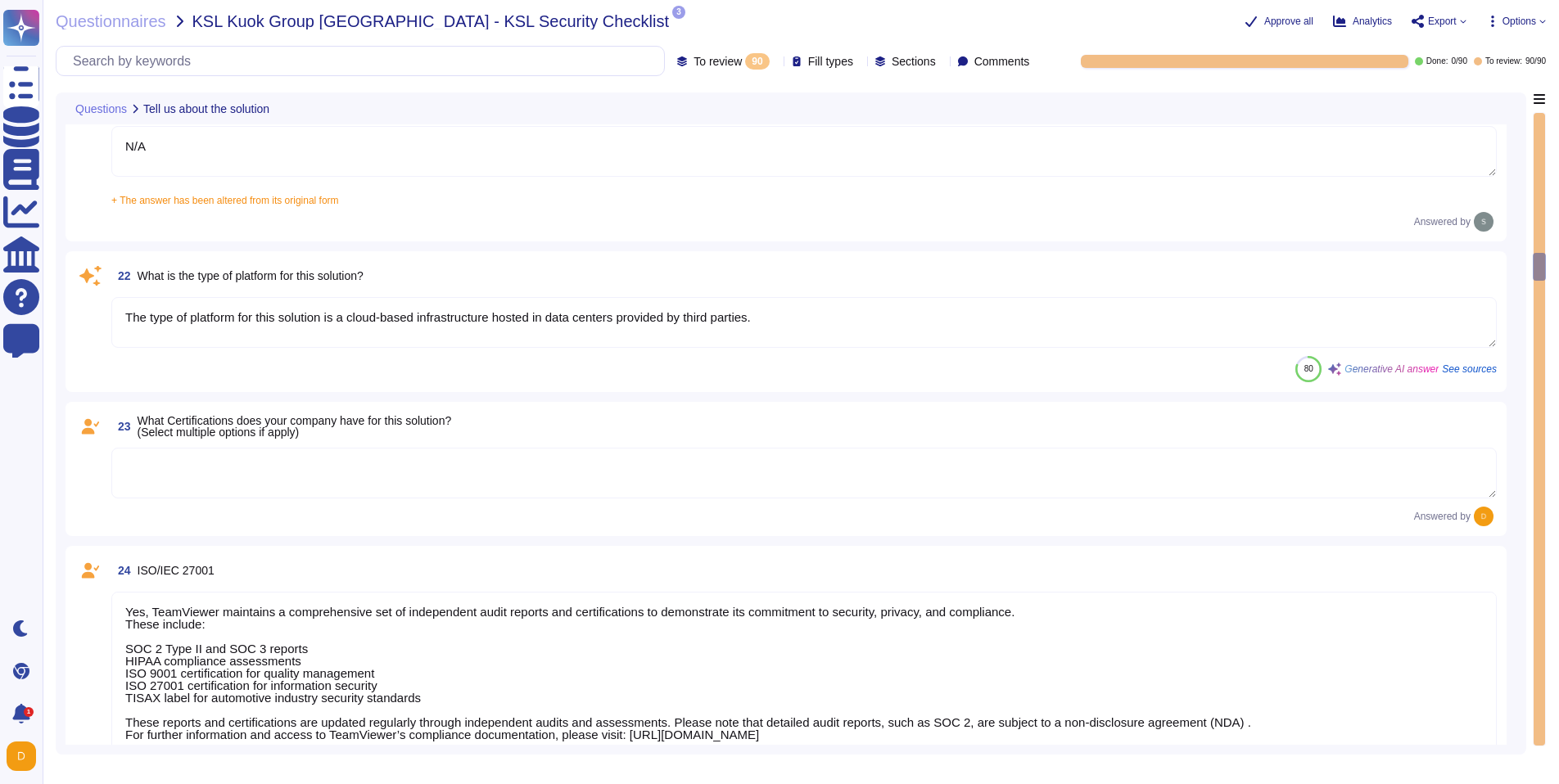
type textarea "N/A"
type textarea "The type of platform for this solution is a cloud-based infrastructure hosted i…"
type textarea "Yes, TeamViewer maintains a comprehensive set of independent audit reports and …"
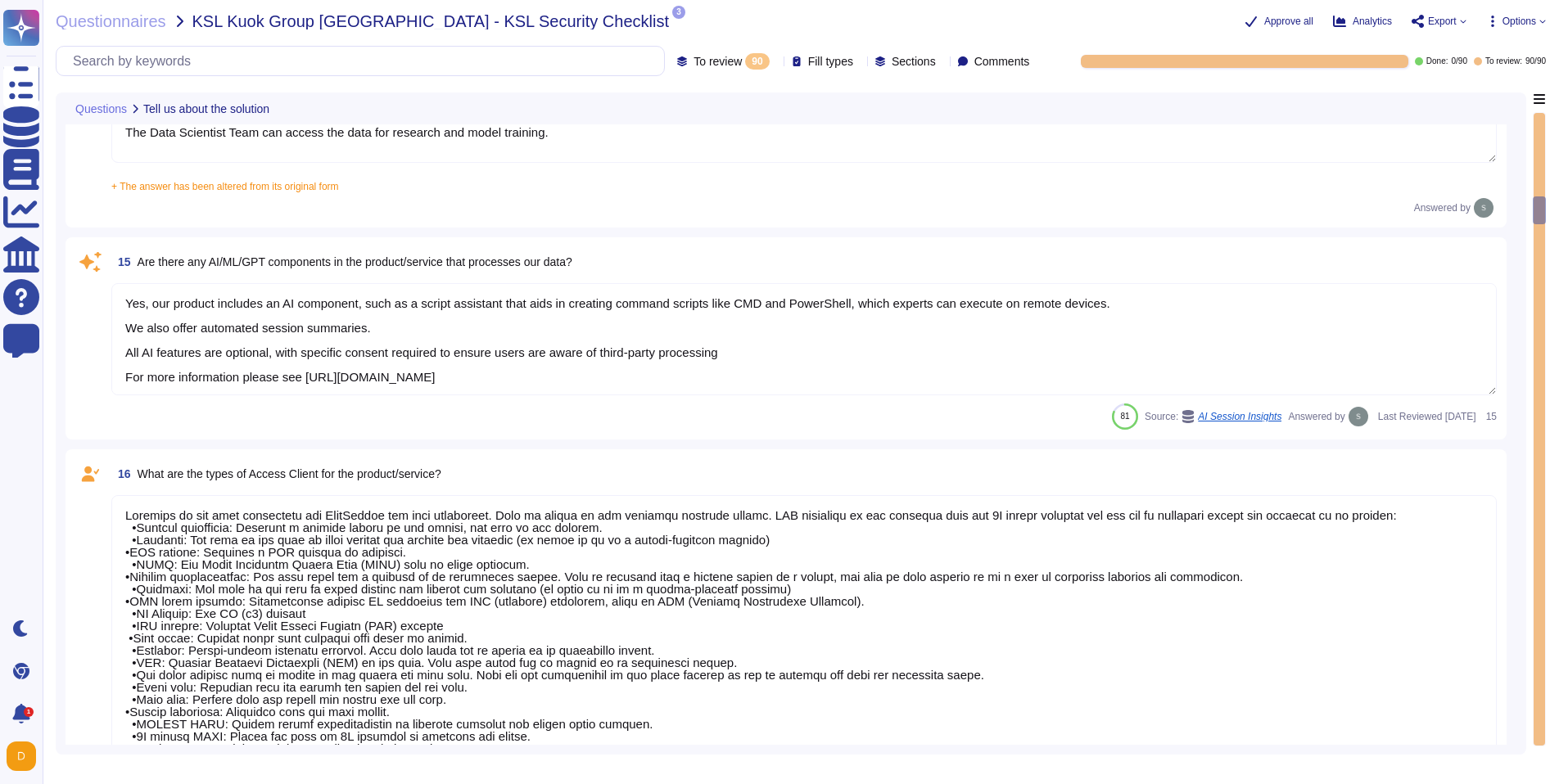
type textarea "N/A"
type textarea "No"
type textarea "The Data Scientist Team can access the data for research and model training."
type textarea "Yes, our product includes an AI component, such as a script assistant that aids…"
type textarea "Loremips do sit amet consectetu adi ElitSeddoe tem inci utlaboreet. Dolo ma ali…"
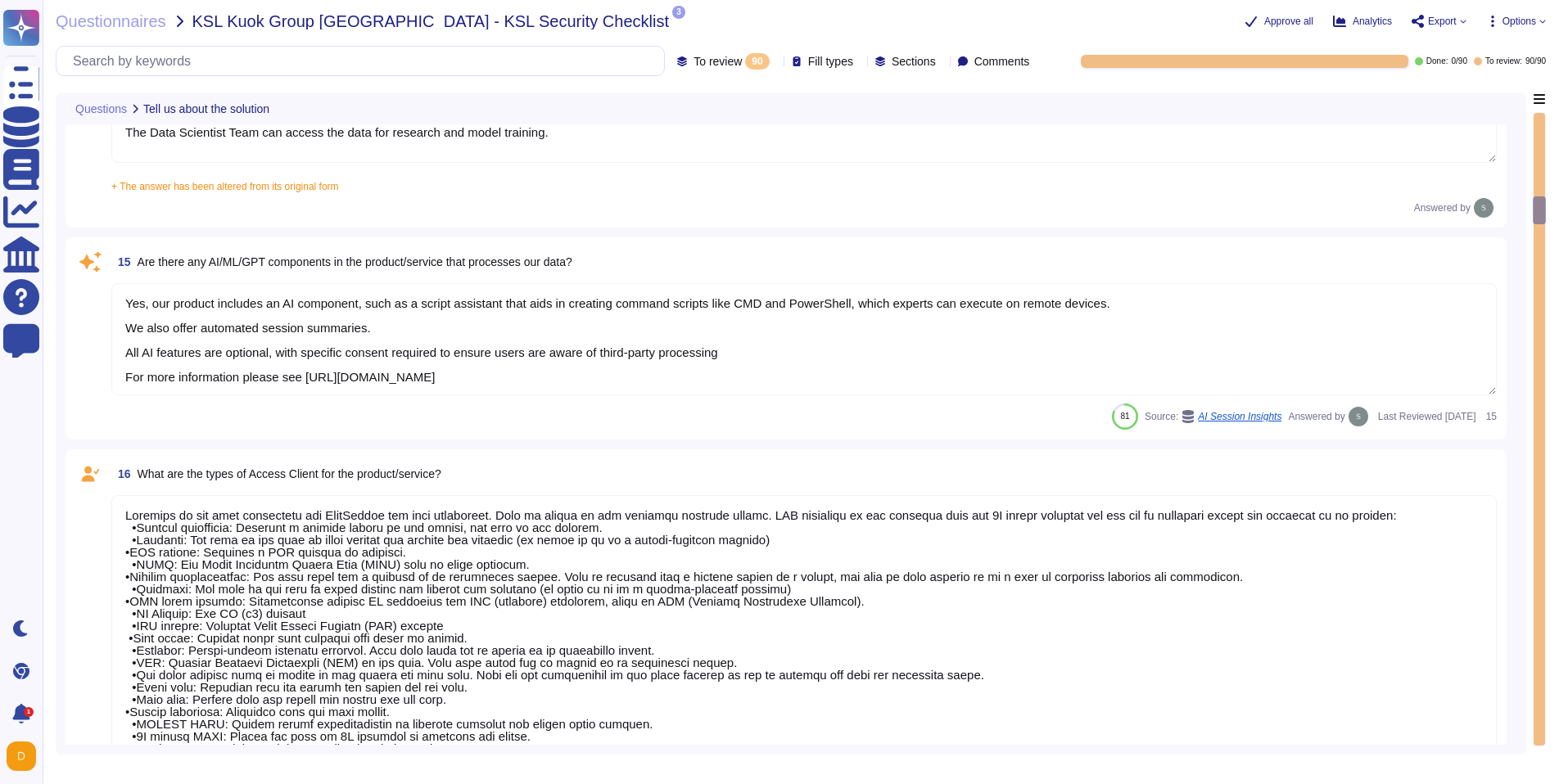
type textarea "N/A"
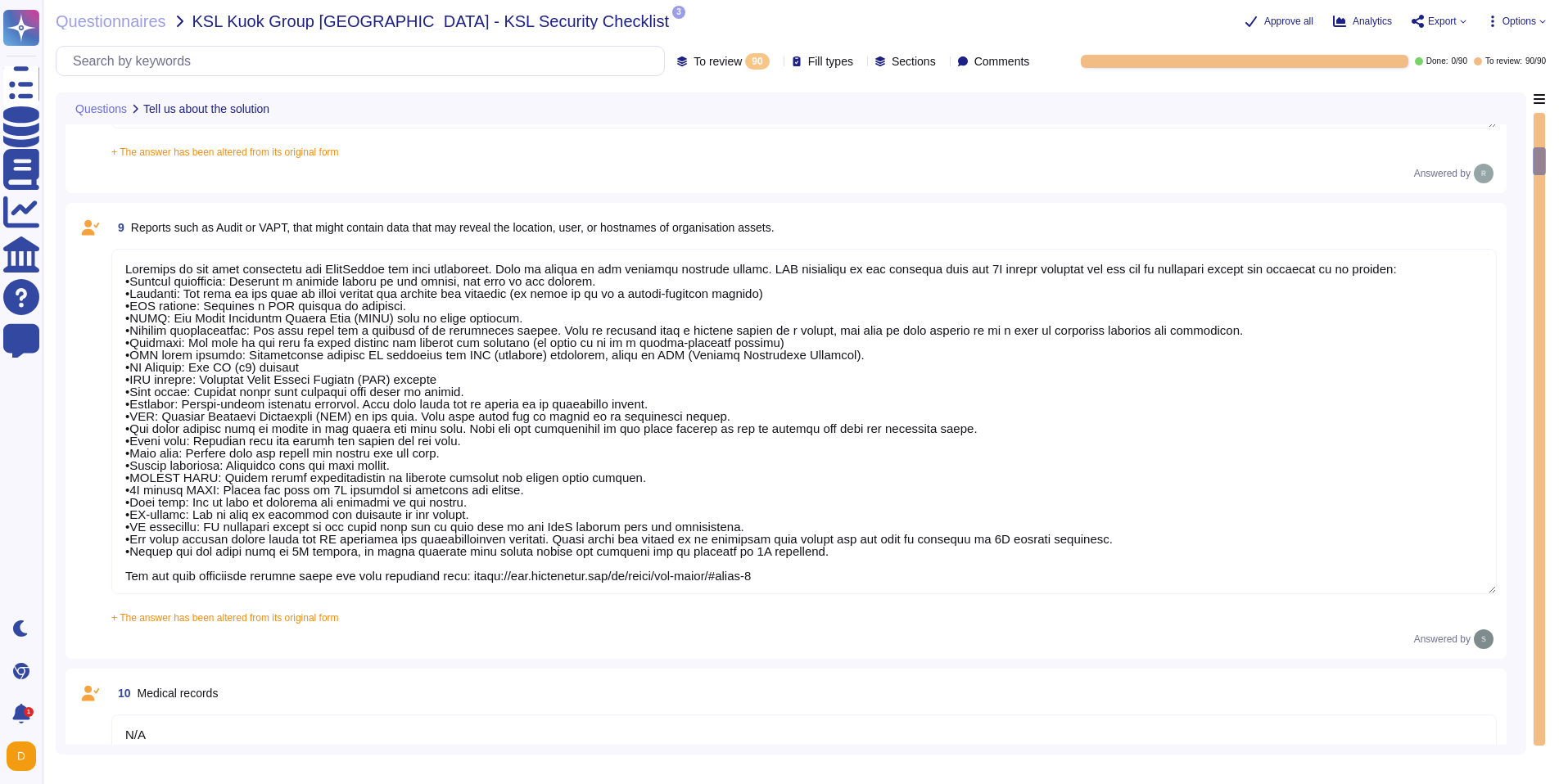
type textarea "N/A"
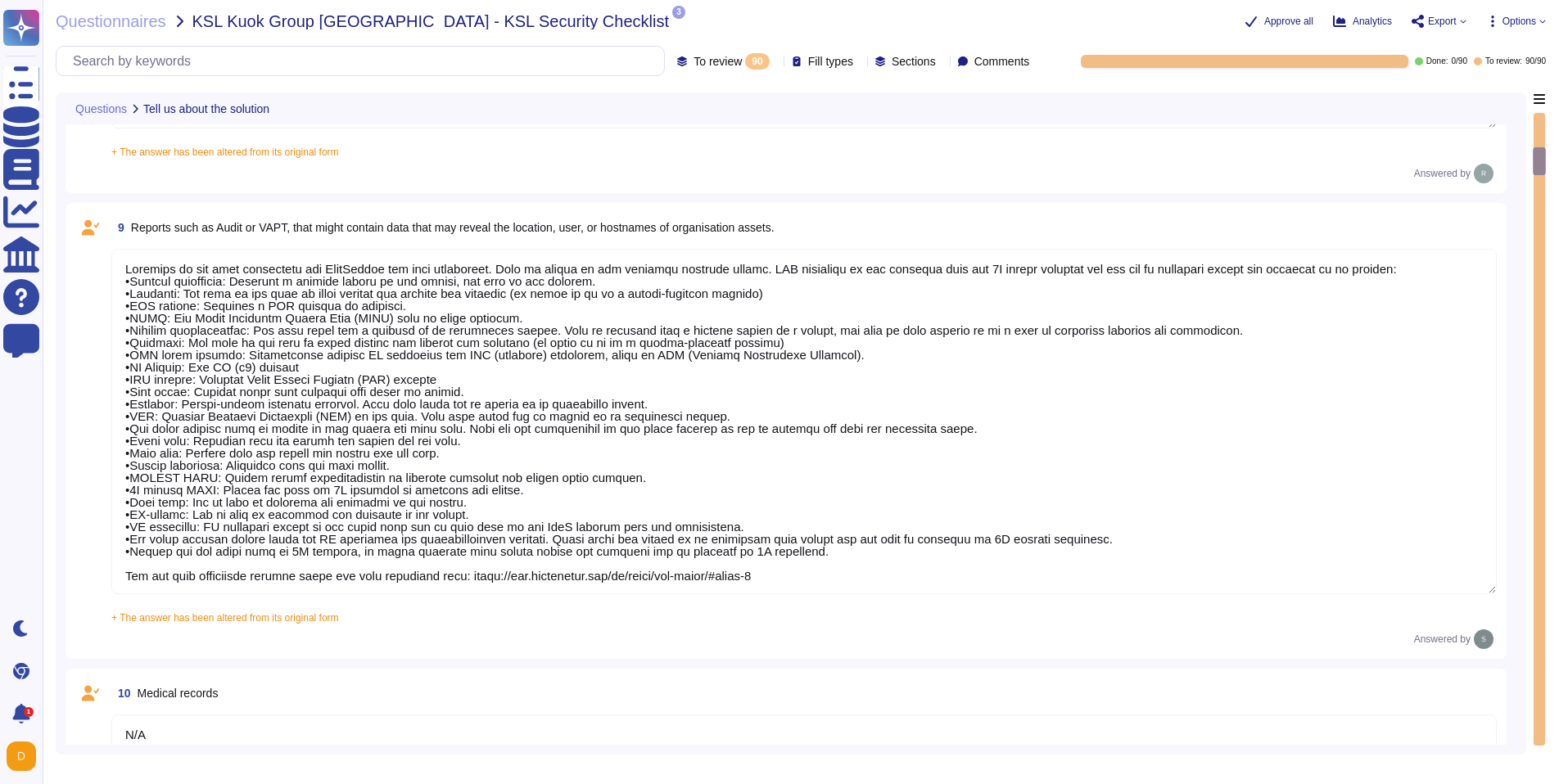
type textarea "Loremips do sit amet consectetu adi ElitSeddoe tem inci utlaboreet. Dolo ma ali…"
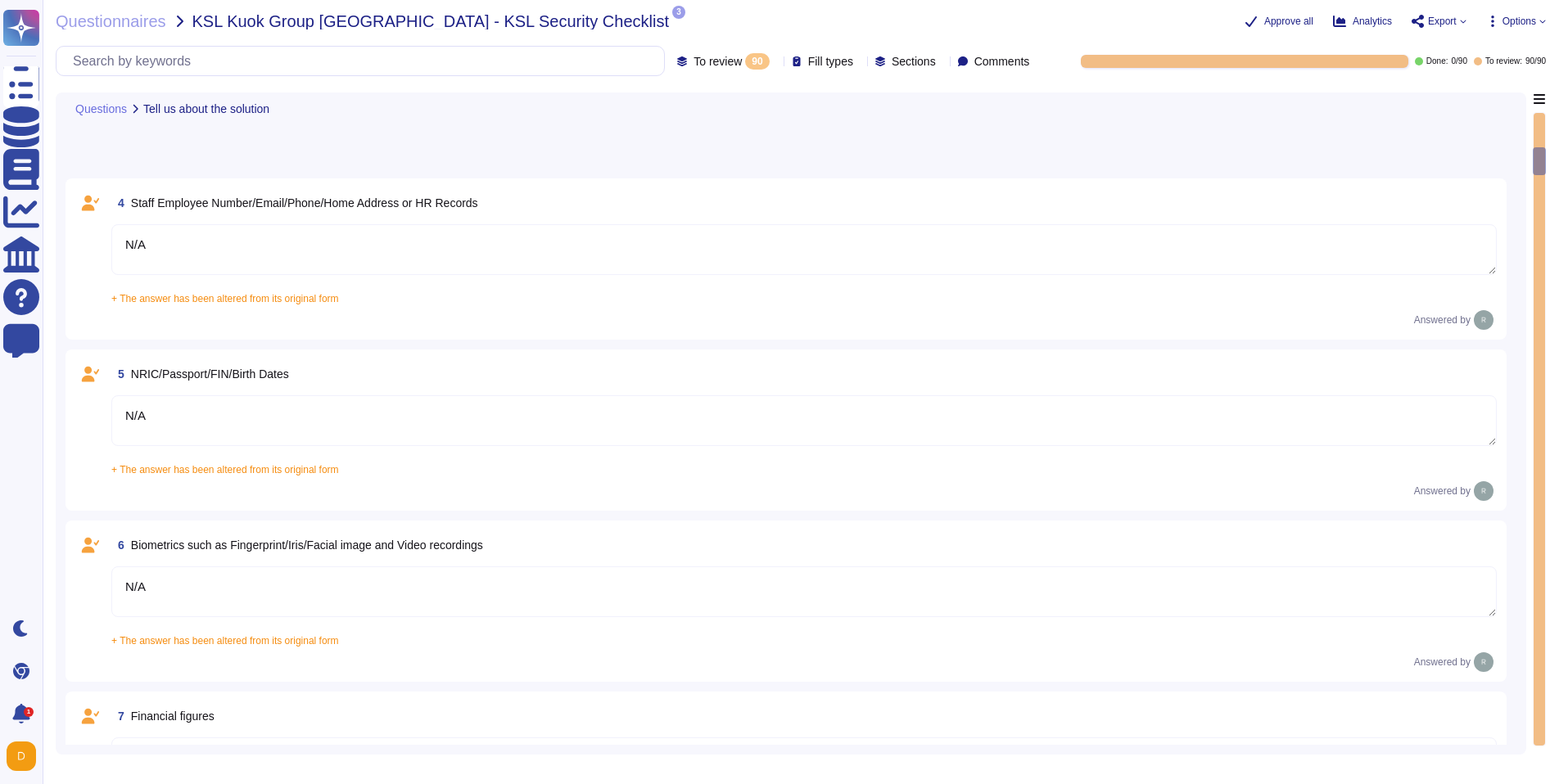
scroll to position [0, 0]
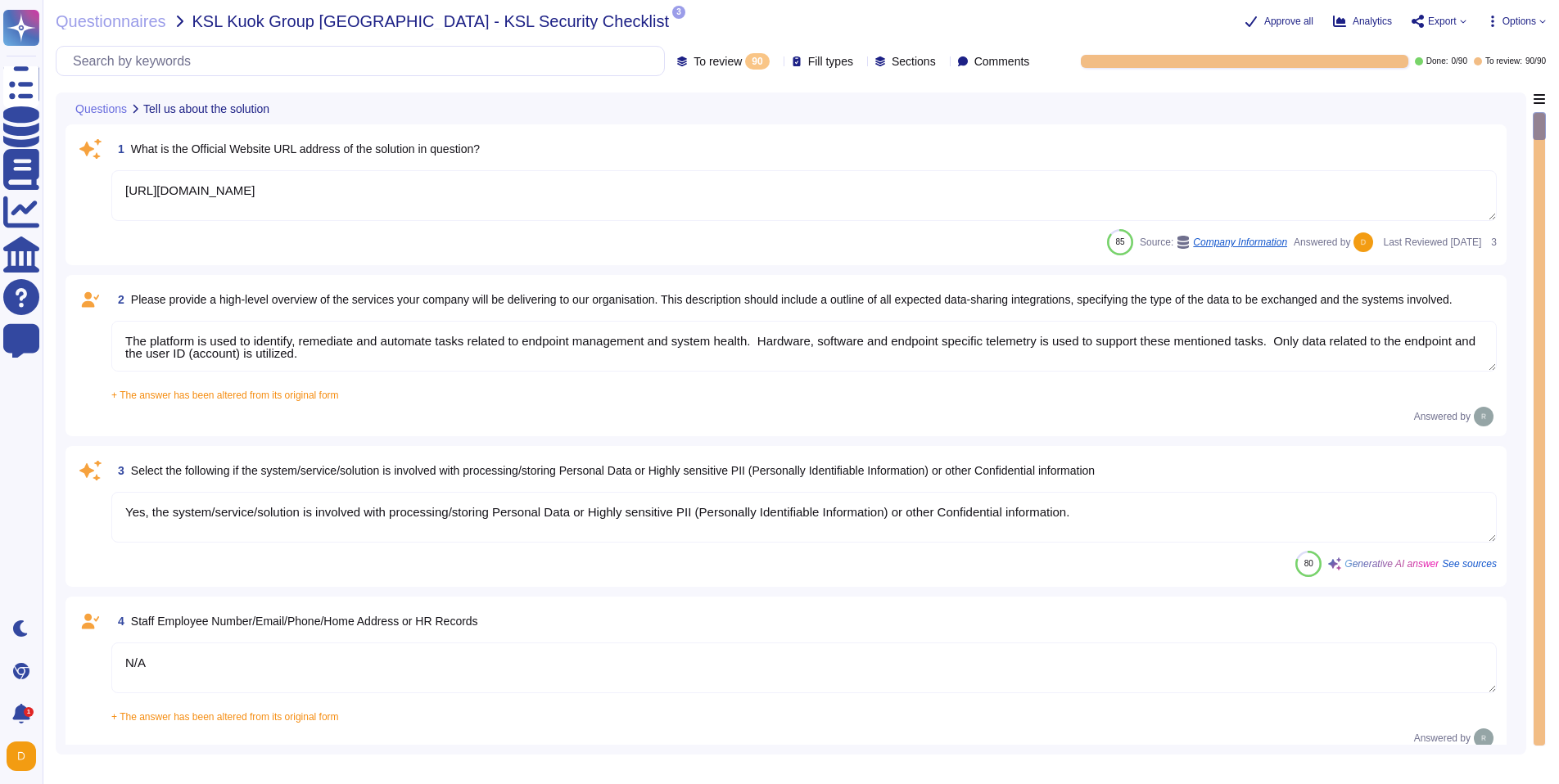
type textarea "[URL][DOMAIN_NAME]"
type textarea "The platform is used to identify, remediate and automate tasks related to endpo…"
type textarea "Yes, the system/service/solution is involved with processing/storing Personal D…"
